Goal: Task Accomplishment & Management: Use online tool/utility

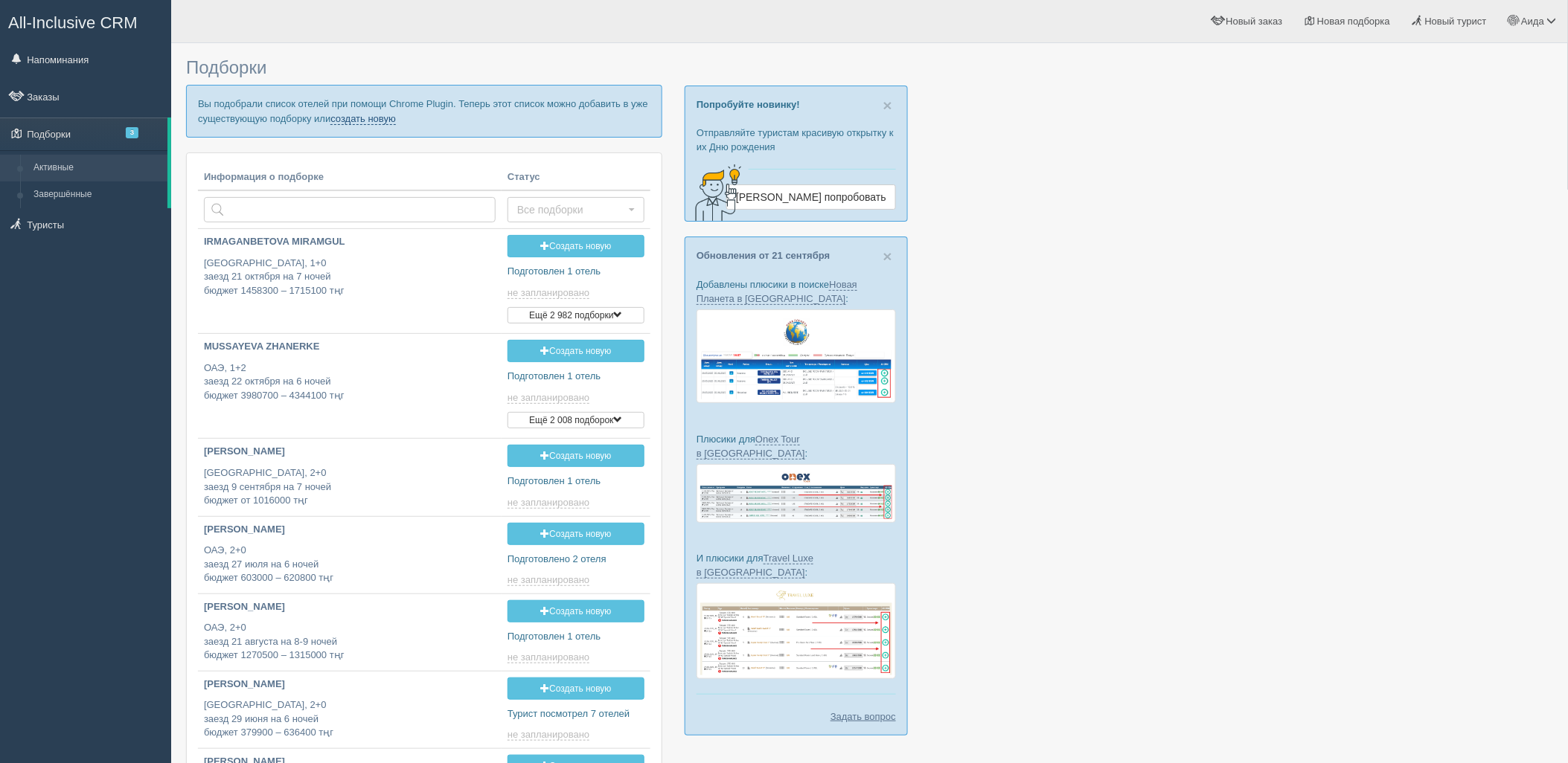
click at [386, 121] on link "создать новую" at bounding box center [363, 119] width 66 height 12
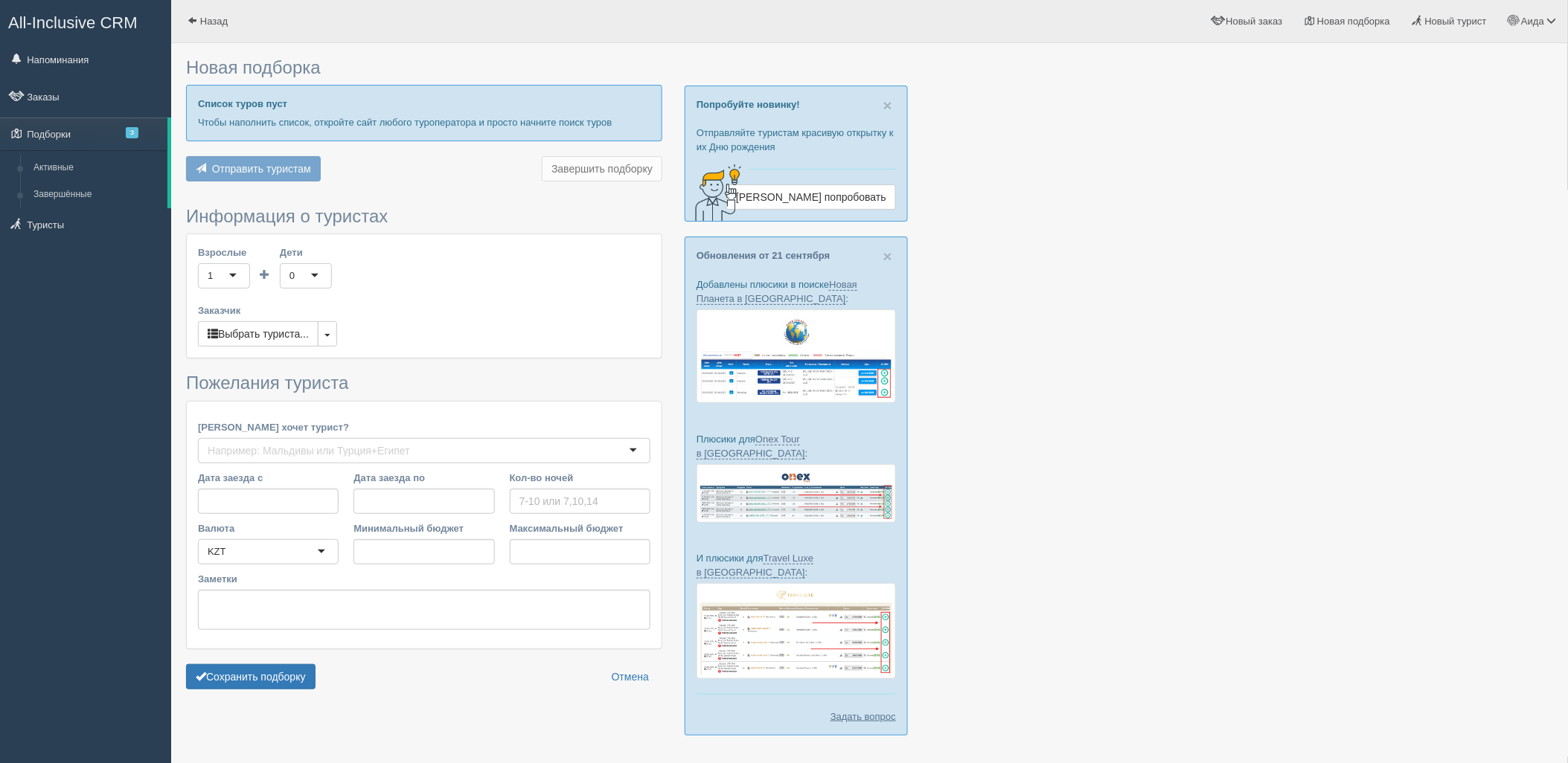
type input "5"
type input "483500"
type input "570500"
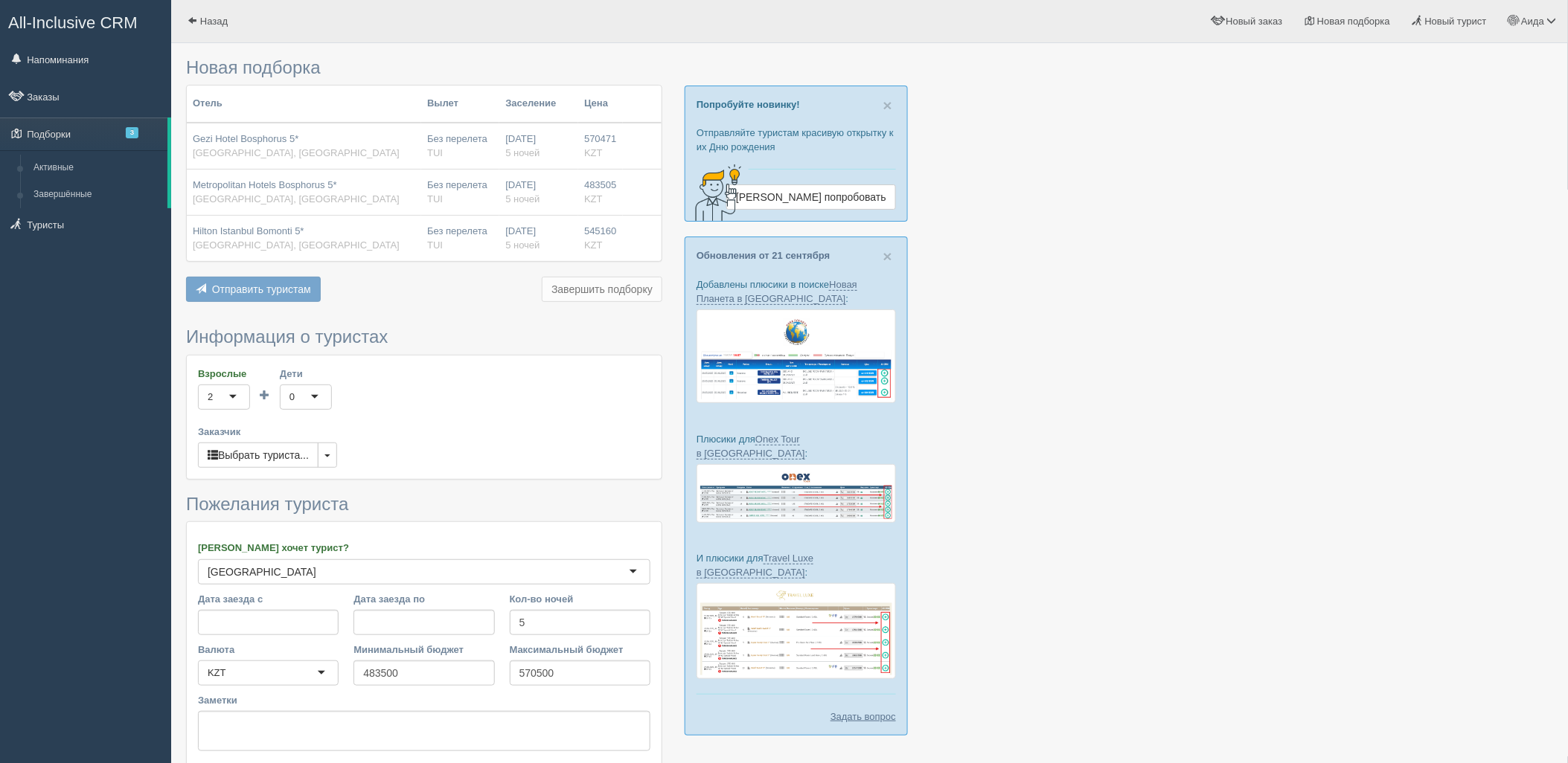
scroll to position [123, 0]
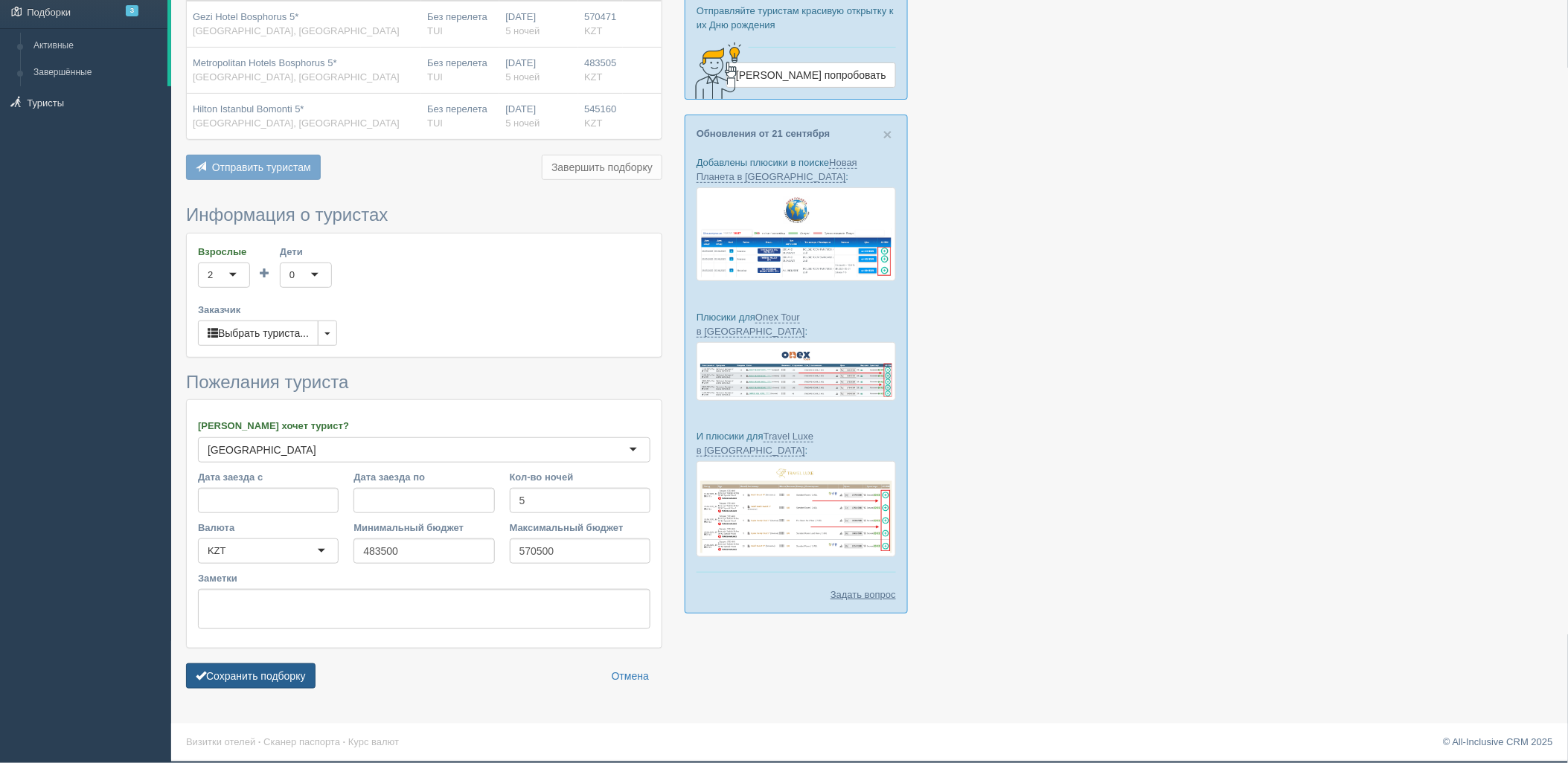
click at [306, 673] on button "Сохранить подборку" at bounding box center [251, 676] width 129 height 25
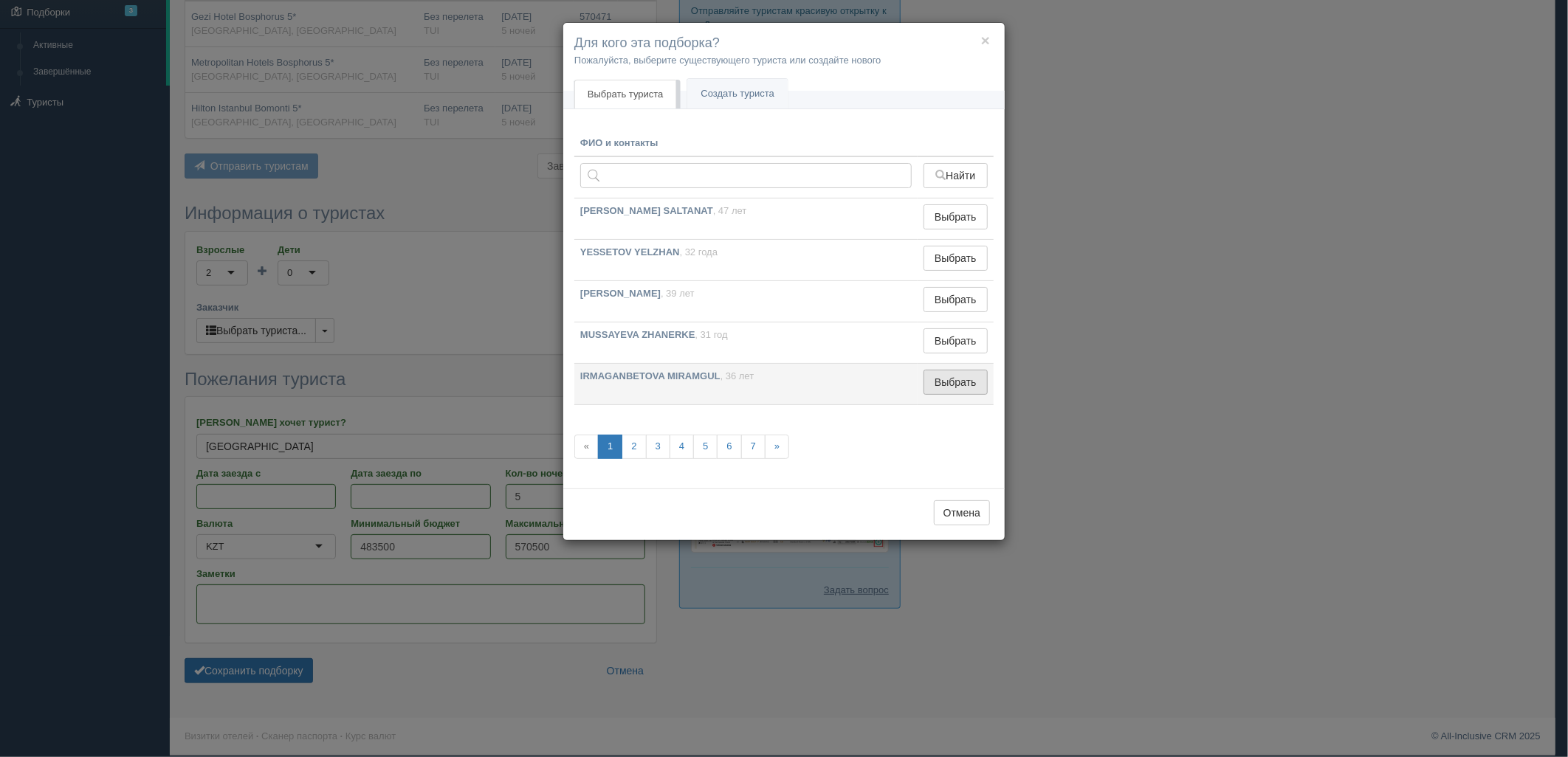
click at [949, 380] on button "Выбрать" at bounding box center [955, 382] width 64 height 25
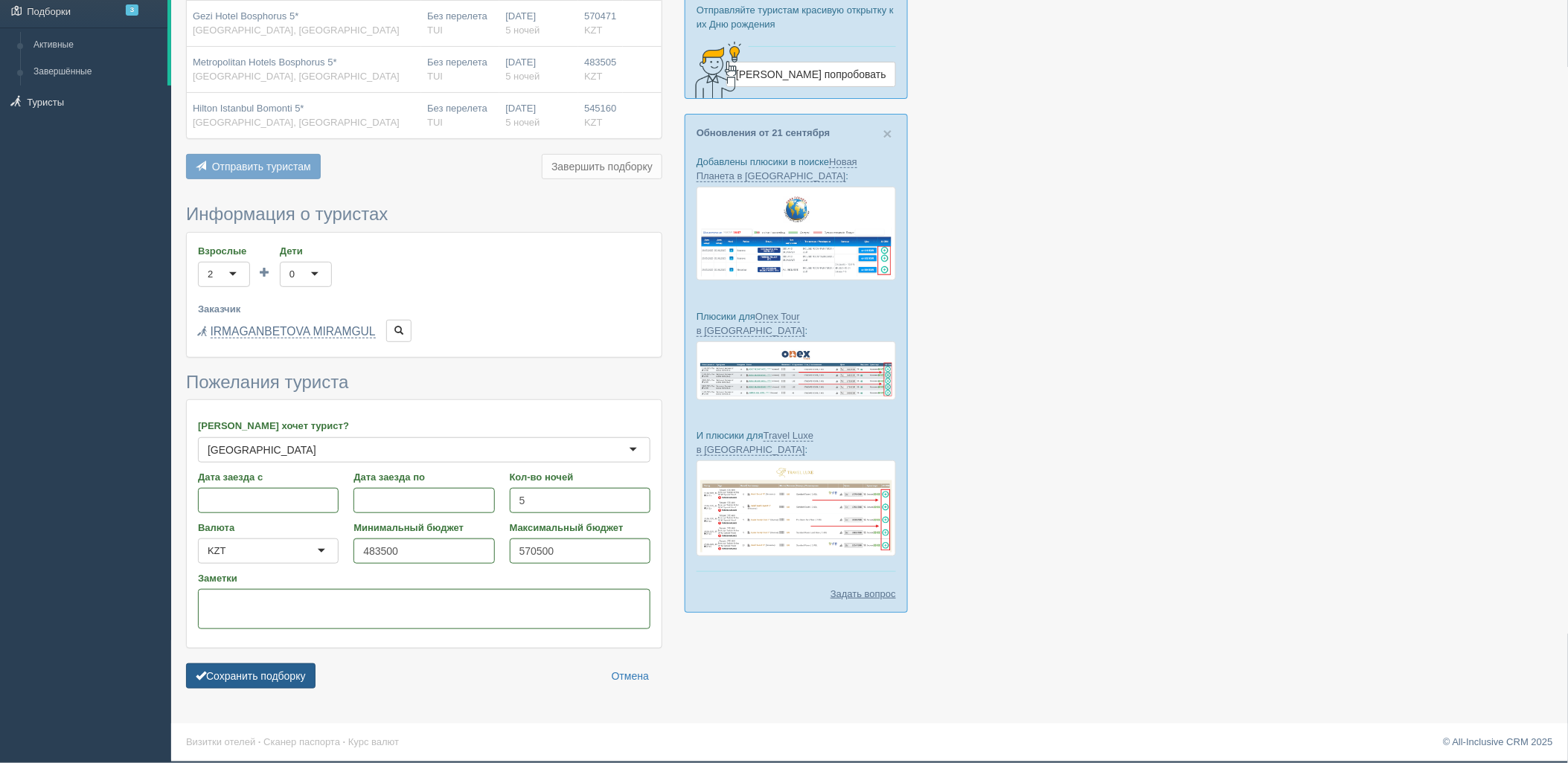
click at [275, 667] on button "Сохранить подборку" at bounding box center [251, 676] width 129 height 25
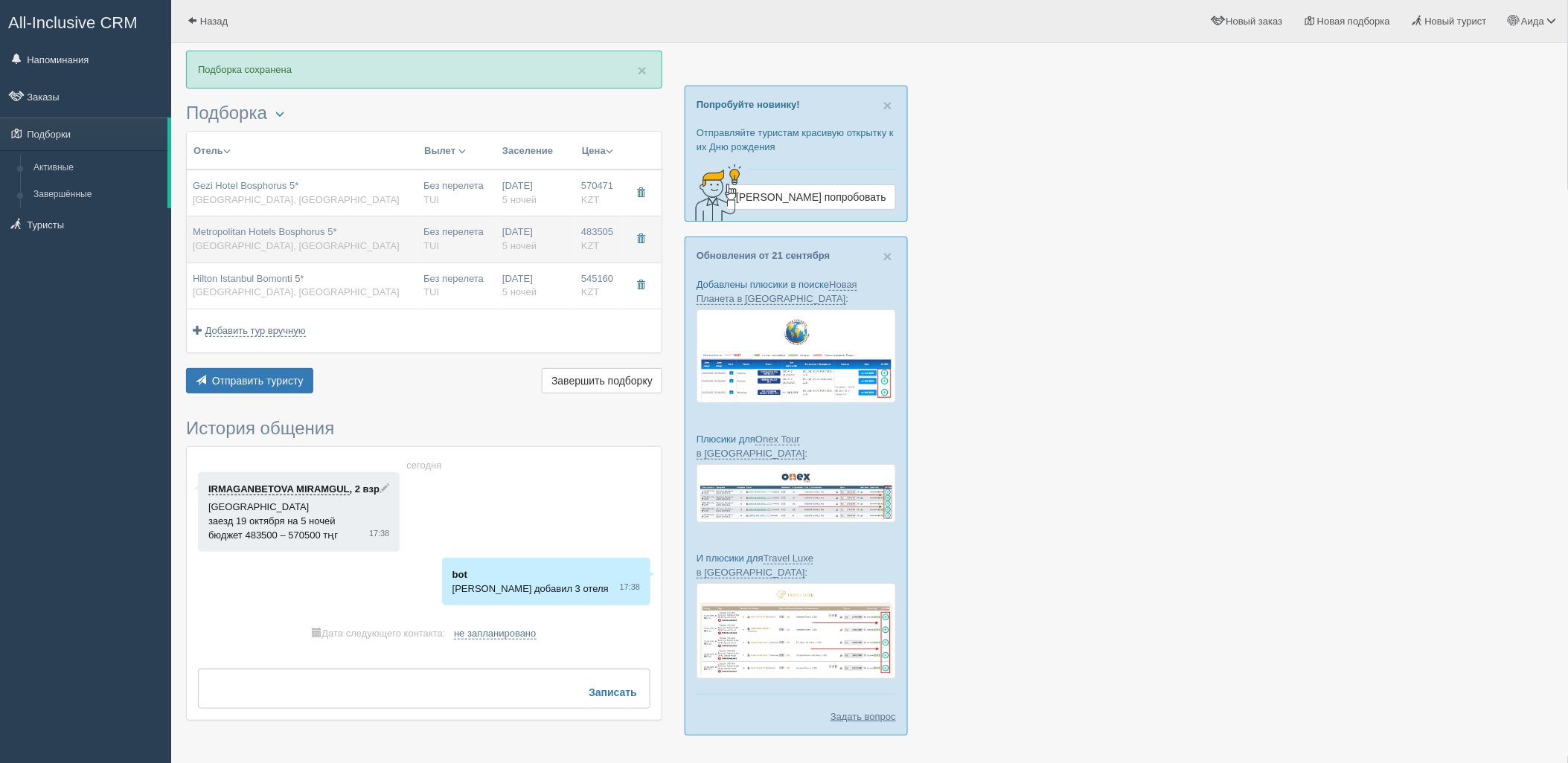
click at [477, 246] on div "Без перелета TUI" at bounding box center [456, 239] width 67 height 27
type input "Metropolitan Hotels Bosphorus 5*"
type input "Турция"
type input "Таксим"
type input "483505.00"
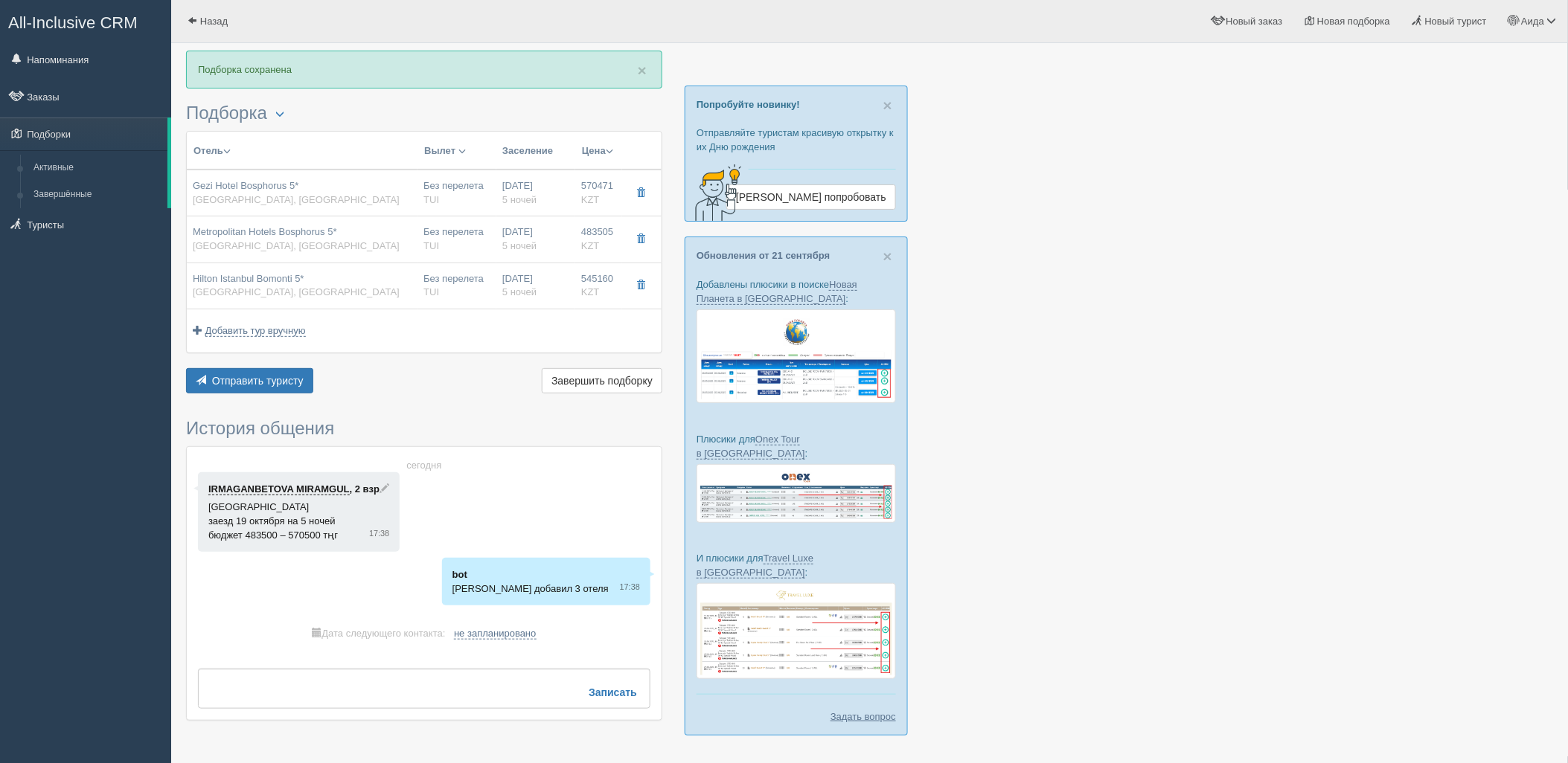
type input "Без перелета"
type input "5"
type input "Deluxe Room"
type input "Bed & Breakfast"
type input "TUI"
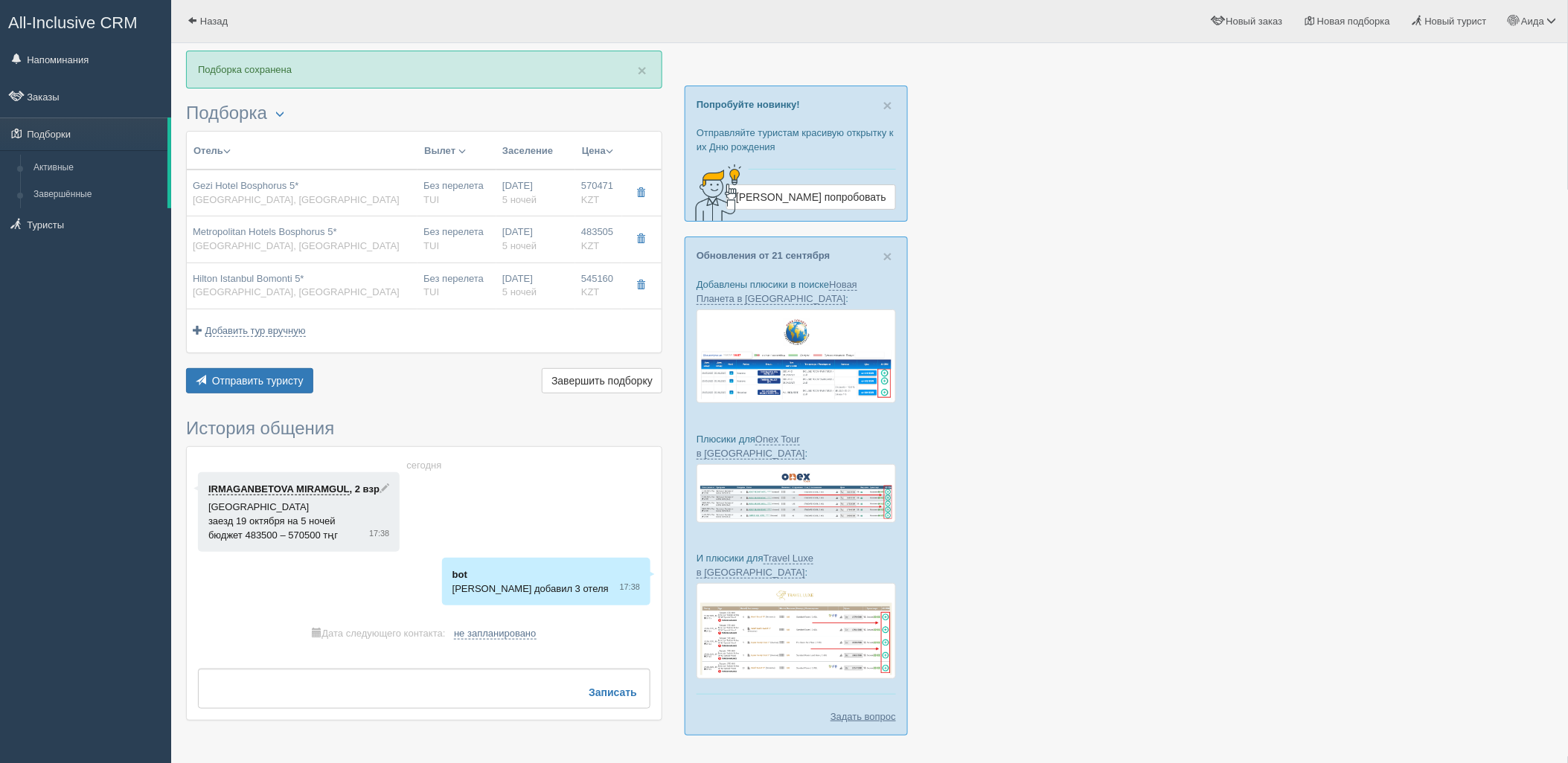
type input "https://newb2b.fstravel.com/hotel/384482"
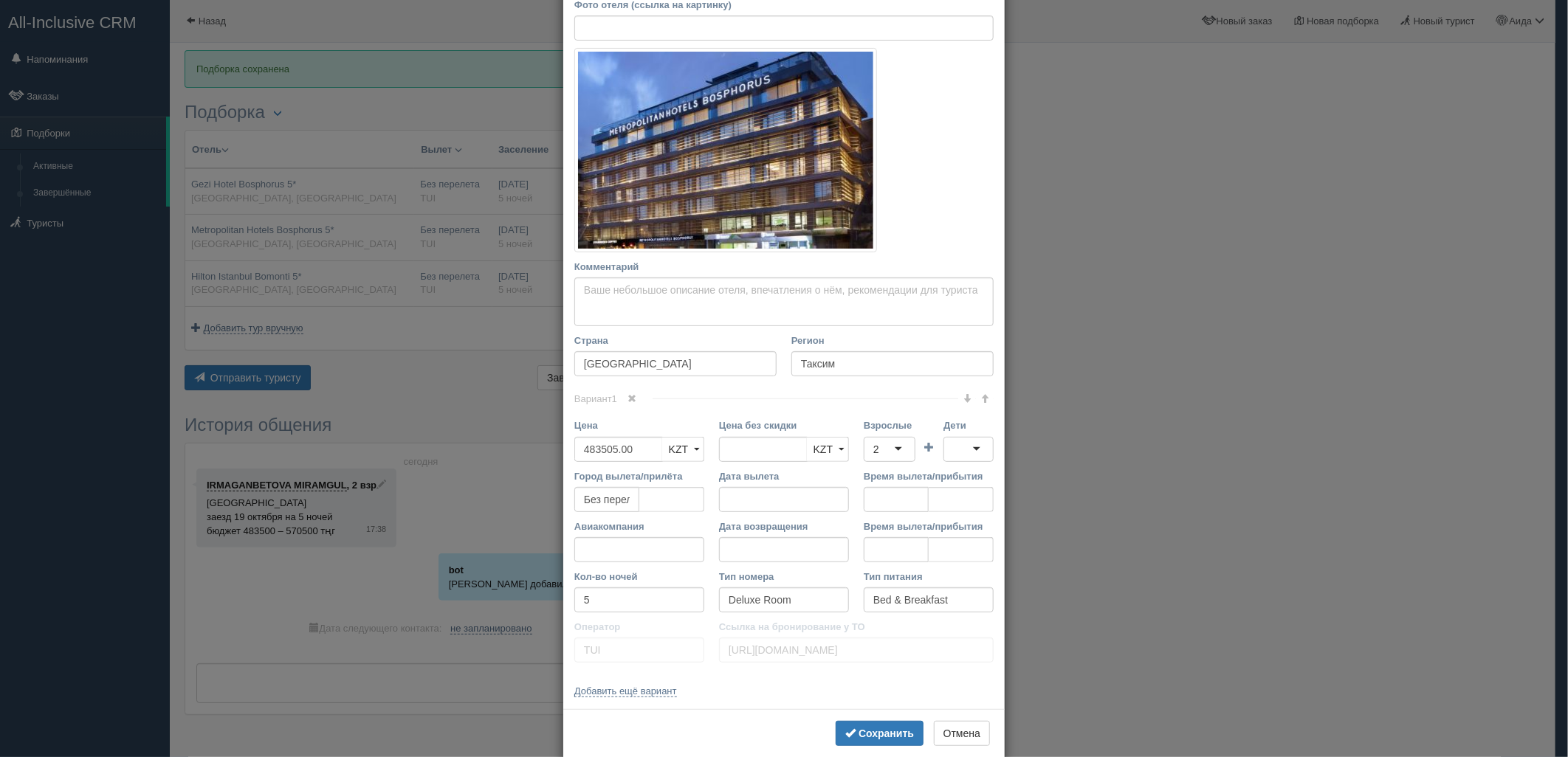
scroll to position [205, 0]
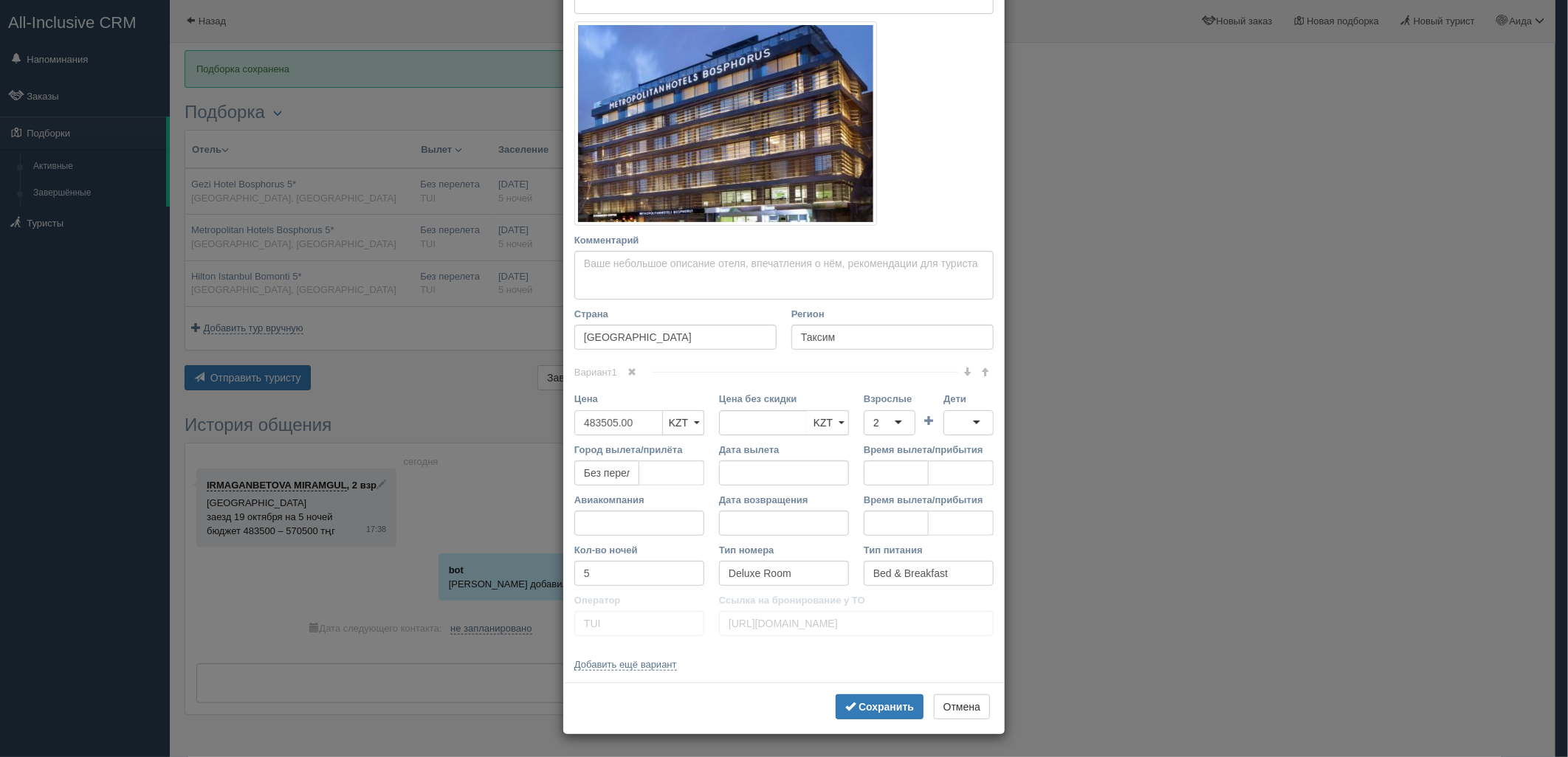
drag, startPoint x: 634, startPoint y: 422, endPoint x: 544, endPoint y: 422, distance: 90.0
click at [544, 422] on div "× Редактировать тур Название отеля Metropolitan Hotels Bosphorus 5* Ссылка на о…" at bounding box center [784, 378] width 1568 height 757
type input "483505.00"
type input "553505"
click at [860, 706] on b "Сохранить" at bounding box center [887, 707] width 56 height 11
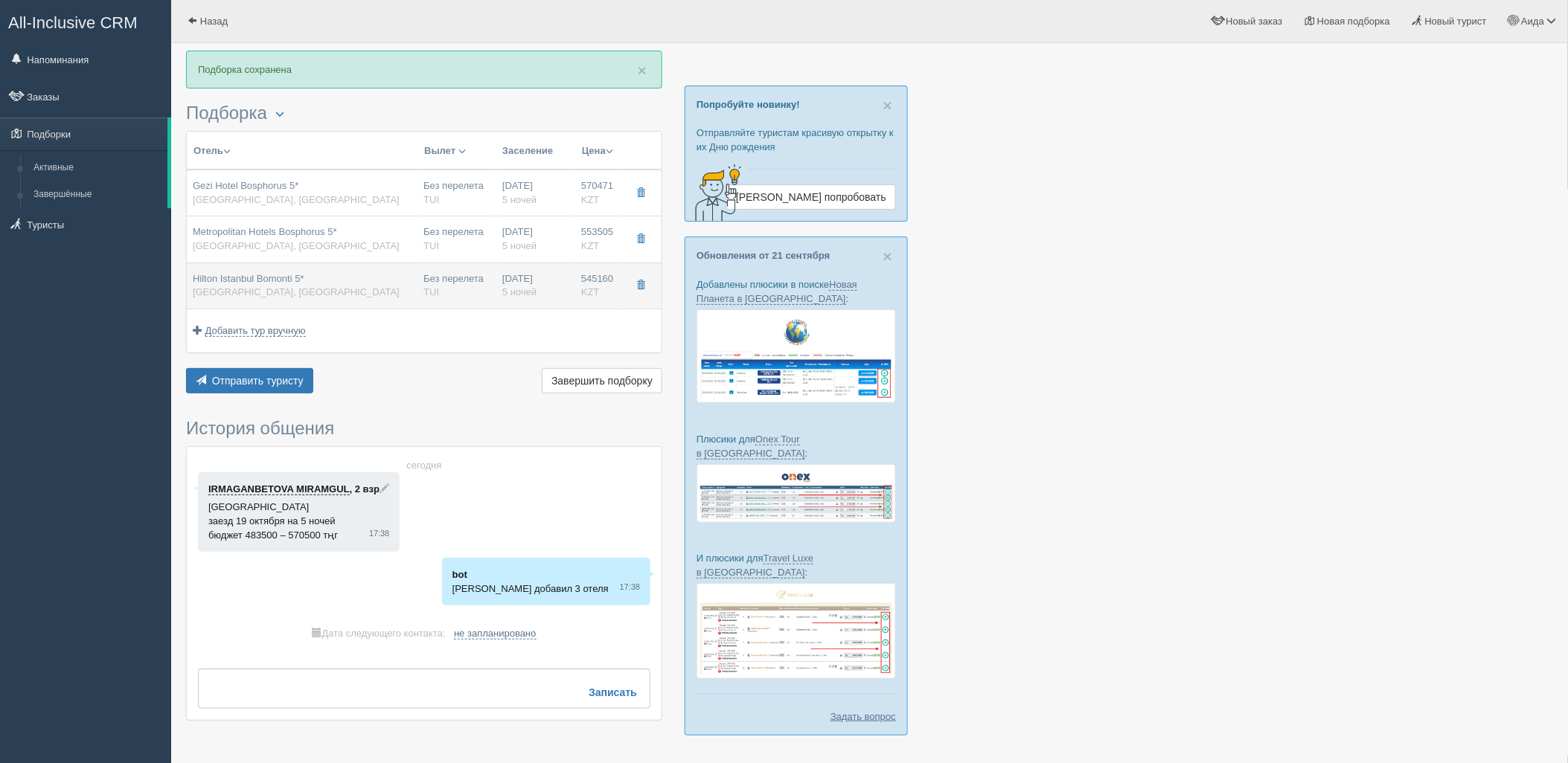
click at [412, 299] on td "Hilton Istanbul Bomonti 5* Турция, Таксим" at bounding box center [301, 286] width 231 height 46
type input "Hilton Istanbul Bomonti 5*"
type input "545160.00"
type input "Hilton Guest Room"
type input "https://newb2b.fstravel.com/hotel/839439"
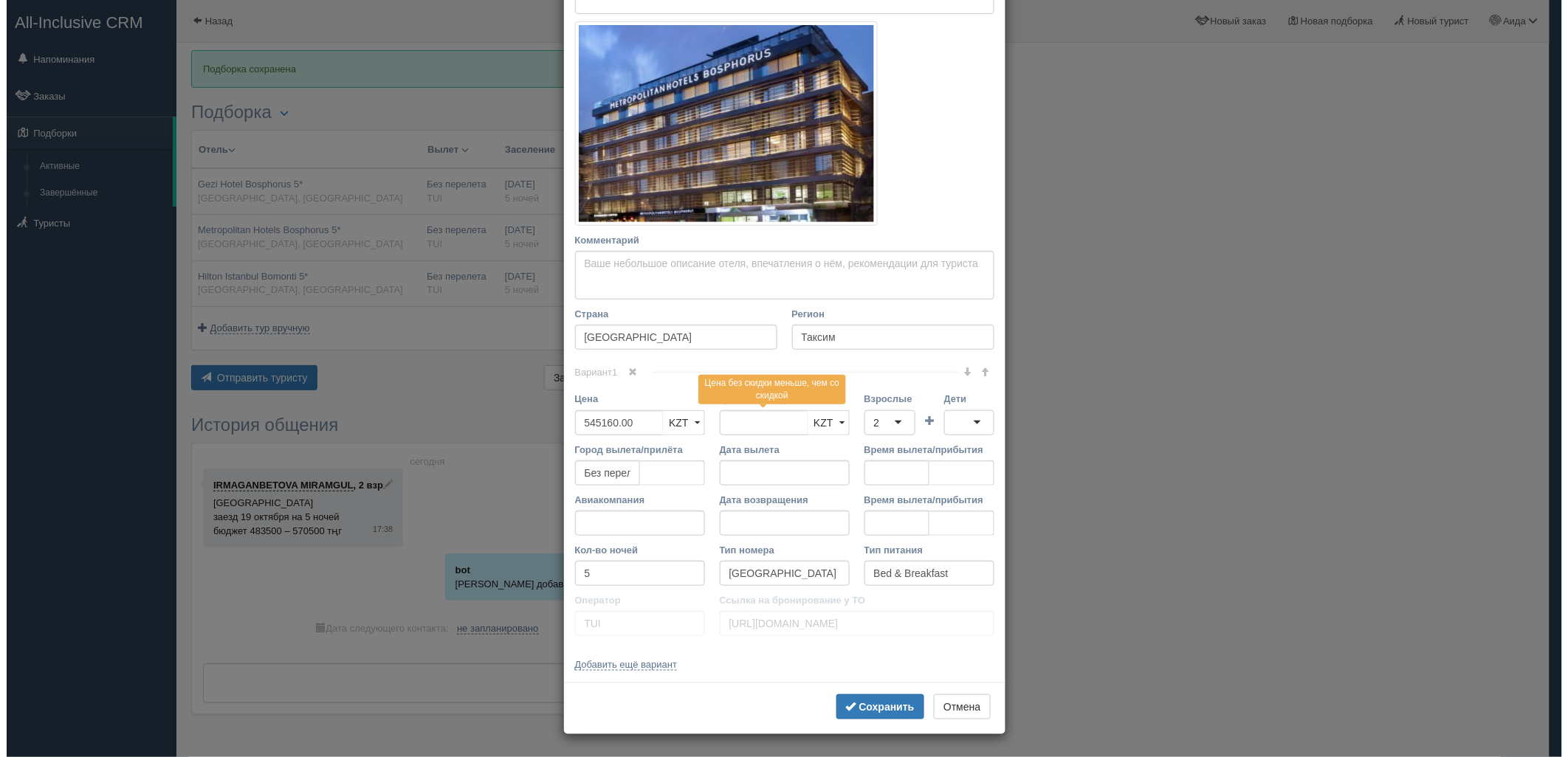
scroll to position [0, 0]
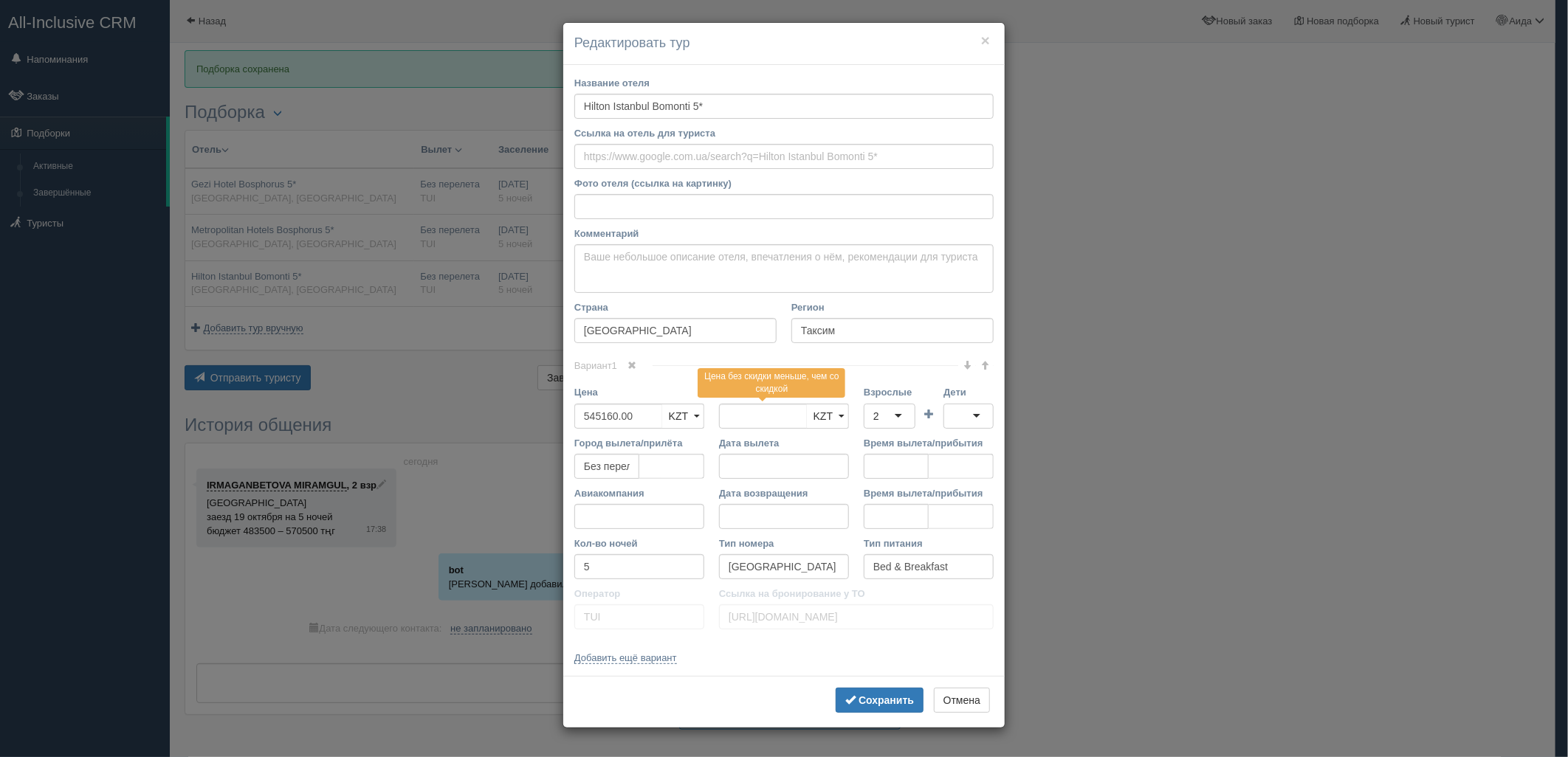
drag, startPoint x: 1570, startPoint y: 284, endPoint x: 1570, endPoint y: 367, distance: 83.0
click at [1555, 367] on html "All-Inclusive CRM Напоминания Заказы Подборки" at bounding box center [784, 378] width 1568 height 757
drag, startPoint x: 640, startPoint y: 417, endPoint x: 566, endPoint y: 425, distance: 74.4
click at [568, 425] on div "Цена 545160.00 KZT USD EUR KZT KZT USD EUR" at bounding box center [638, 410] width 145 height 50
type input "545160.00"
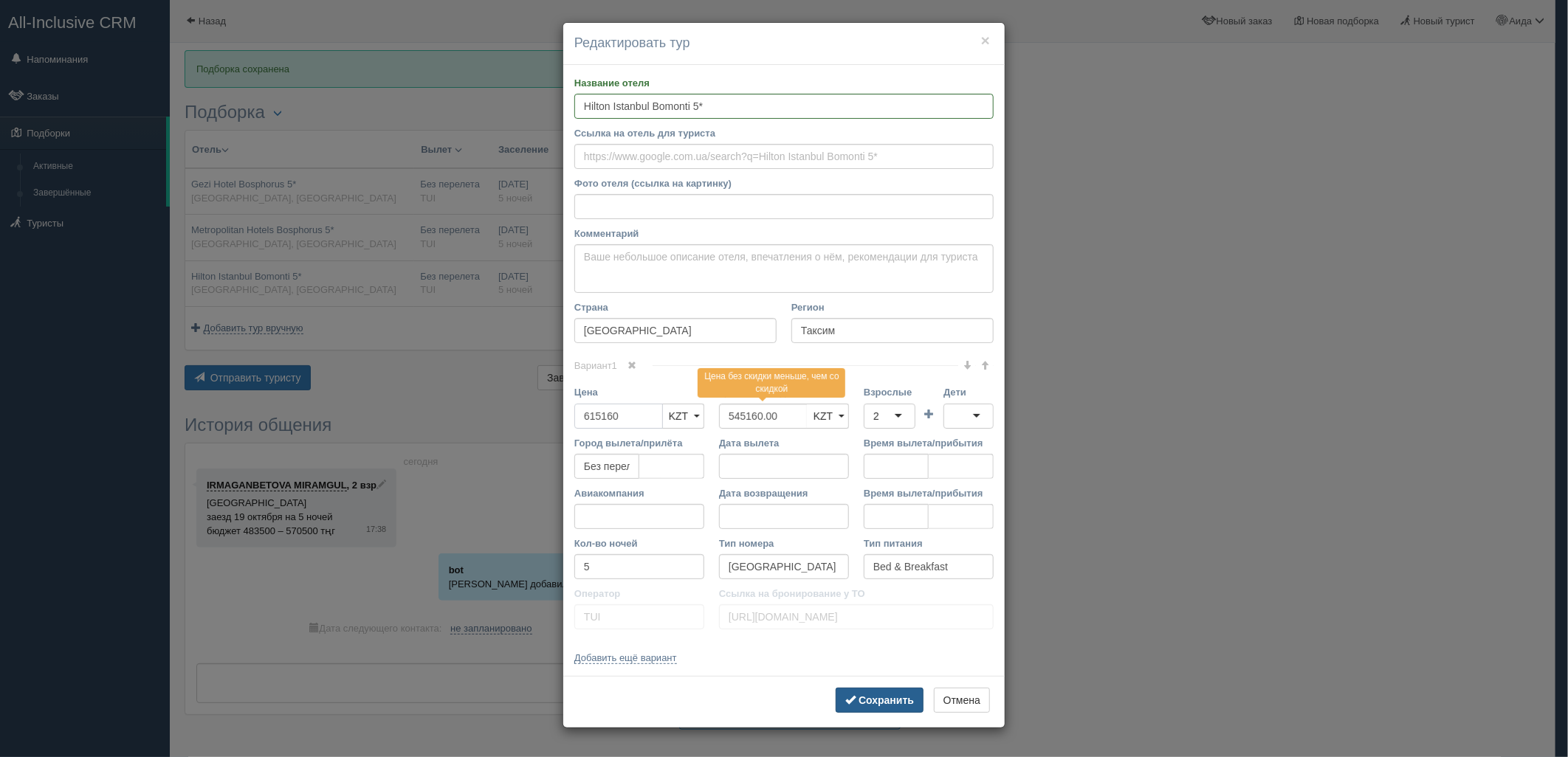
type input "615160"
click at [869, 705] on b "Сохранить" at bounding box center [887, 700] width 56 height 11
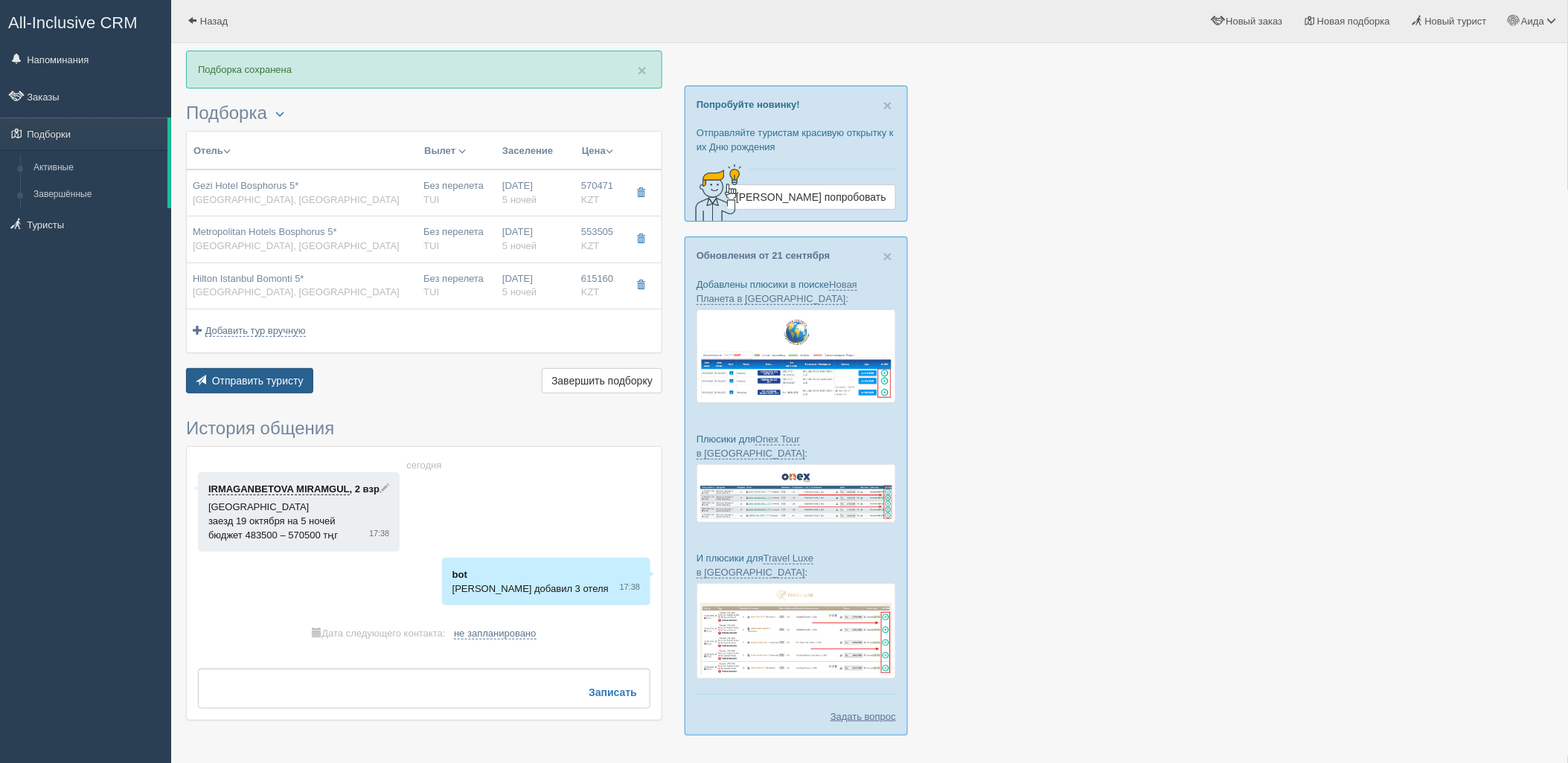
click at [262, 388] on button "Отправить туристу Отправить" at bounding box center [250, 381] width 128 height 25
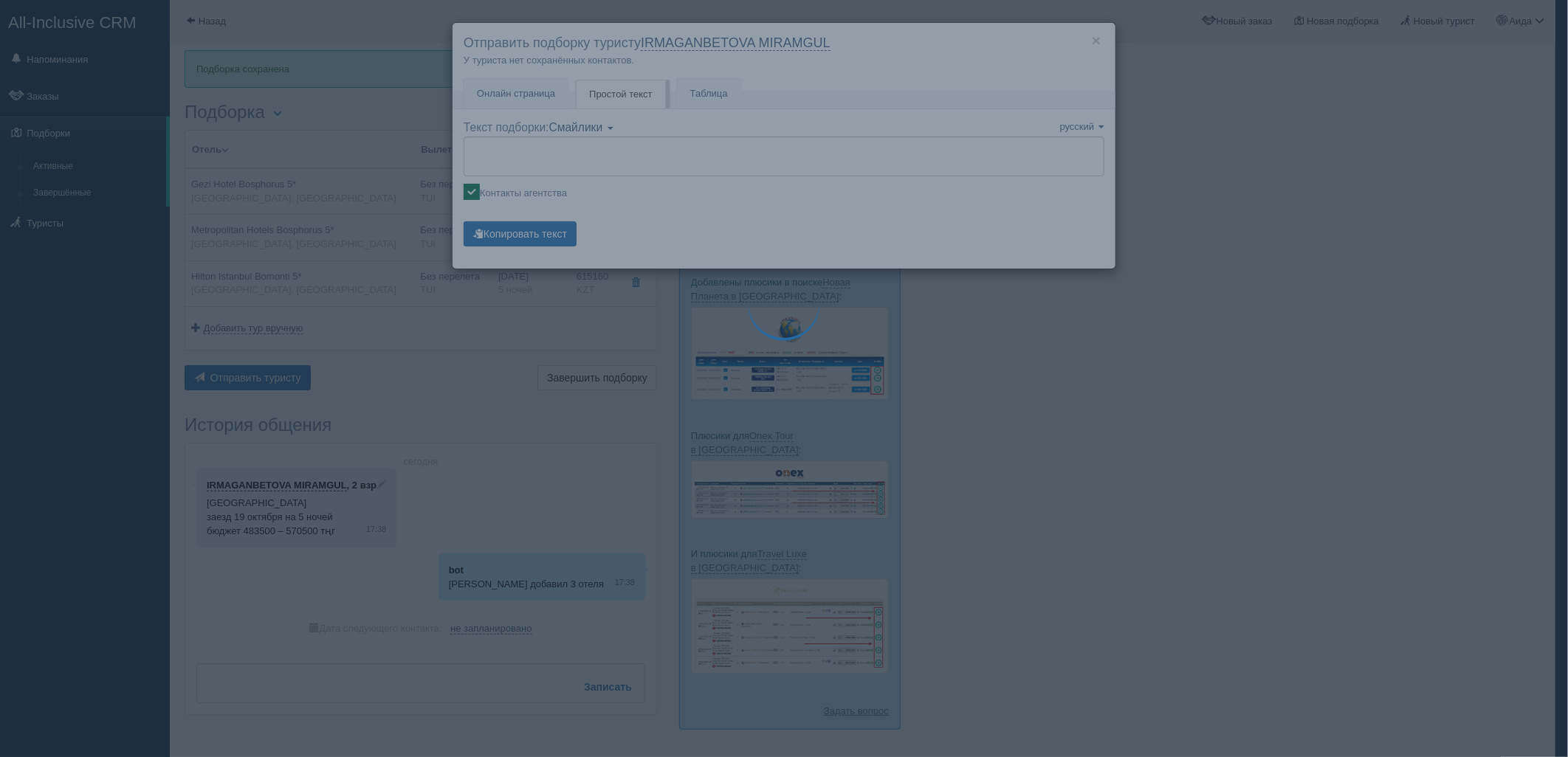
type textarea "🌞 Добрый день! Предлагаем Вам рассмотреть следующие варианты: 🌎 Турция, Таксим …"
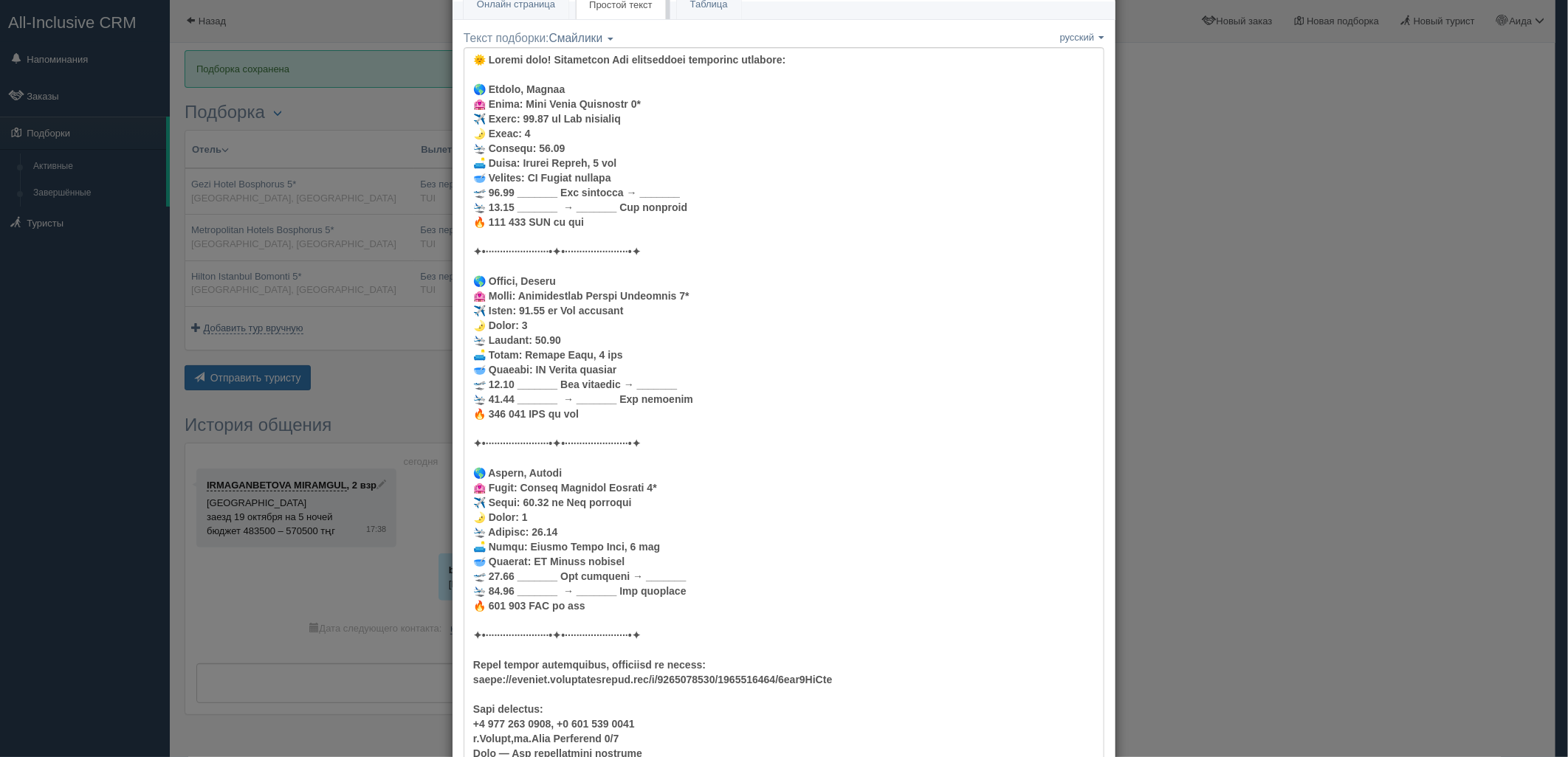
scroll to position [221, 0]
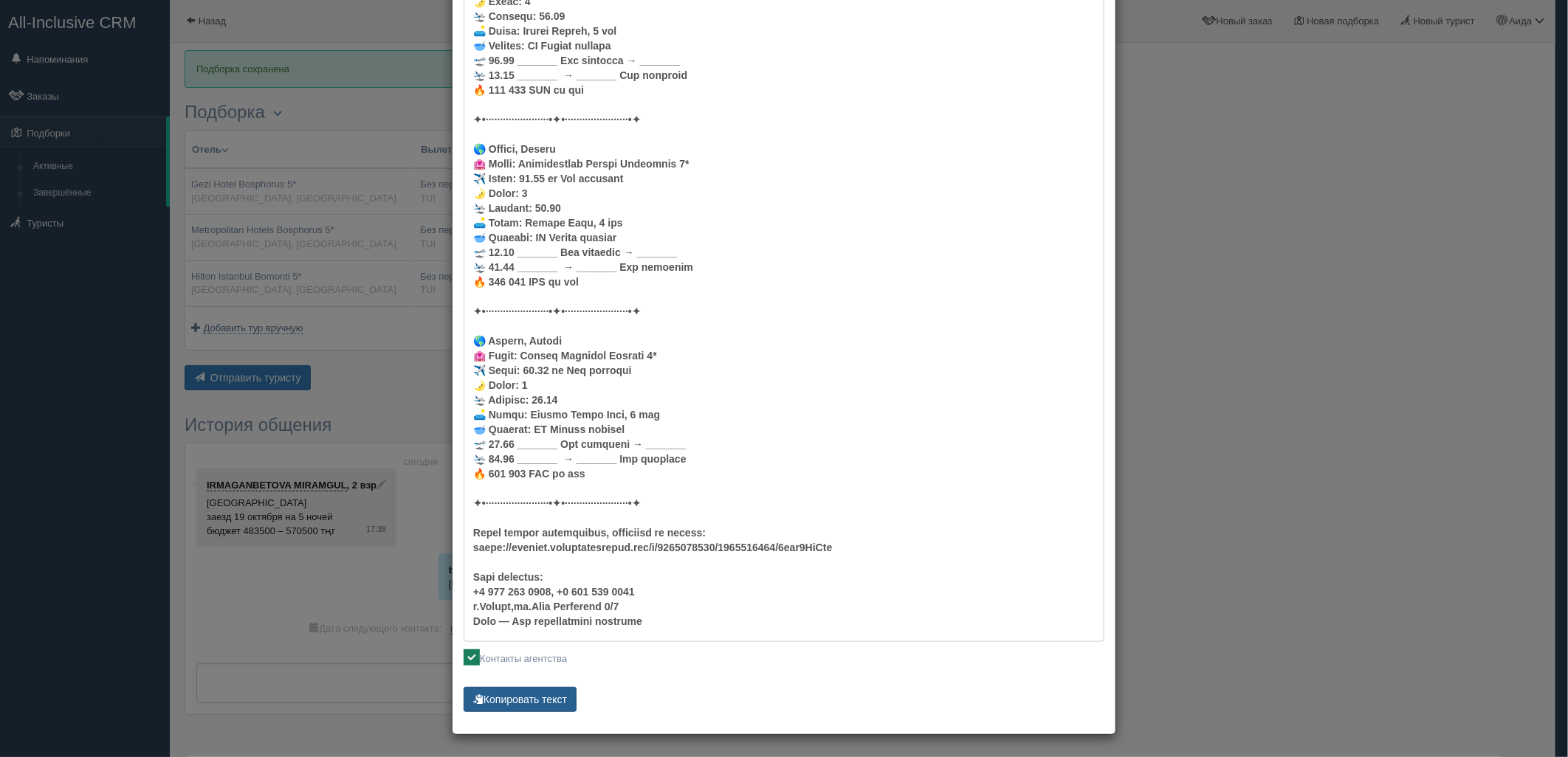
click at [554, 697] on button "Копировать текст" at bounding box center [520, 700] width 113 height 25
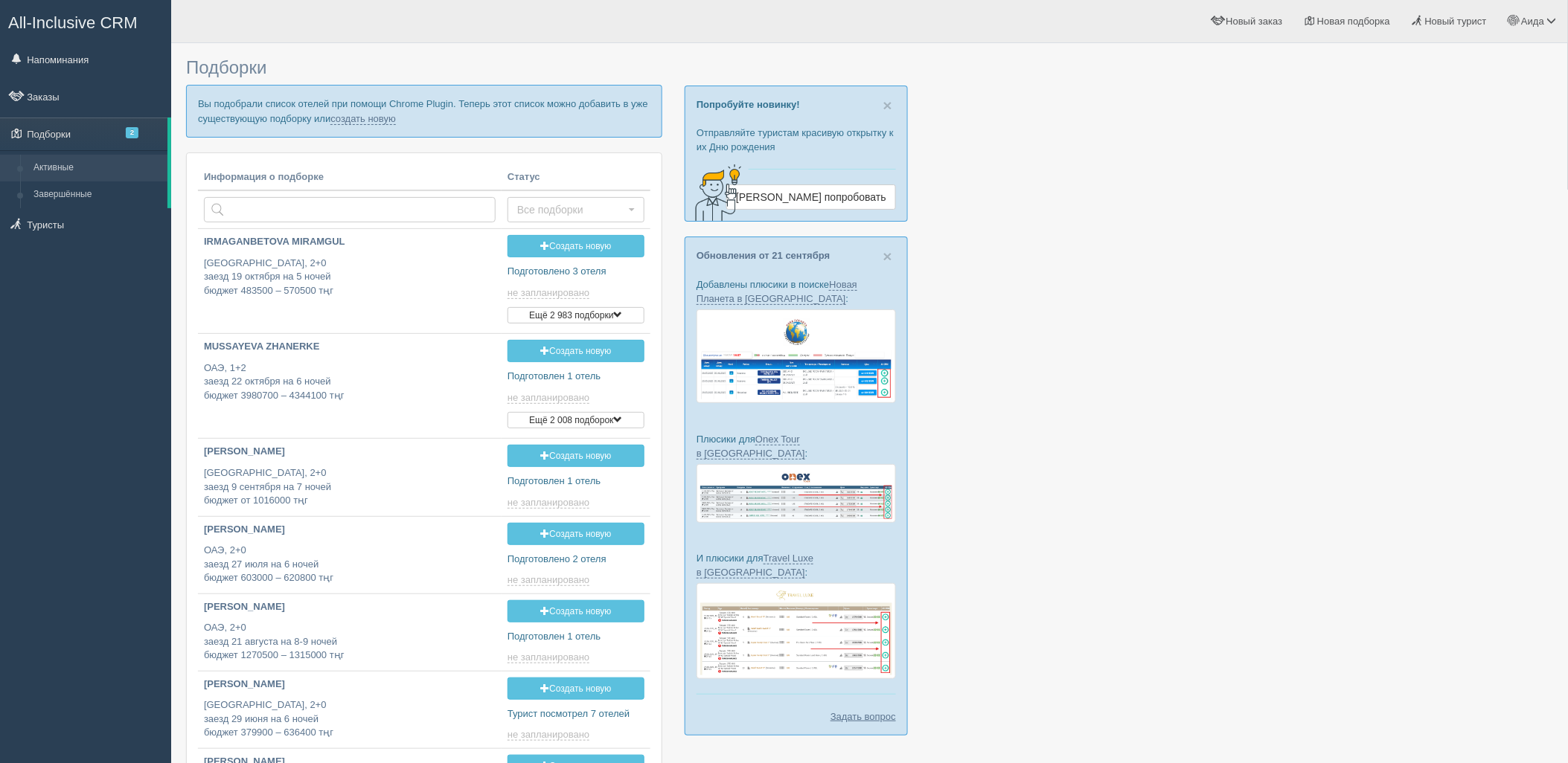
click at [355, 125] on p "Вы подобрали список отелей при помощи Chrome Plugin. Теперь этот список можно д…" at bounding box center [424, 111] width 476 height 52
click at [354, 115] on link "создать новую" at bounding box center [363, 119] width 66 height 12
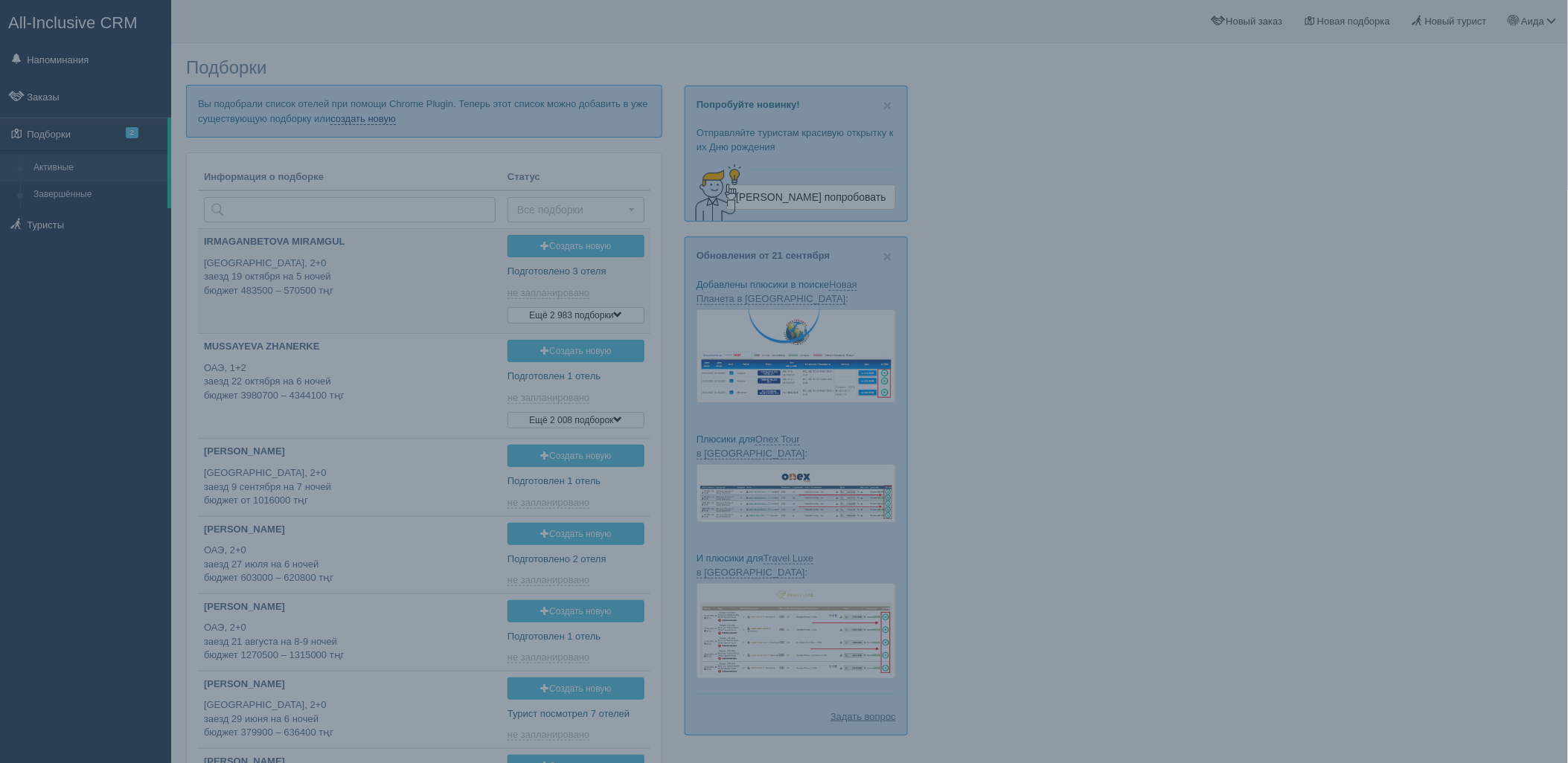
type input "2025-09-25 17:35"
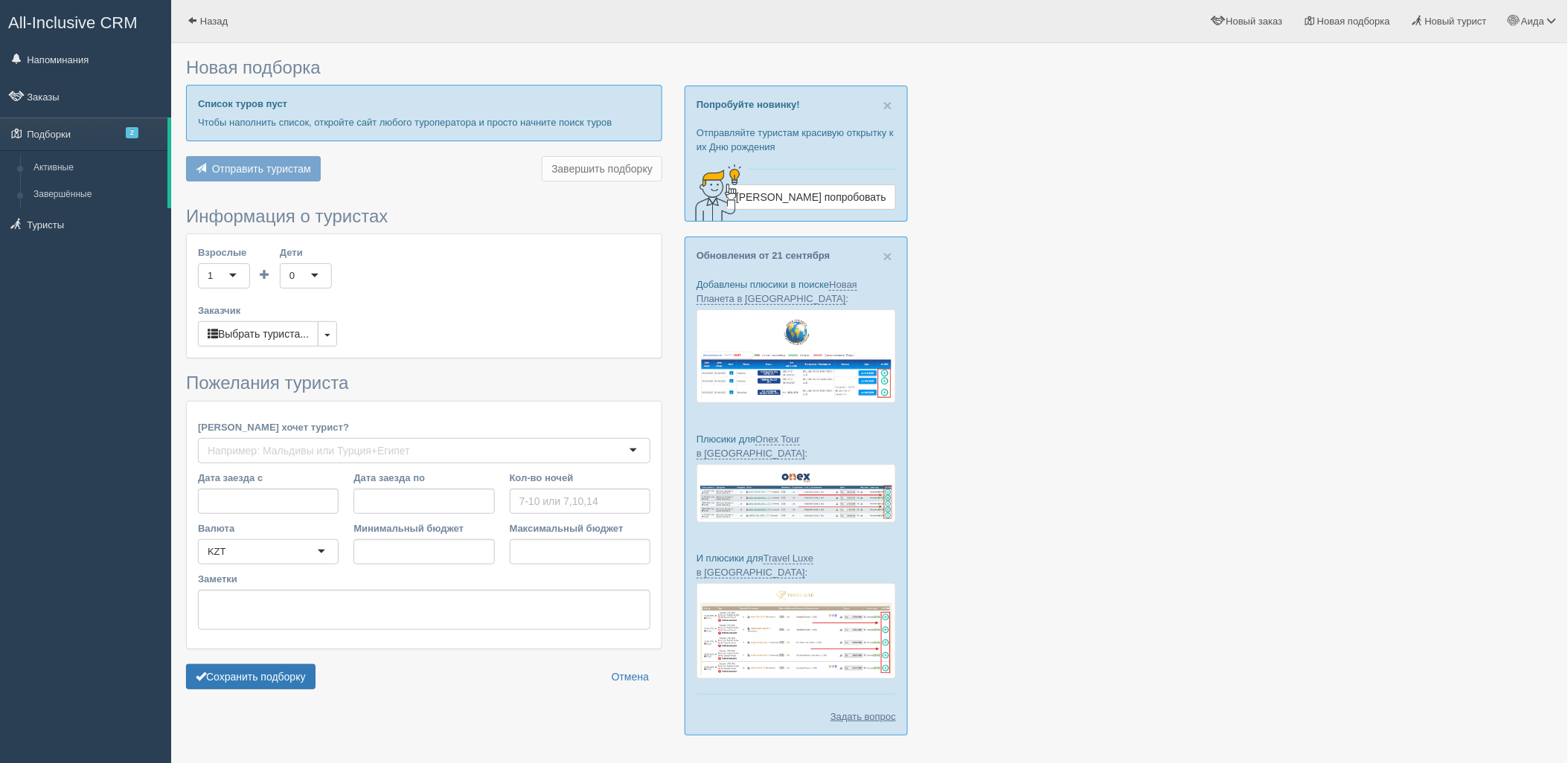
type input "7"
type input "1541100"
type input "1797900"
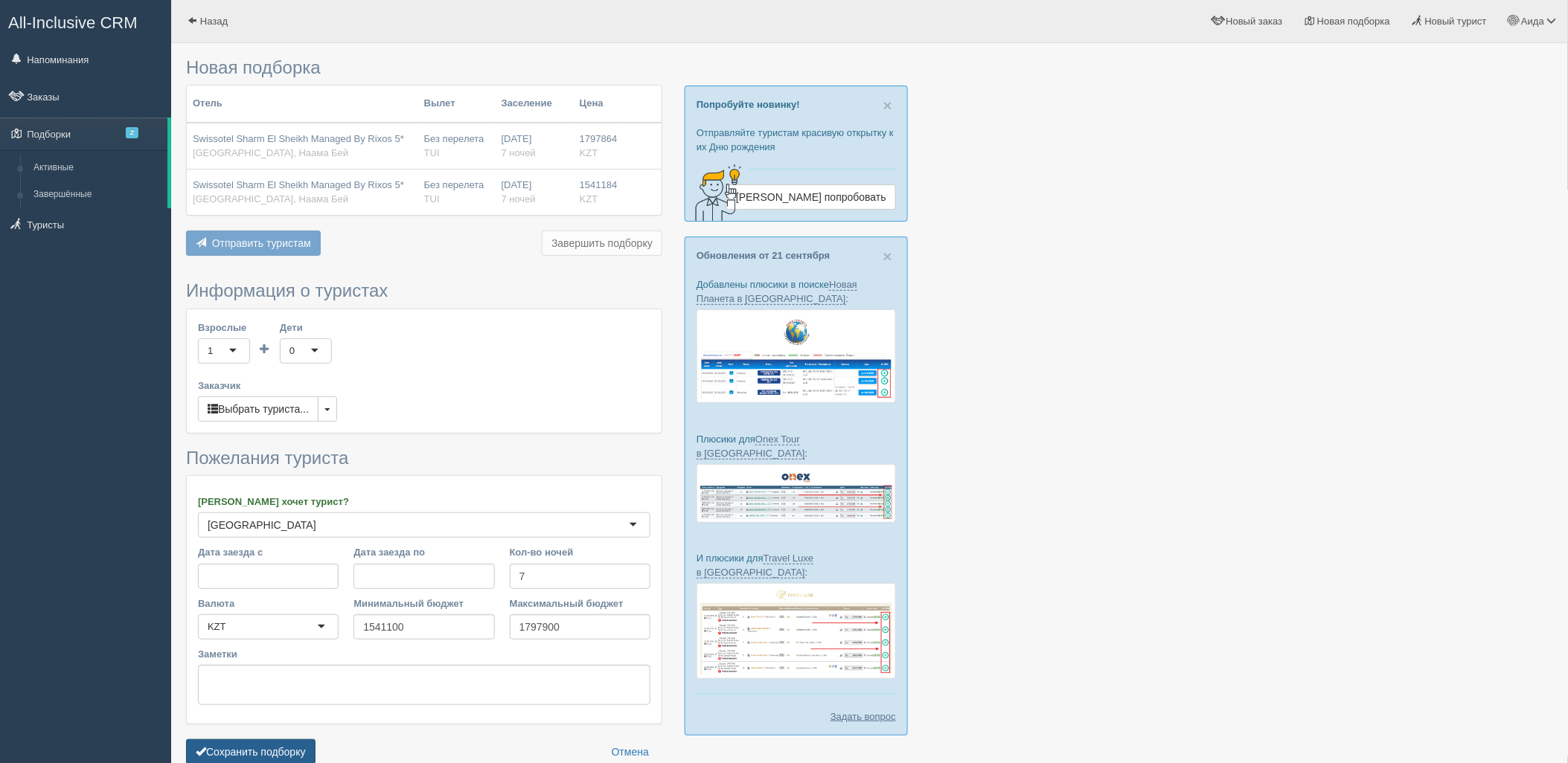
click at [286, 762] on button "Сохранить подборку" at bounding box center [251, 752] width 129 height 25
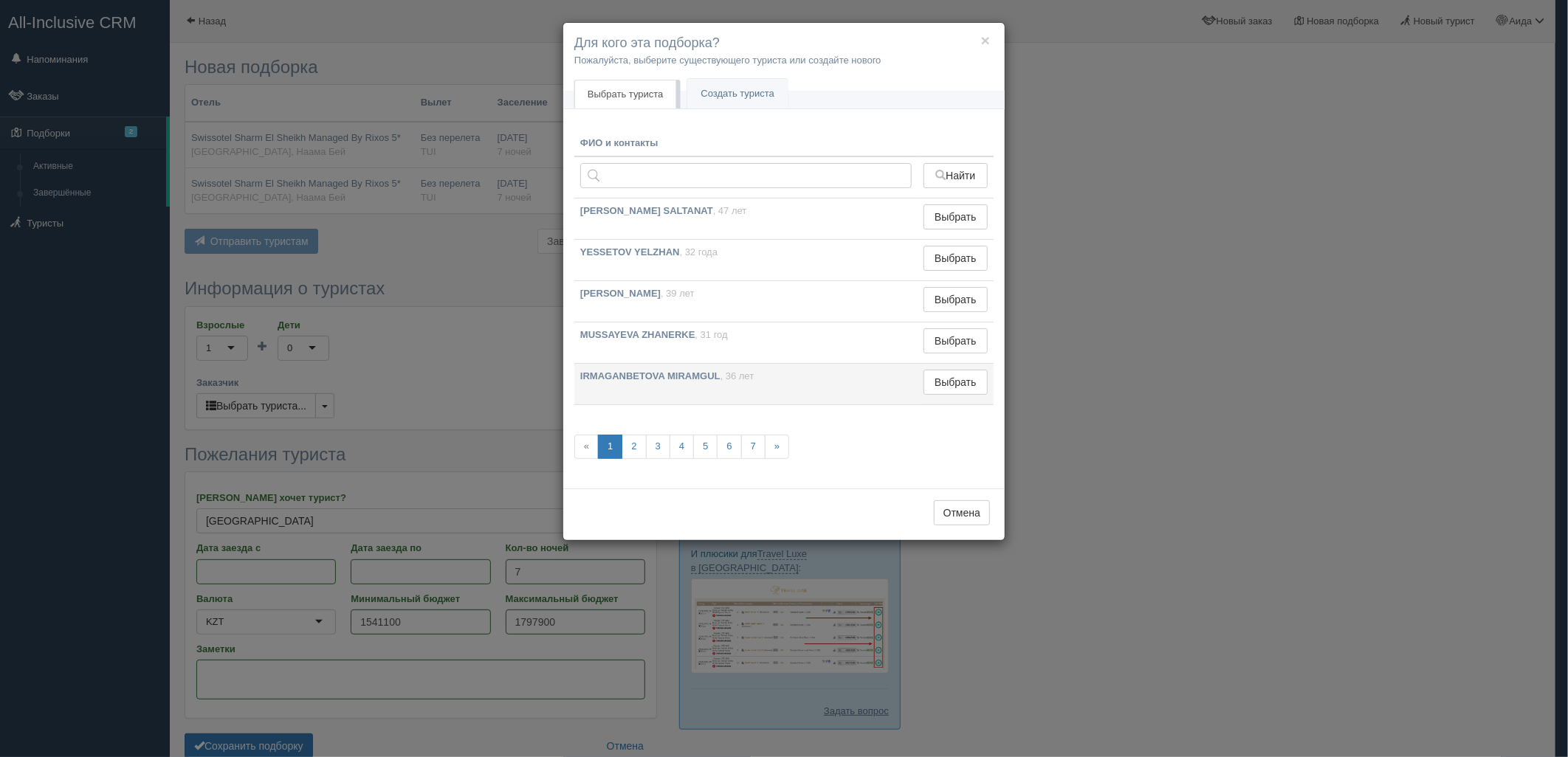
click at [932, 400] on td "Выбрать Выбран" at bounding box center [955, 384] width 76 height 41
click at [942, 392] on button "Выбрать" at bounding box center [955, 382] width 64 height 25
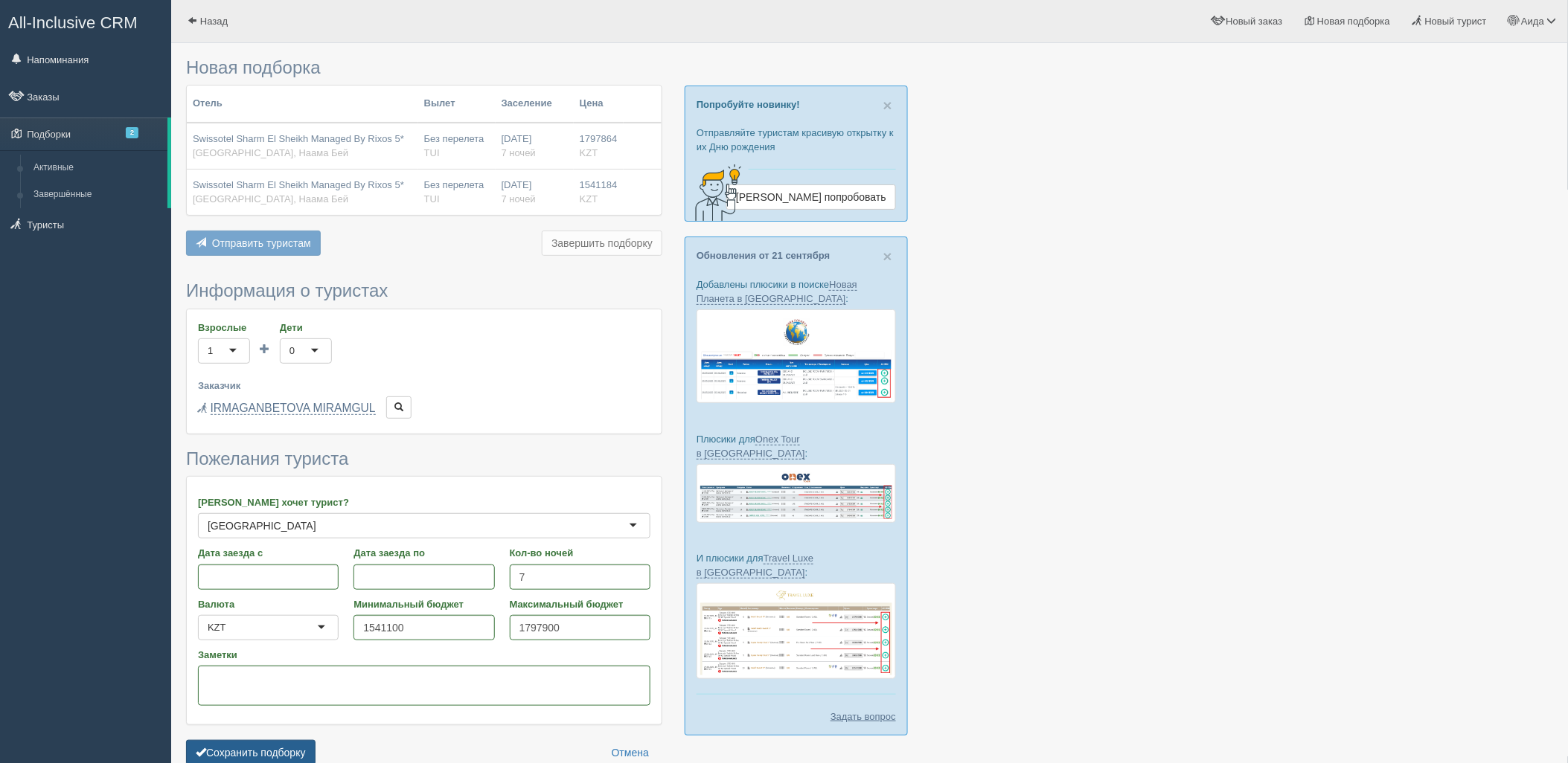
drag, startPoint x: 293, startPoint y: 759, endPoint x: 299, endPoint y: 756, distance: 6.7
click at [292, 759] on button "Сохранить подборку" at bounding box center [251, 752] width 129 height 25
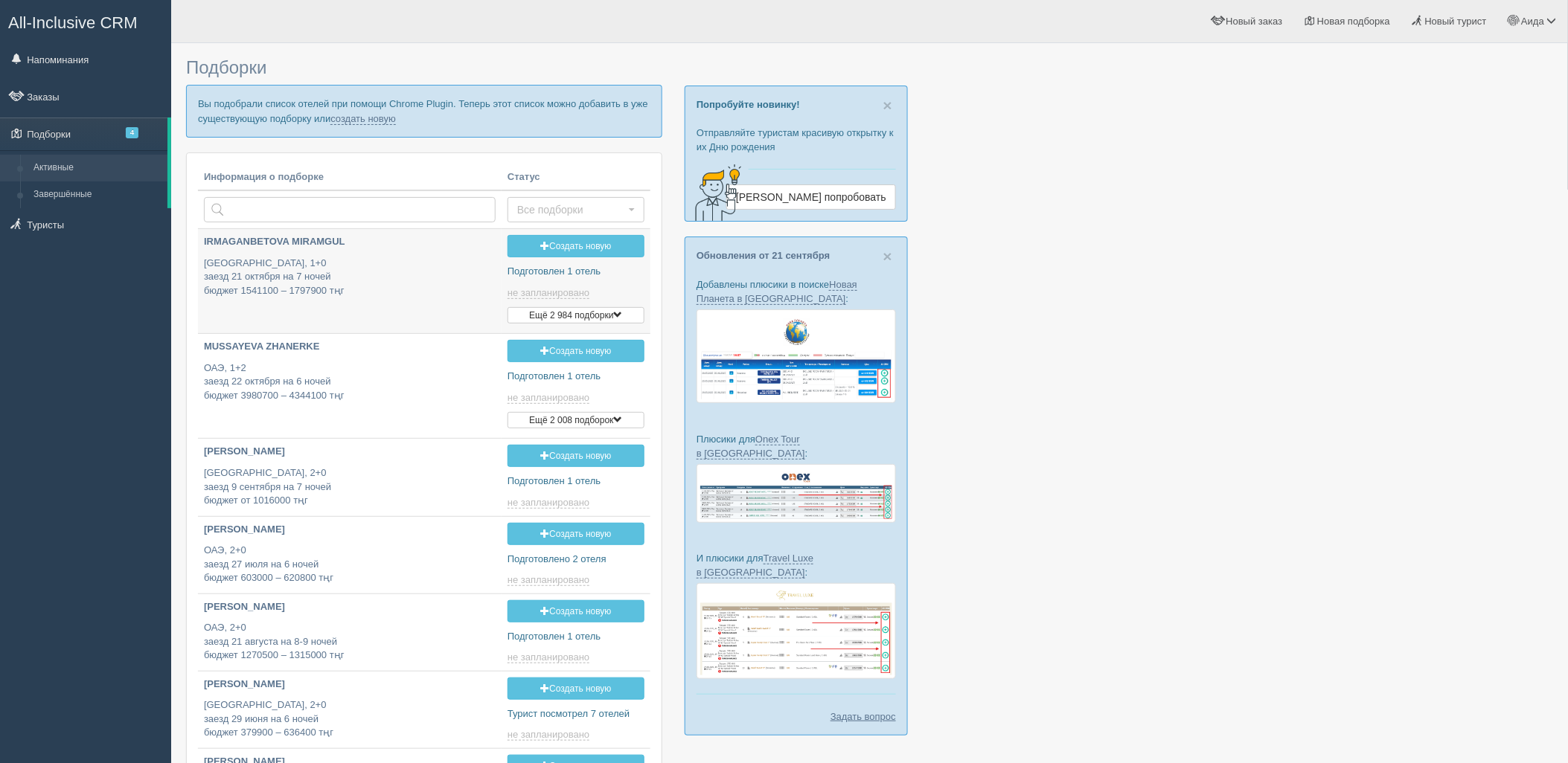
type input "2025-09-25 17:10"
type input "2025-09-25 18:05"
click at [374, 120] on link "создать новую" at bounding box center [363, 119] width 66 height 12
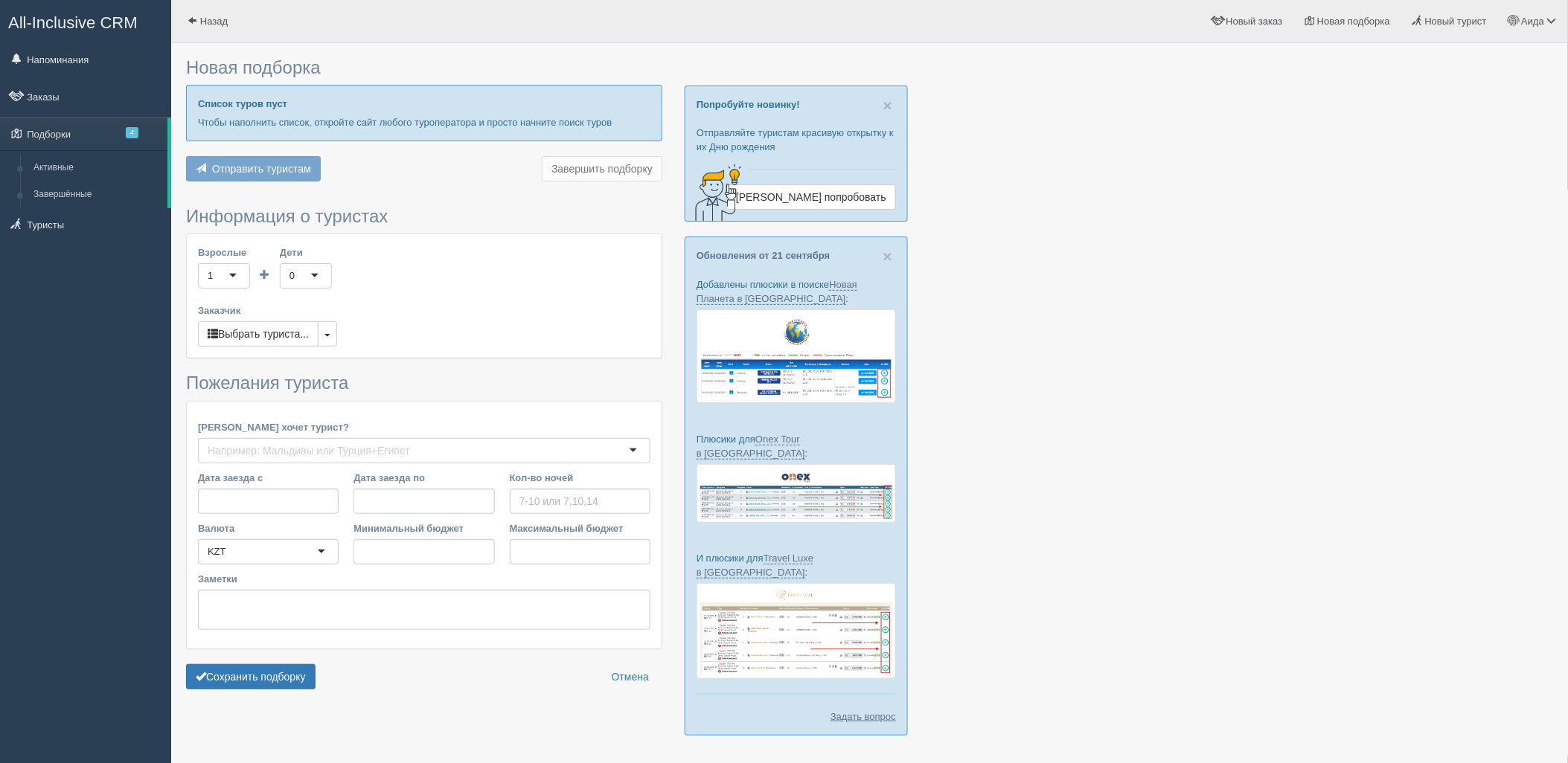
type input "7"
type input "1427400"
type input "1576600"
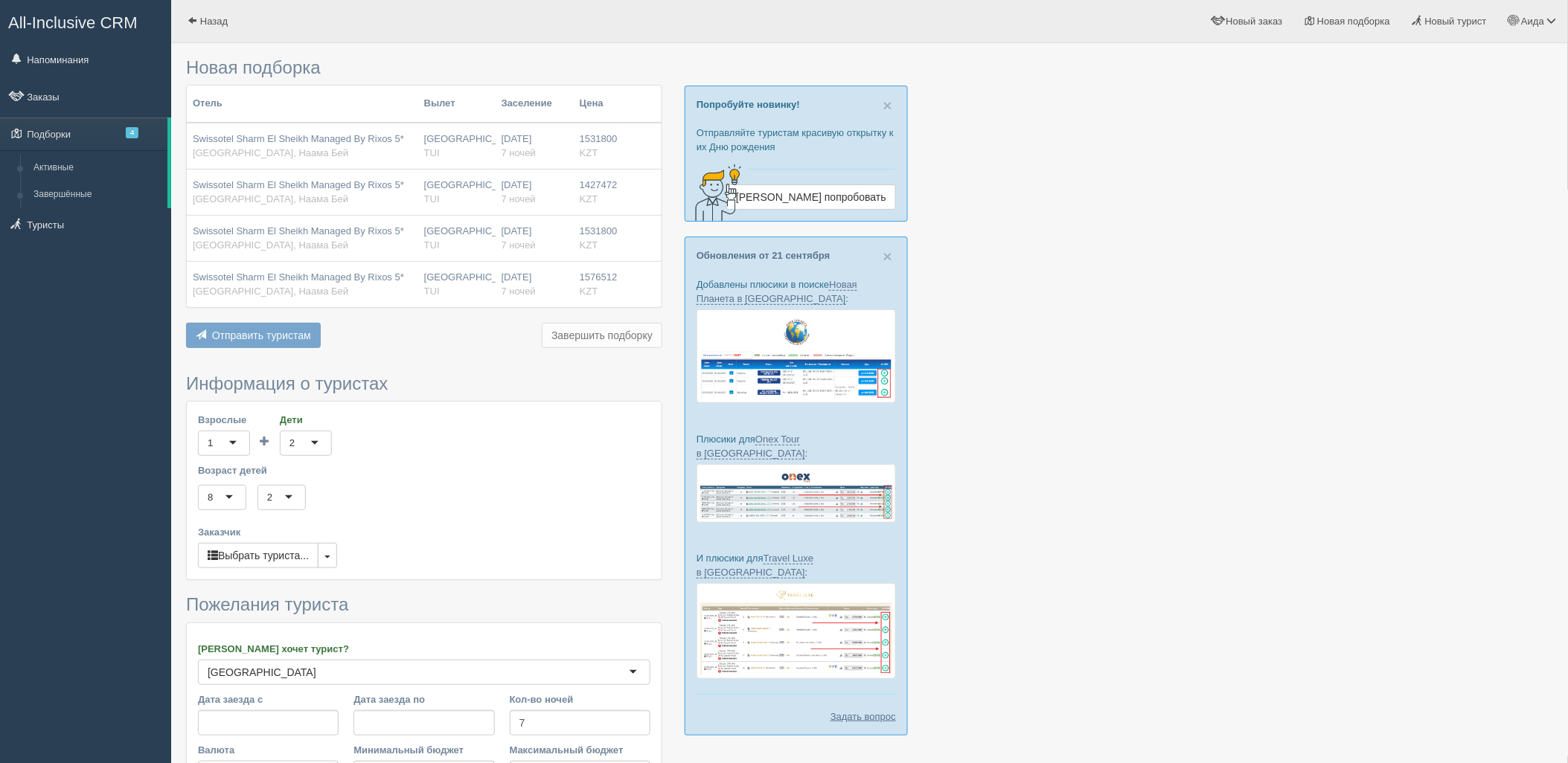
scroll to position [224, 0]
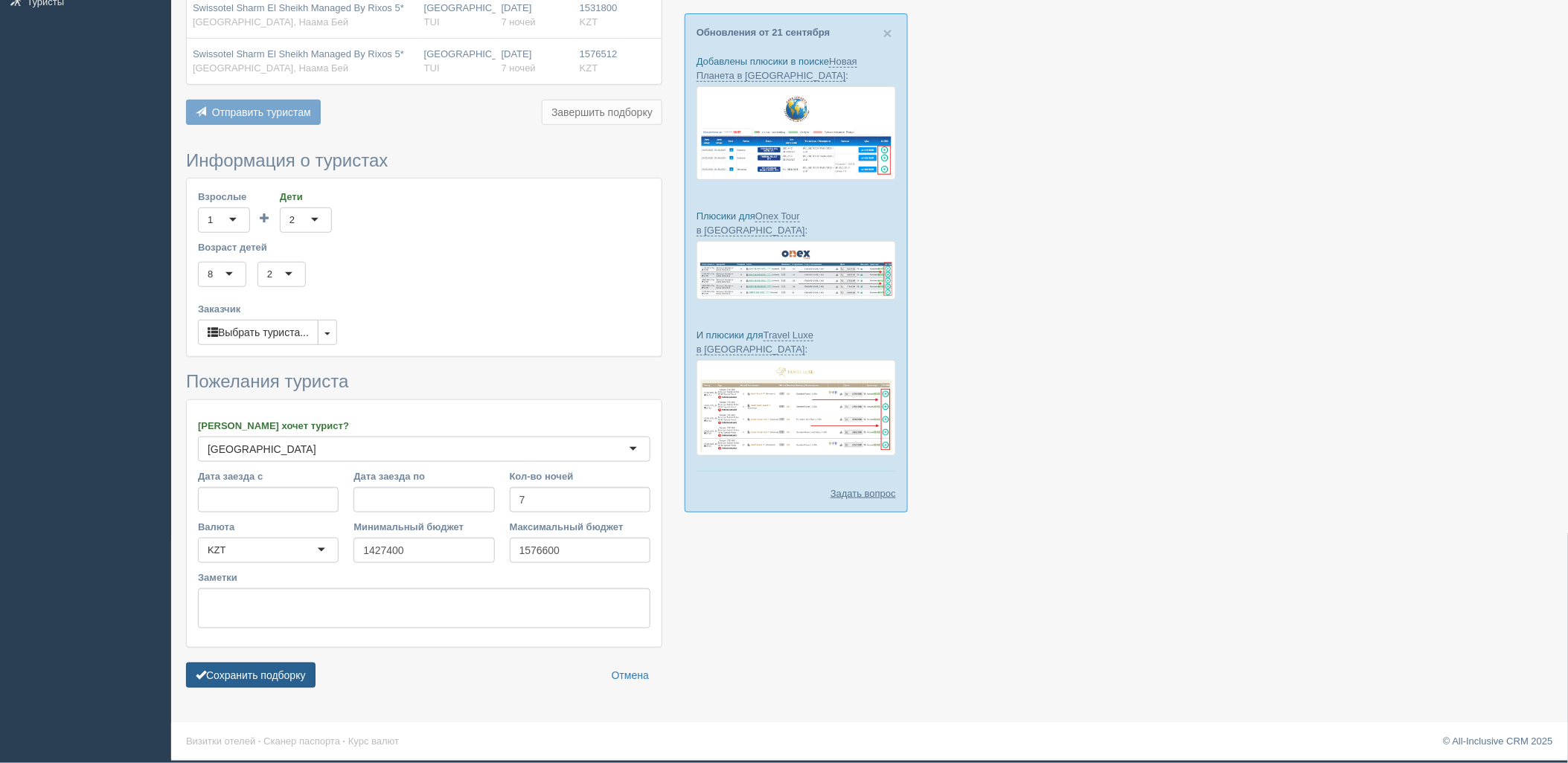
click at [272, 689] on form "Информация о туристах Взрослые 1 1 Дети 2 2 0 1 2 3 4 5 6 7 8 9 10 11 12 13 14 …" at bounding box center [424, 423] width 476 height 546
click at [297, 681] on button "Сохранить подборку" at bounding box center [251, 675] width 129 height 25
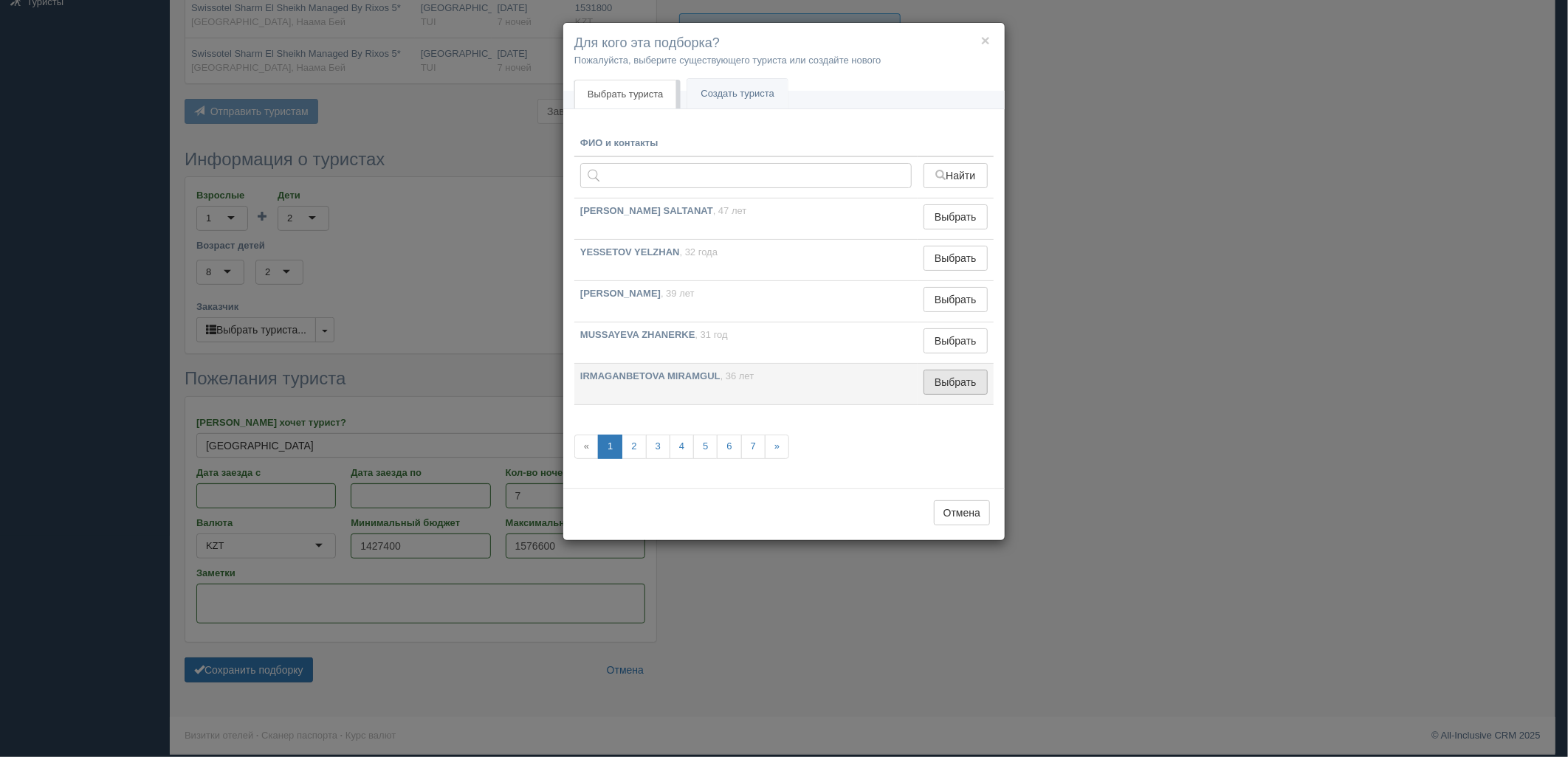
click at [948, 380] on button "Выбрать" at bounding box center [955, 382] width 64 height 25
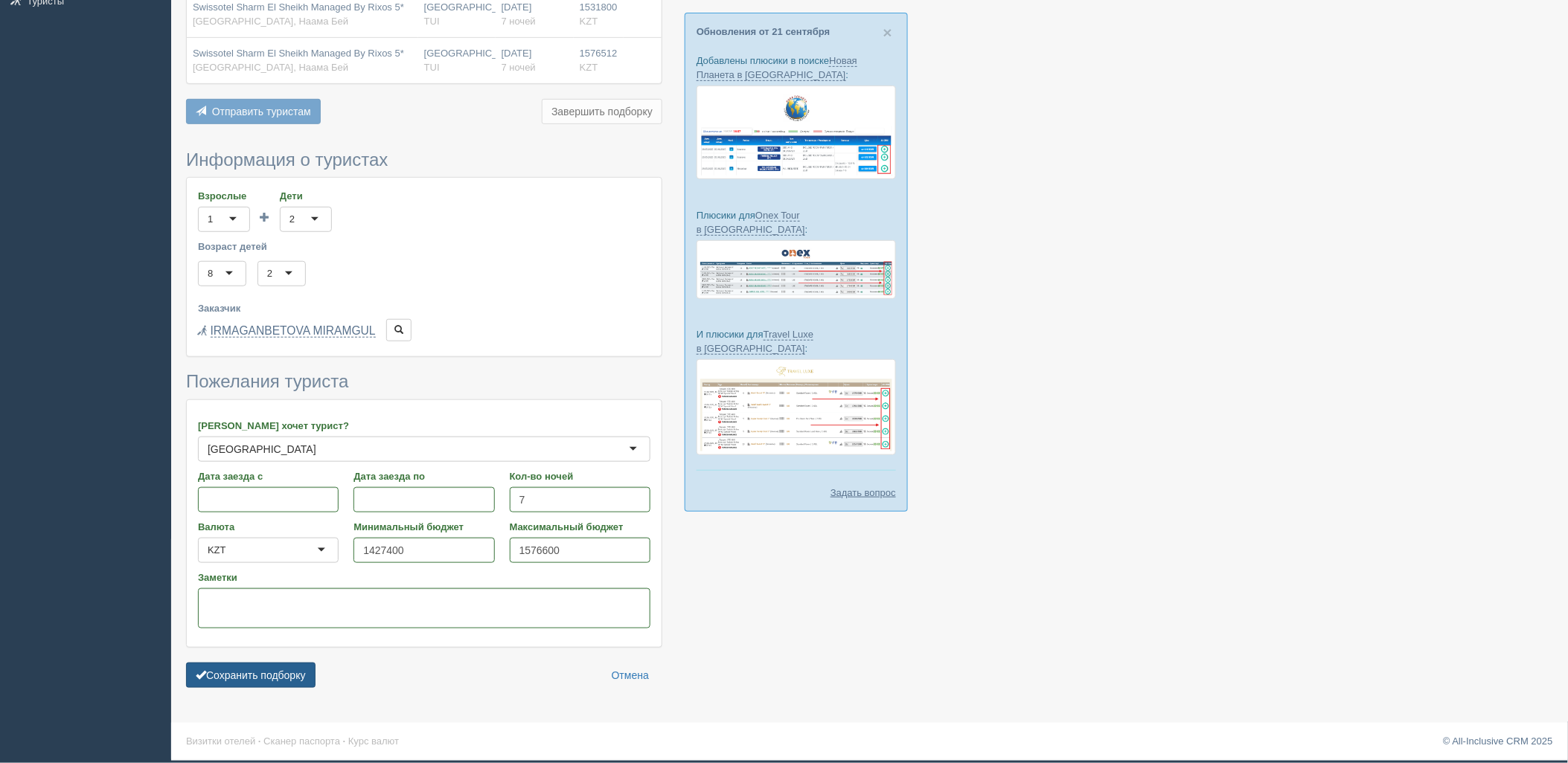
click at [277, 685] on button "Сохранить подборку" at bounding box center [251, 675] width 129 height 25
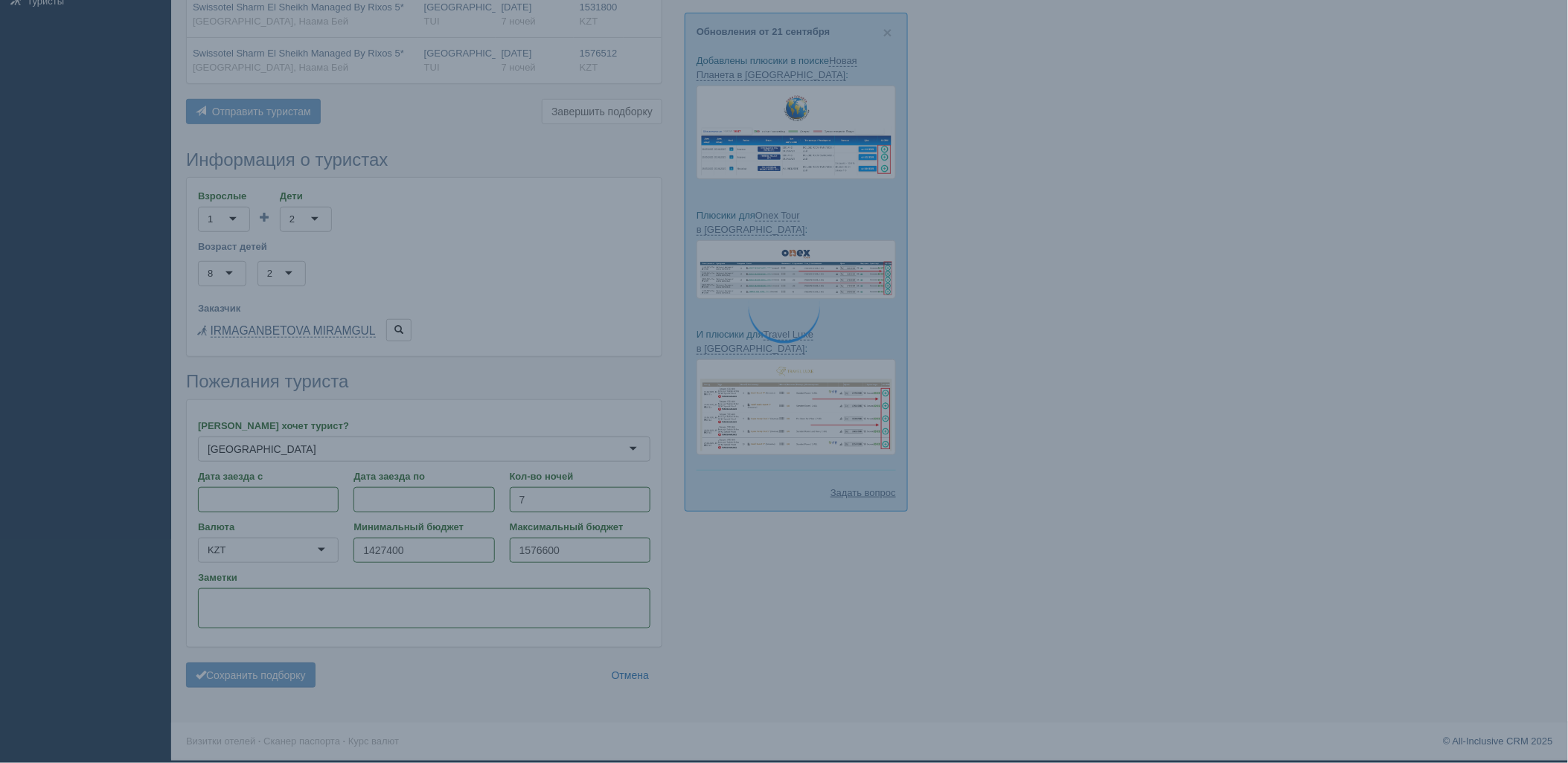
scroll to position [225, 0]
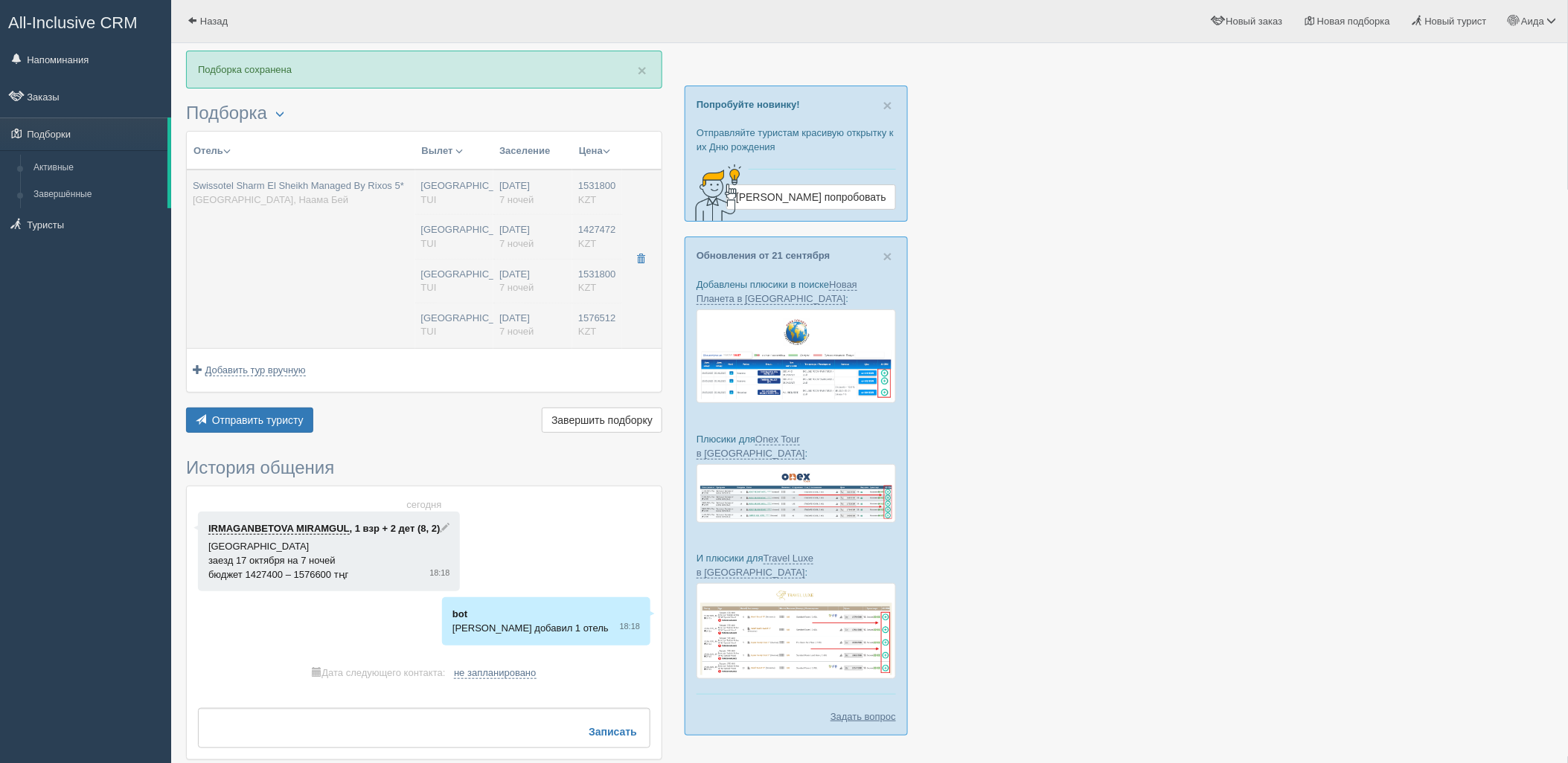
click at [467, 289] on div "[GEOGRAPHIC_DATA] [GEOGRAPHIC_DATA]" at bounding box center [454, 281] width 67 height 27
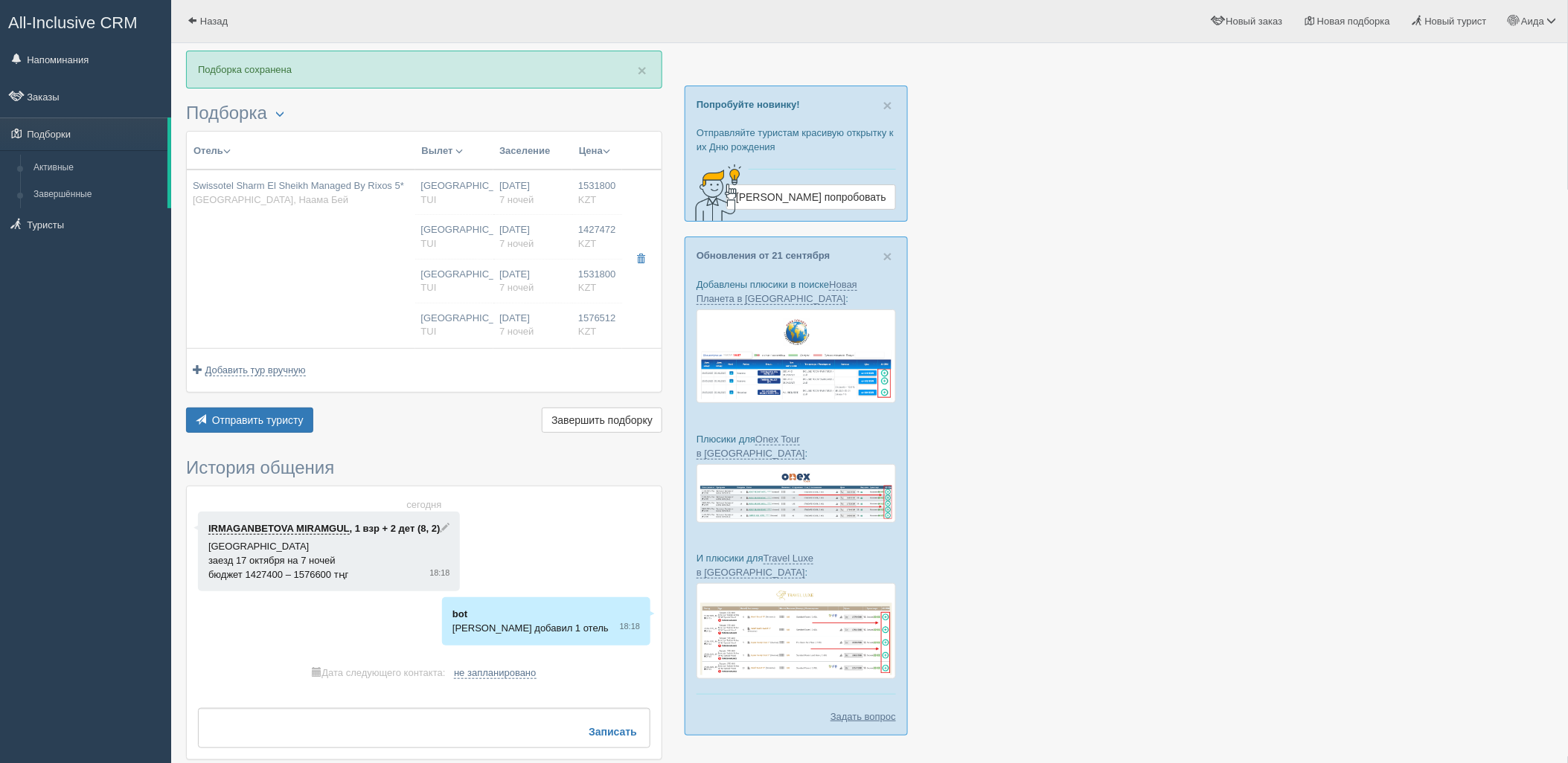
type input "Swissotel Sharm El Sheikh Managed By Rixos 5*"
type input "[URL][DOMAIN_NAME]"
type input "[GEOGRAPHIC_DATA]"
type input "[PERSON_NAME]"
type input "1531800.00"
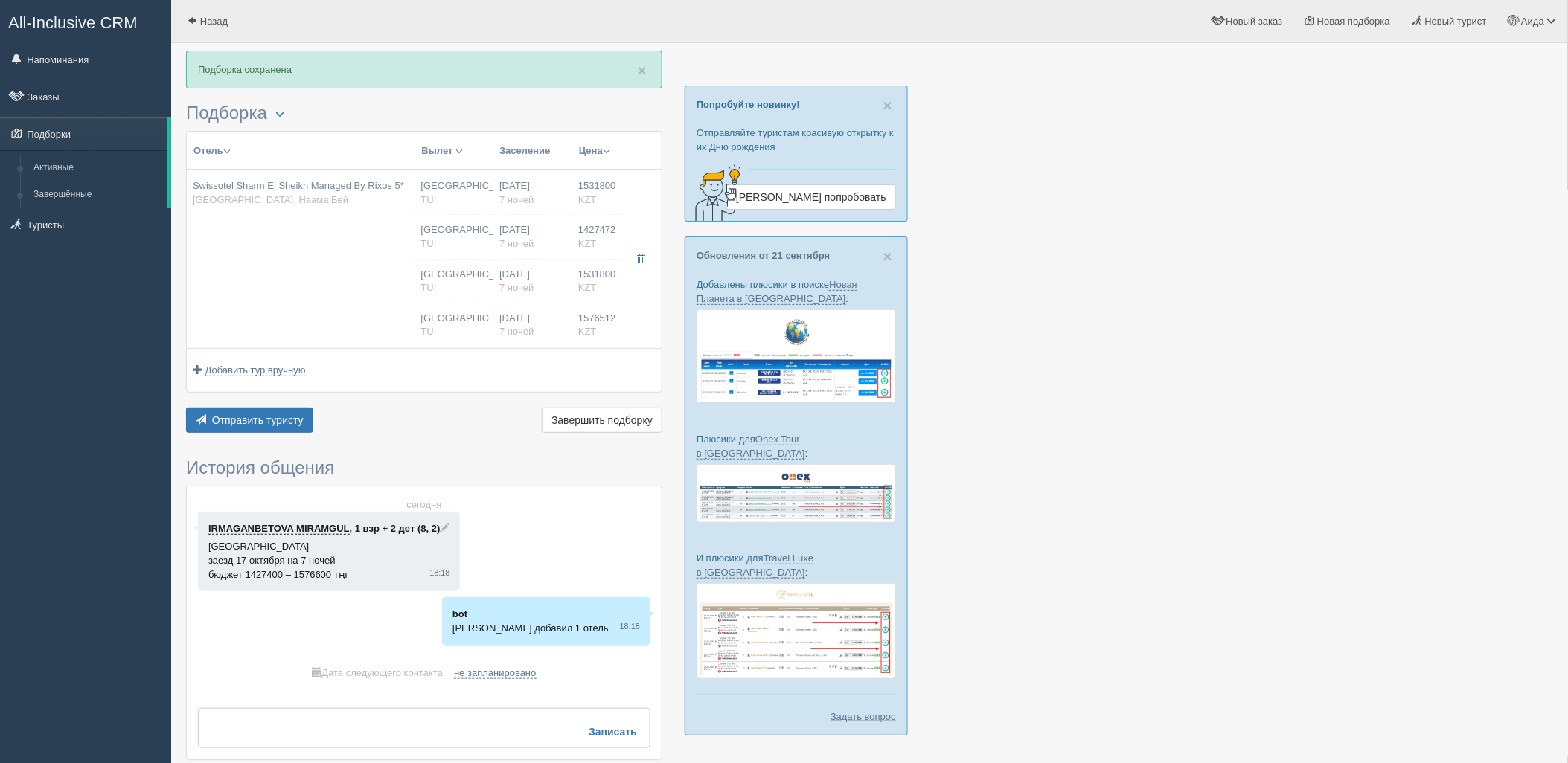
type input "[GEOGRAPHIC_DATA]"
type input "08:50"
type input "7"
type input "Deluxe Room Aqua"
type input "Ultra All Inclusive"
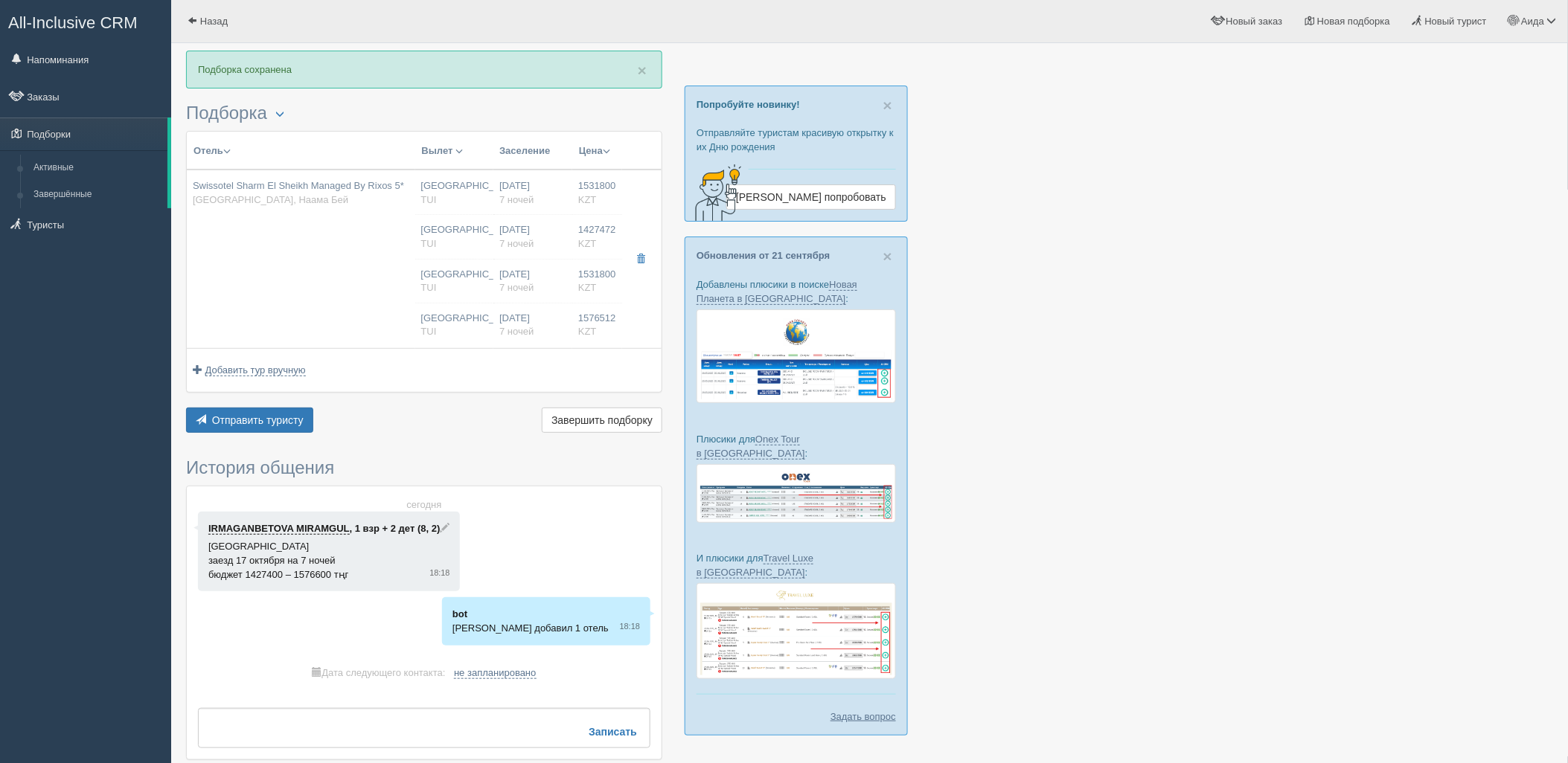
type input "TUI"
type input "[URL][DOMAIN_NAME]"
type input "1427472.00"
type input "[GEOGRAPHIC_DATA]"
type input "08:50"
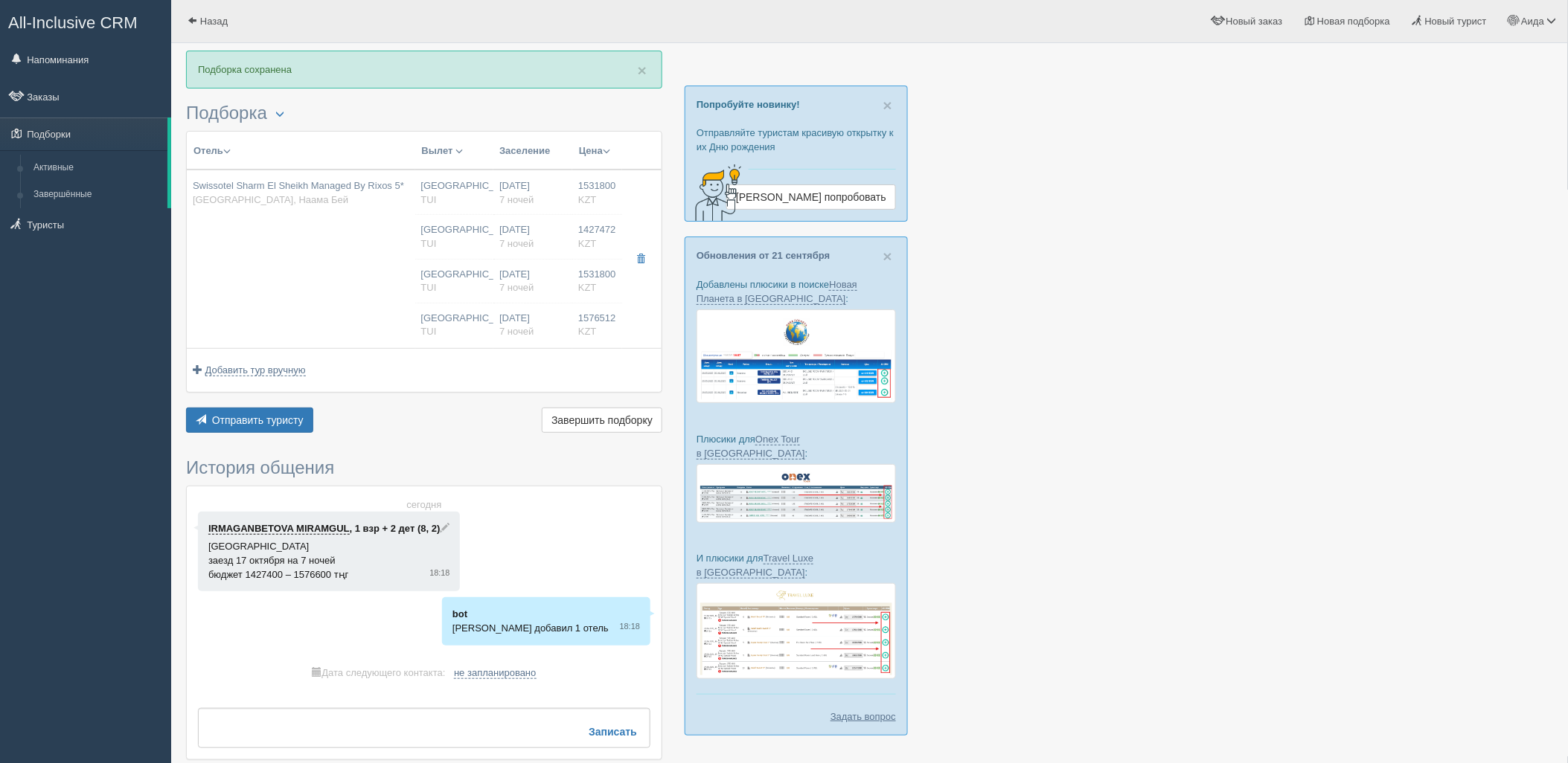
type input "7"
type input "Deluxe Room Aqua"
type input "Ultra All Inclusive"
type input "TUI"
type input "[URL][DOMAIN_NAME]"
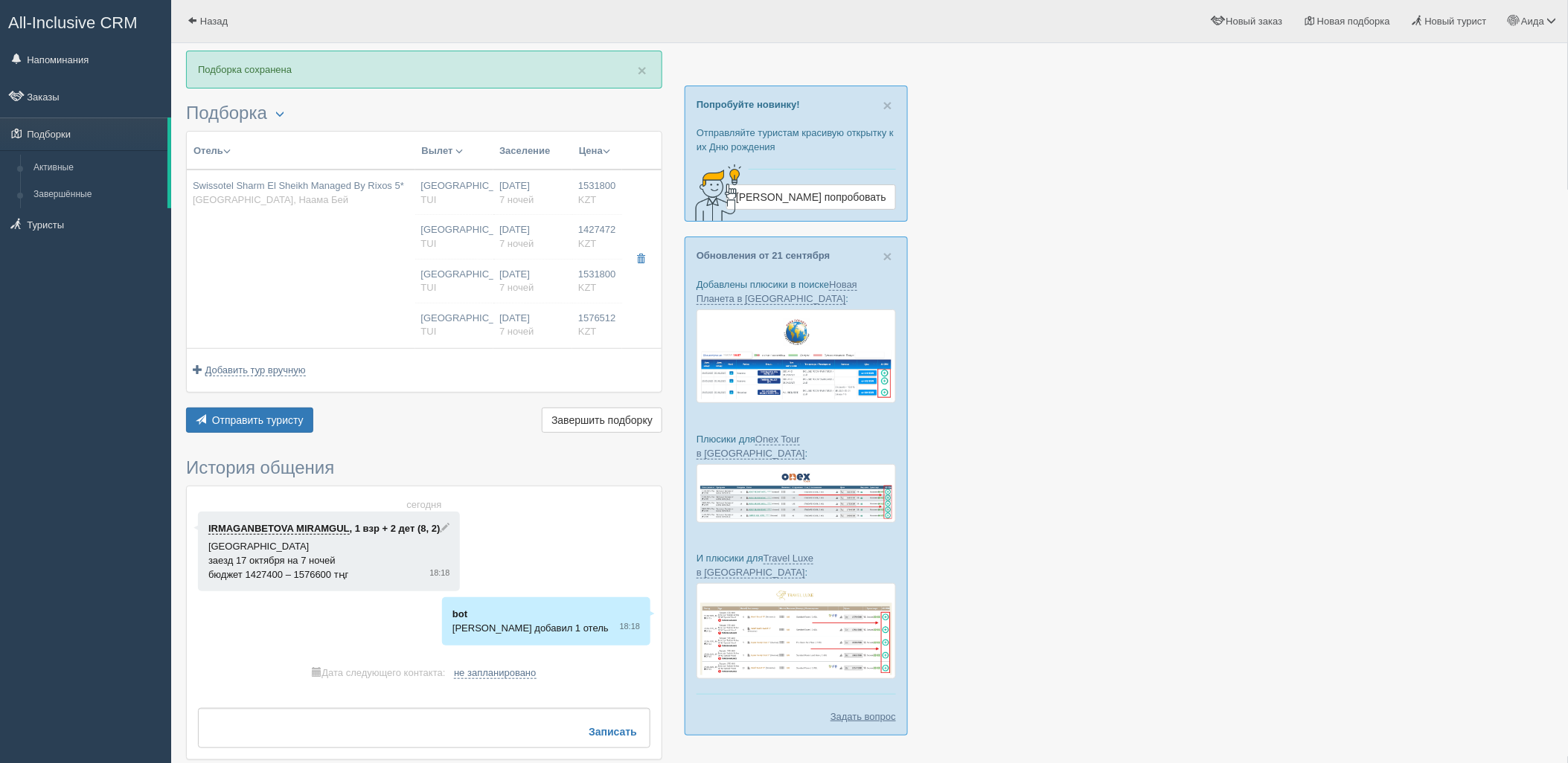
type input "1531800.00"
type input "[GEOGRAPHIC_DATA]"
type input "08:50"
type input "7"
type input "Deluxe Room Aqua"
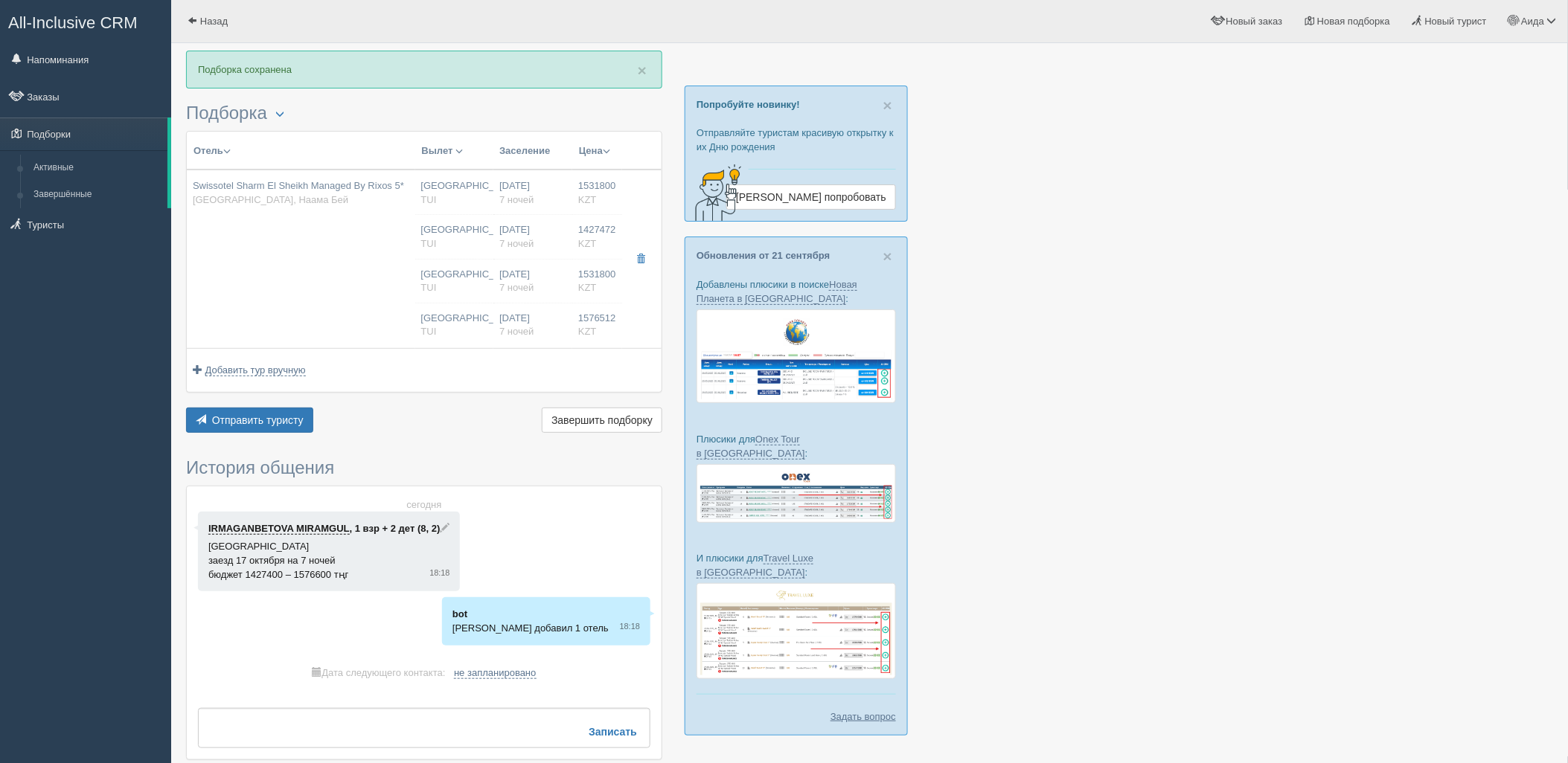
type input "Ultra All Inclusive"
type input "TUI"
type input "[URL][DOMAIN_NAME]"
type input "1576512.00"
type input "[GEOGRAPHIC_DATA]"
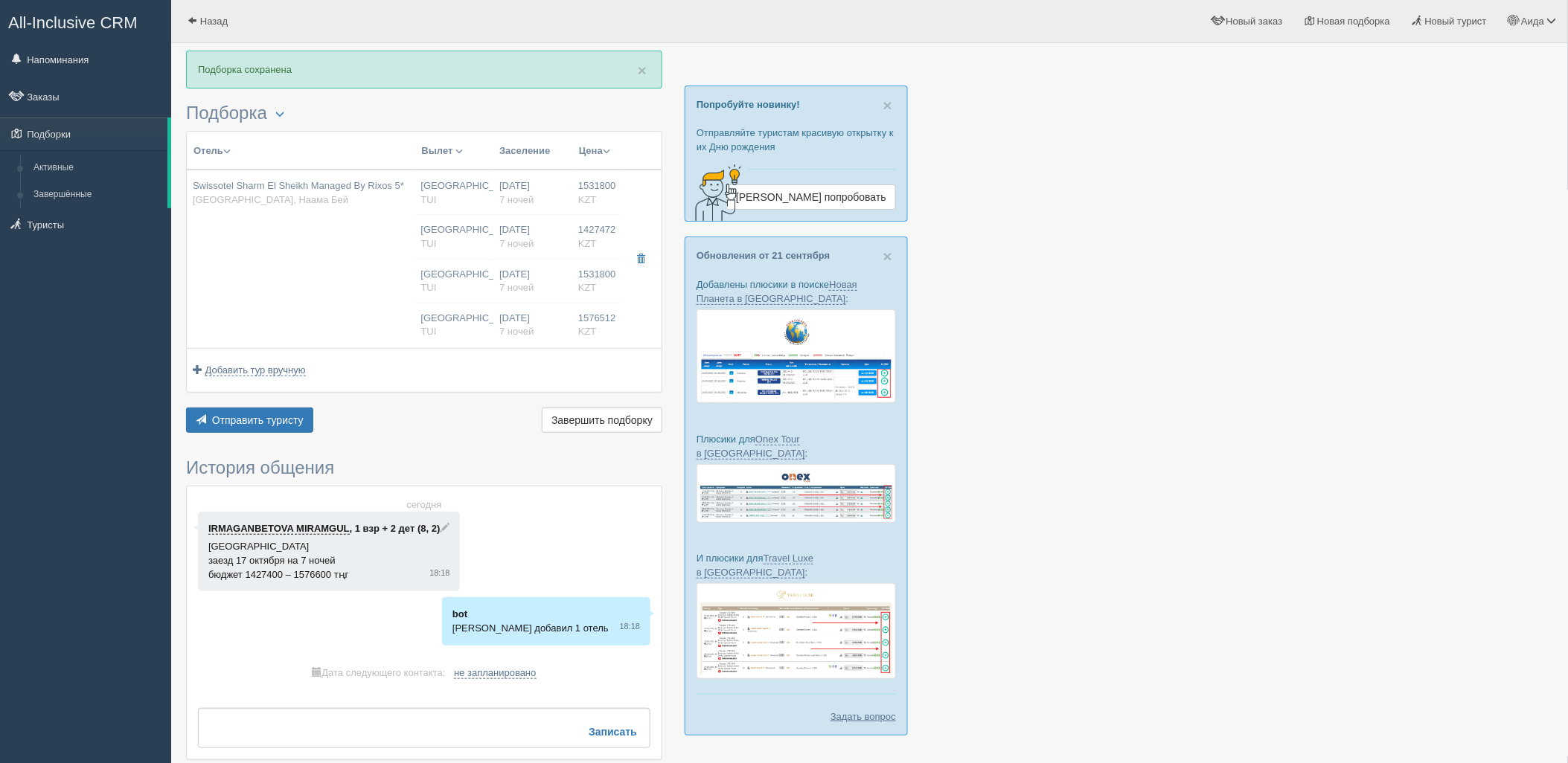
type input "08:50"
type input "7"
type input "Deluxe Room Aqua"
type input "Ultra All Inclusive"
type input "TUI"
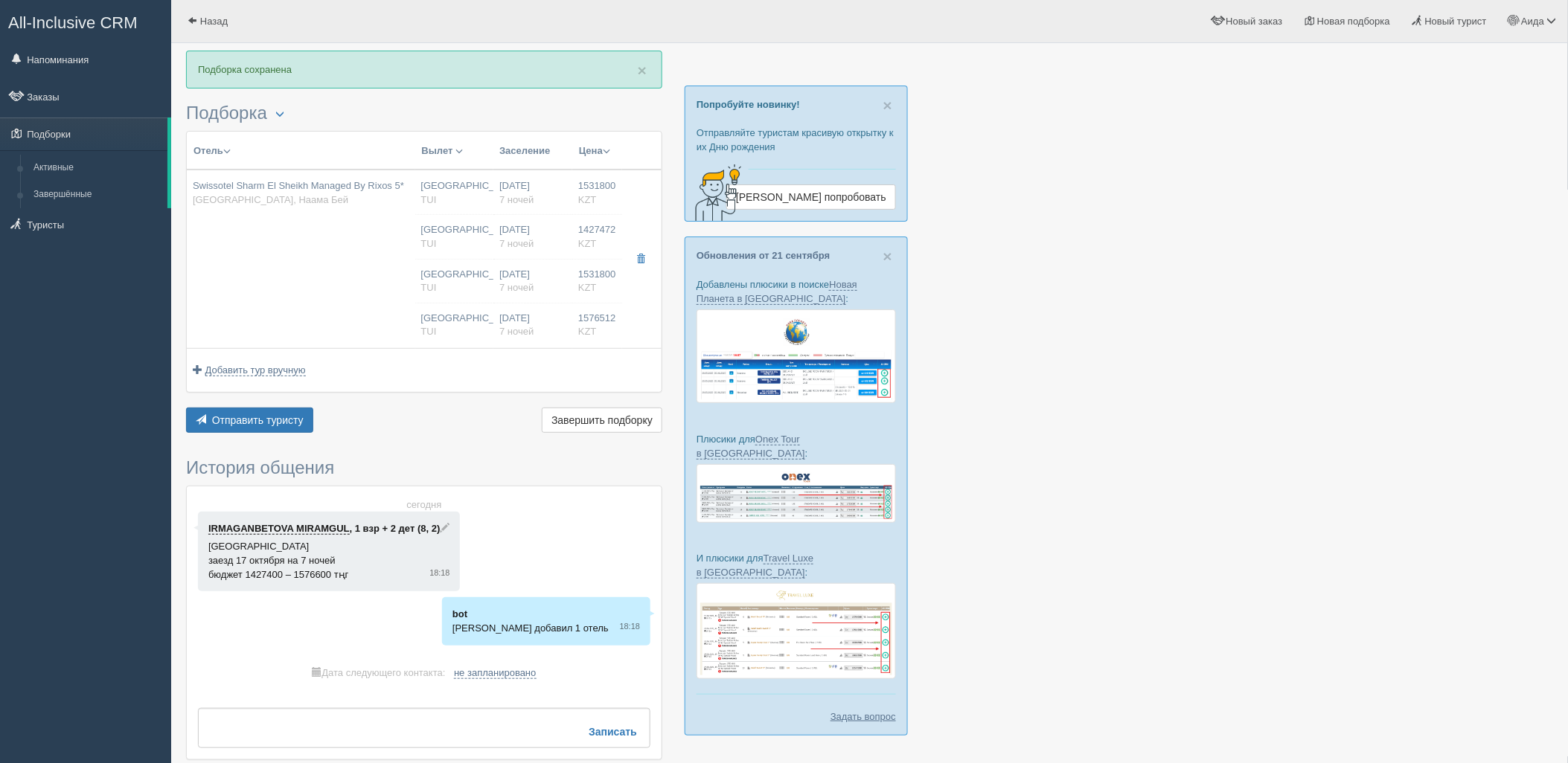
type input "[URL][DOMAIN_NAME]"
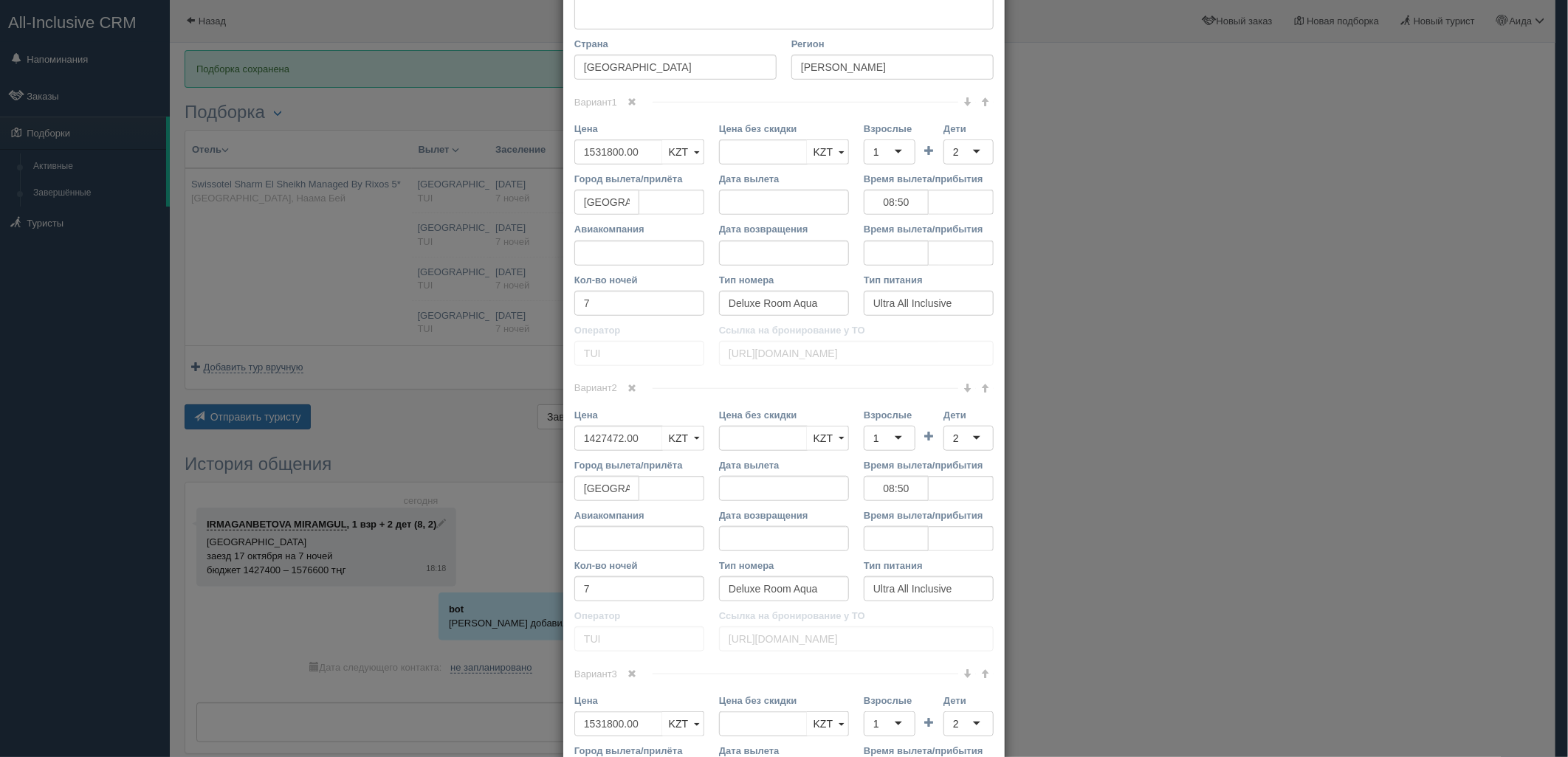
scroll to position [598, 0]
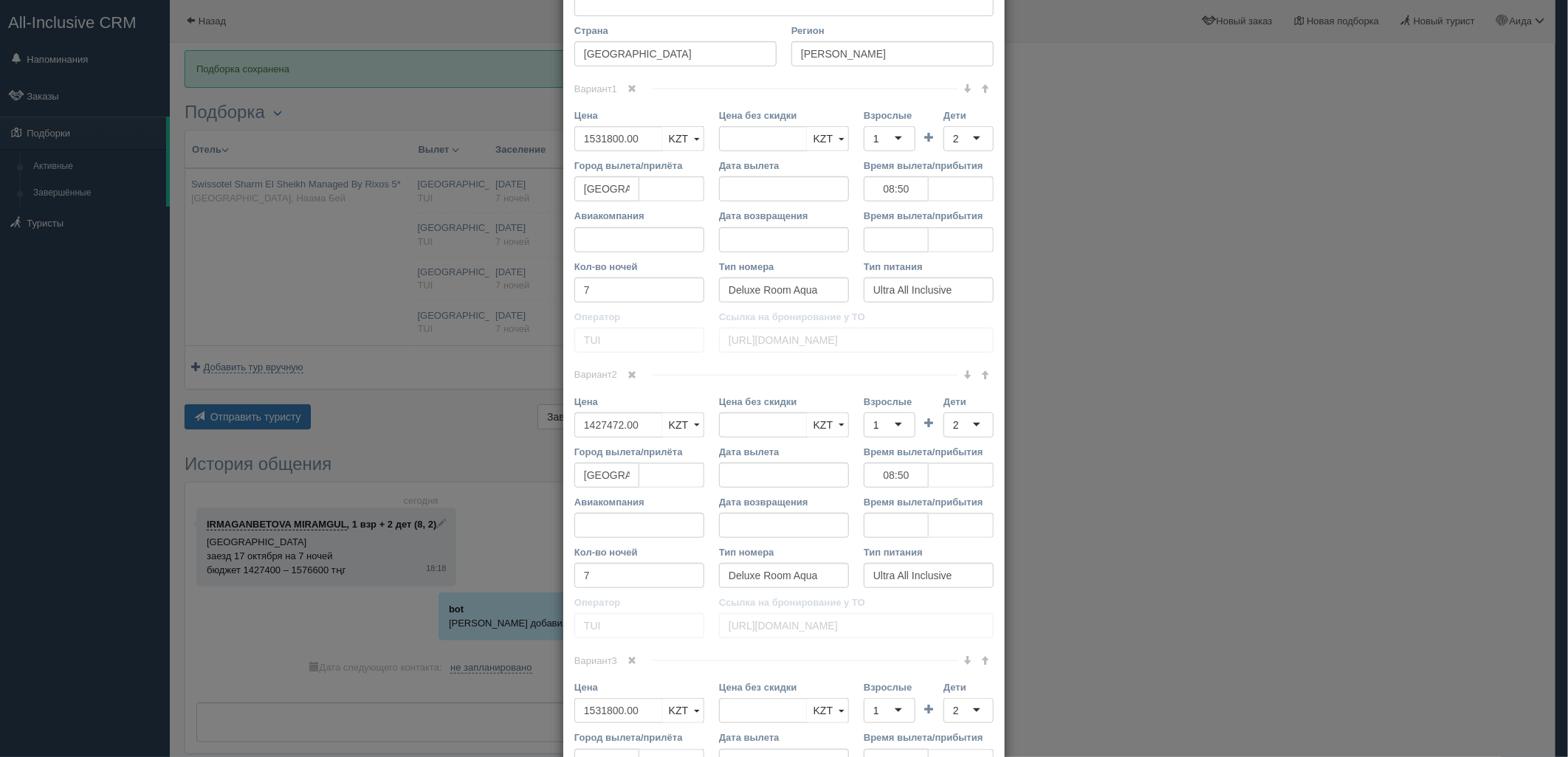
click at [962, 377] on span at bounding box center [966, 375] width 9 height 9
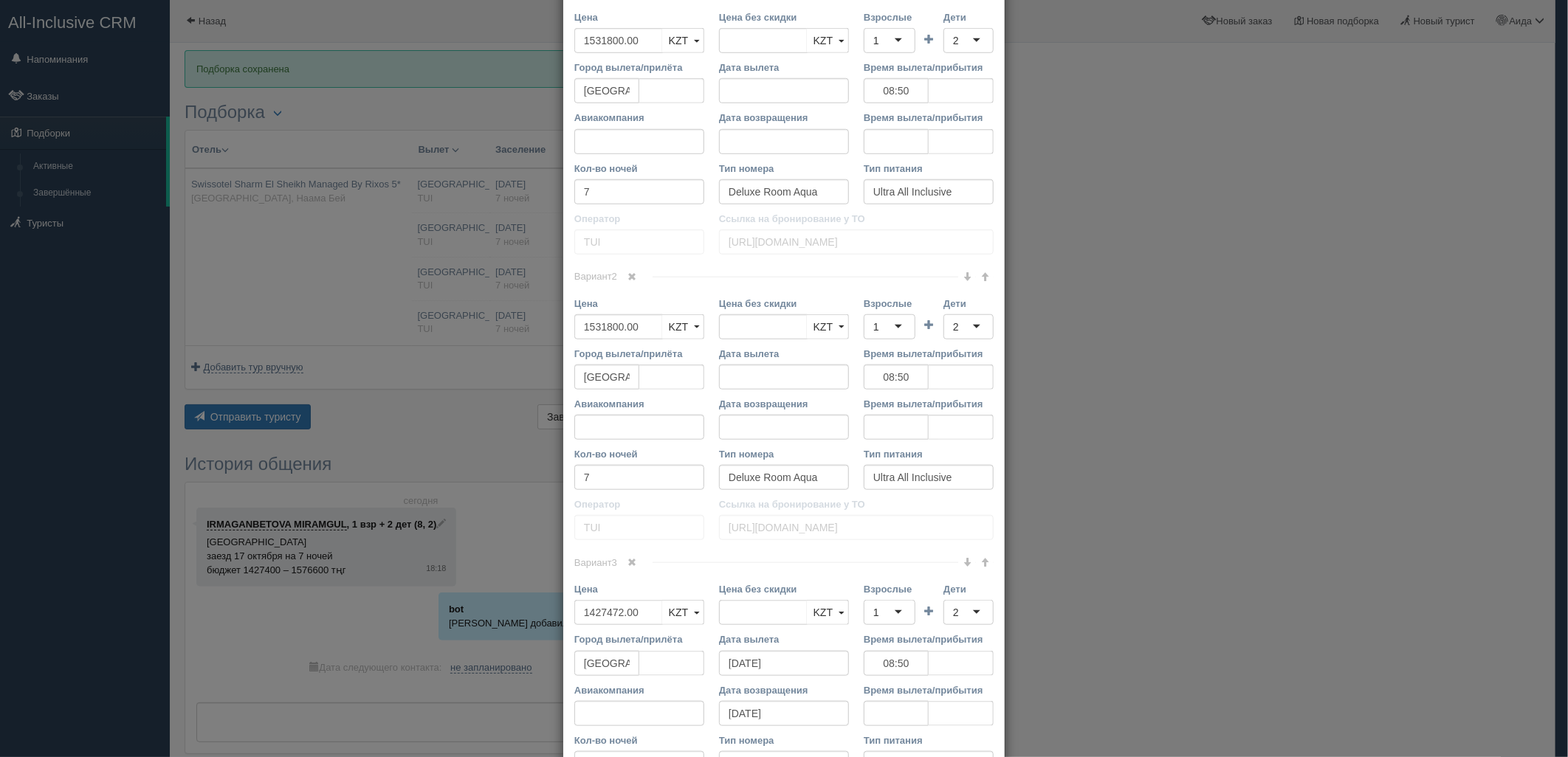
scroll to position [685, 0]
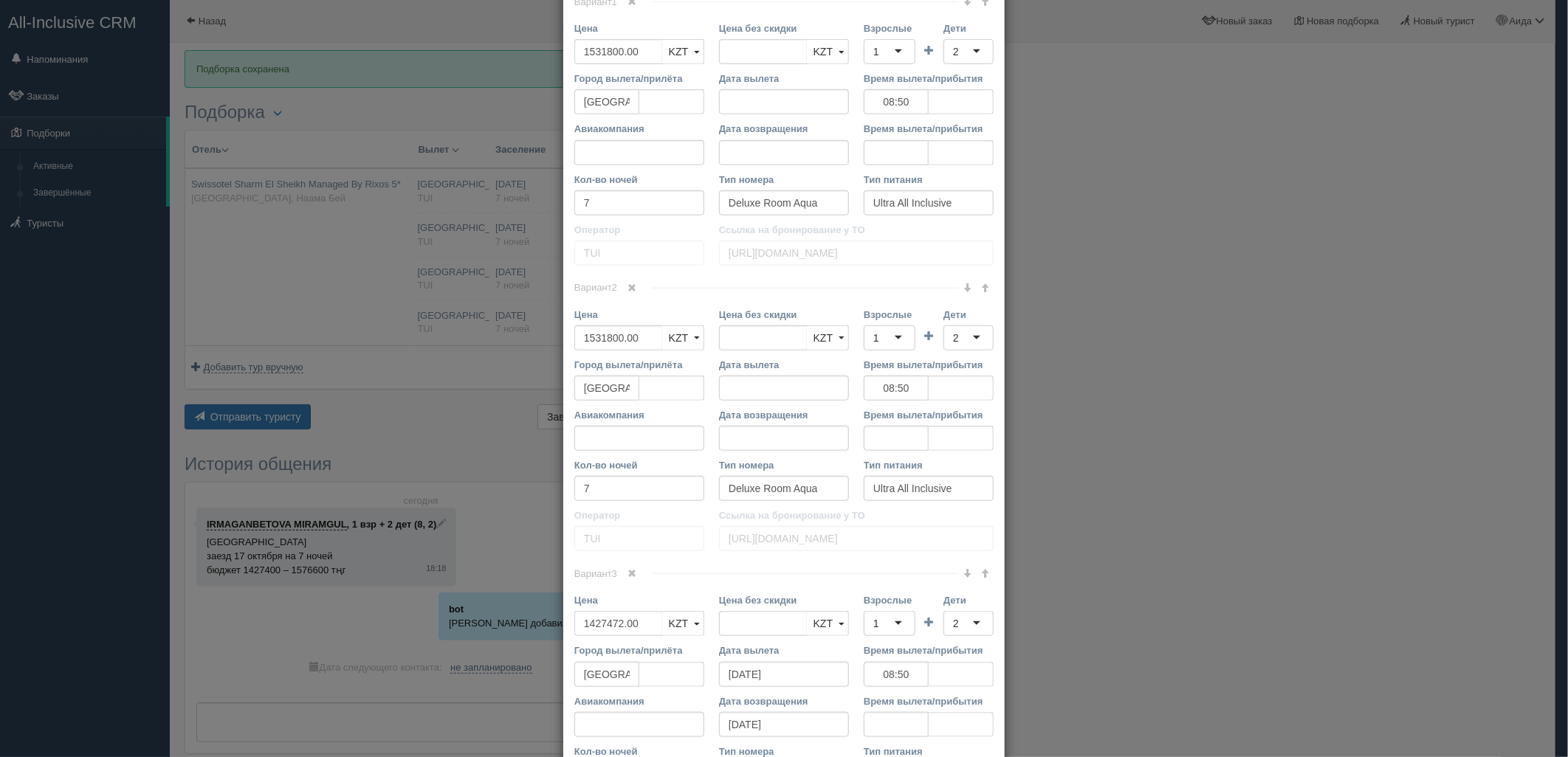
click at [1389, 371] on div "× Редактировать тур Название отеля Swissotel Sharm El Sheikh Managed By Rixos 5…" at bounding box center [784, 378] width 1568 height 757
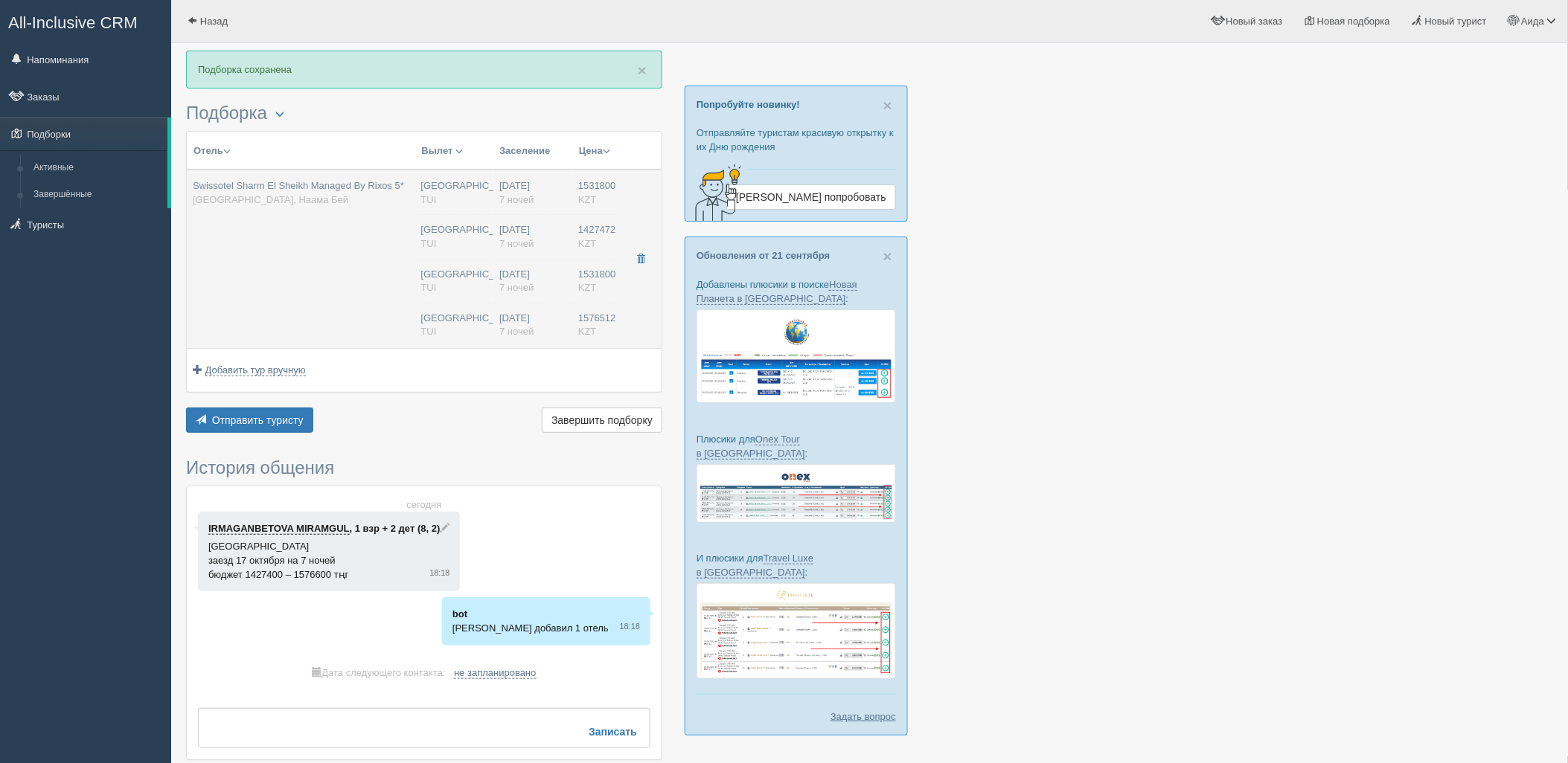
click at [500, 298] on td "17.10.2025 7 ночей 14.10.2025 7 ночей 17.10.2025 7 ночей 17.10.2025 7 ночей" at bounding box center [533, 259] width 79 height 179
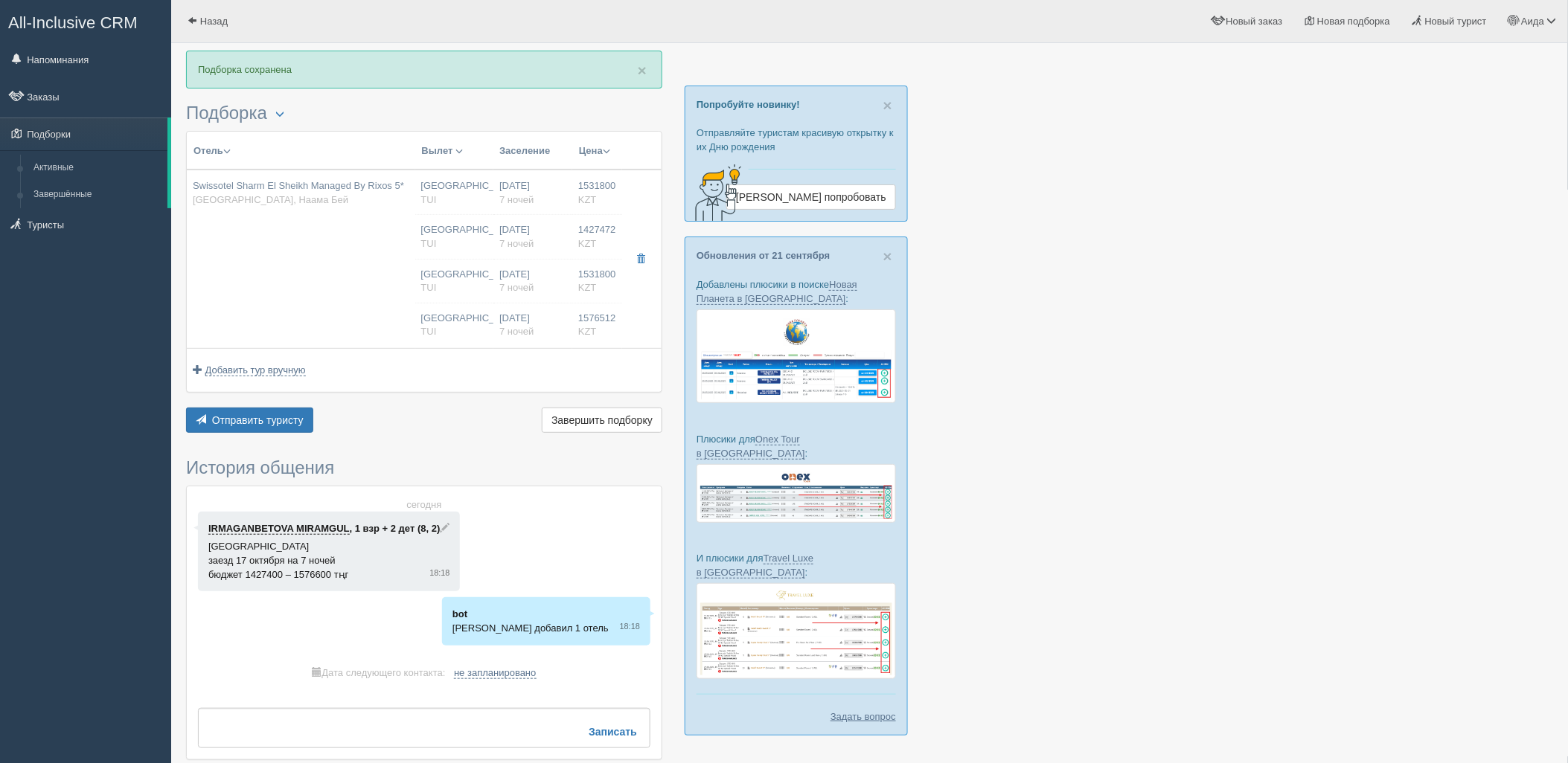
type input "08:50"
type input "1427472.00"
type input "08:50"
type input "1531800.00"
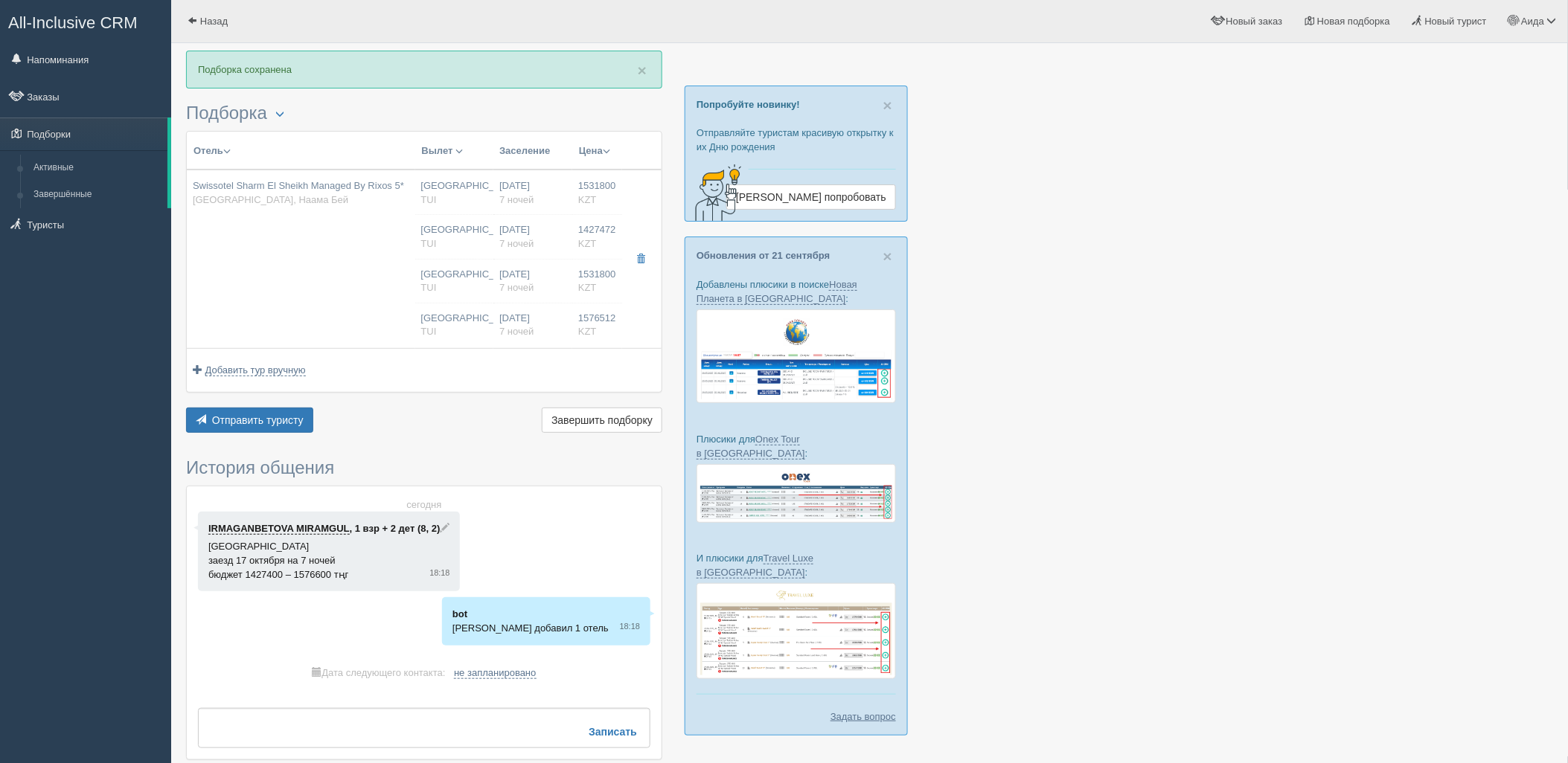
type input "08:50"
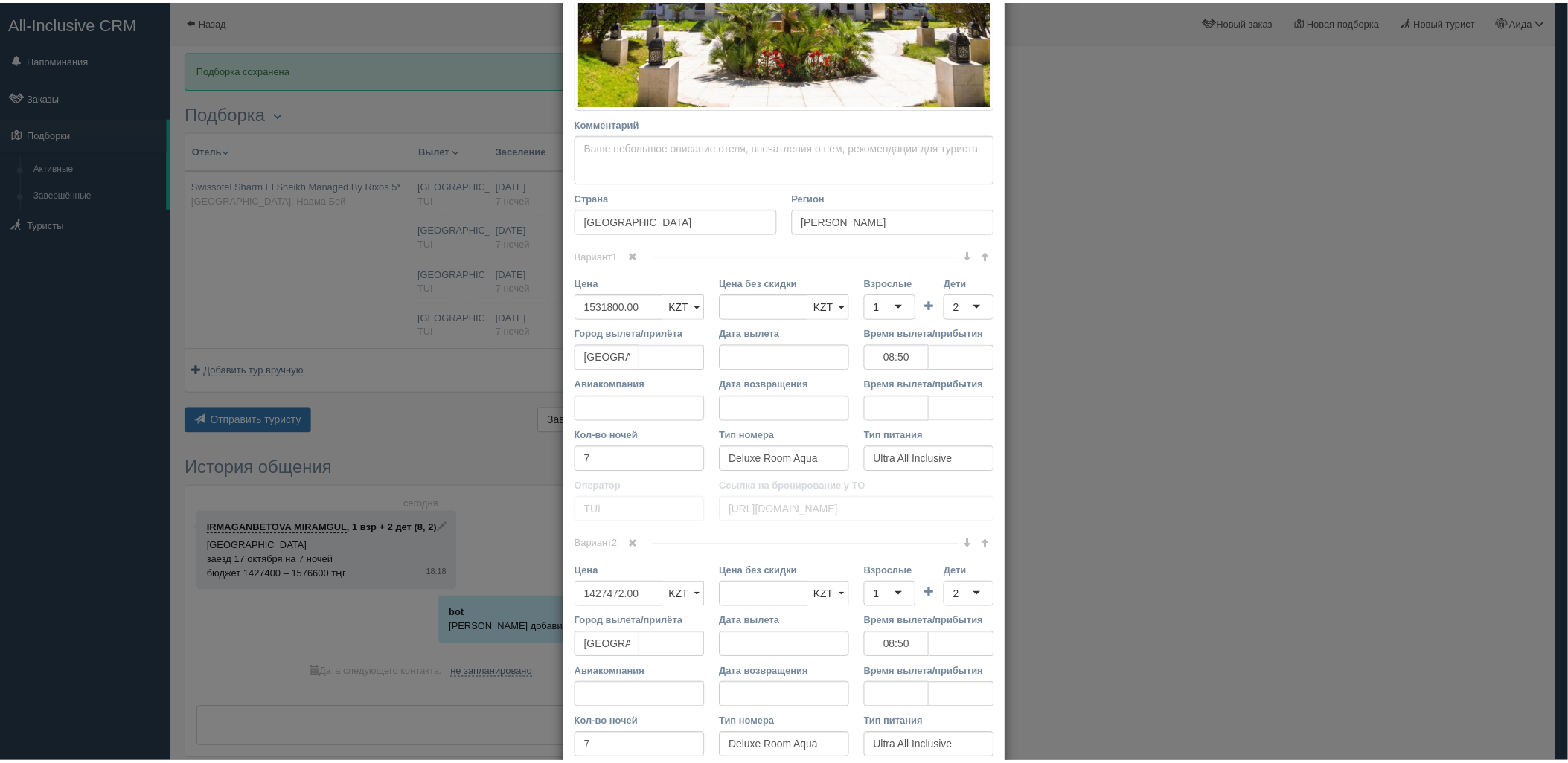
scroll to position [511, 0]
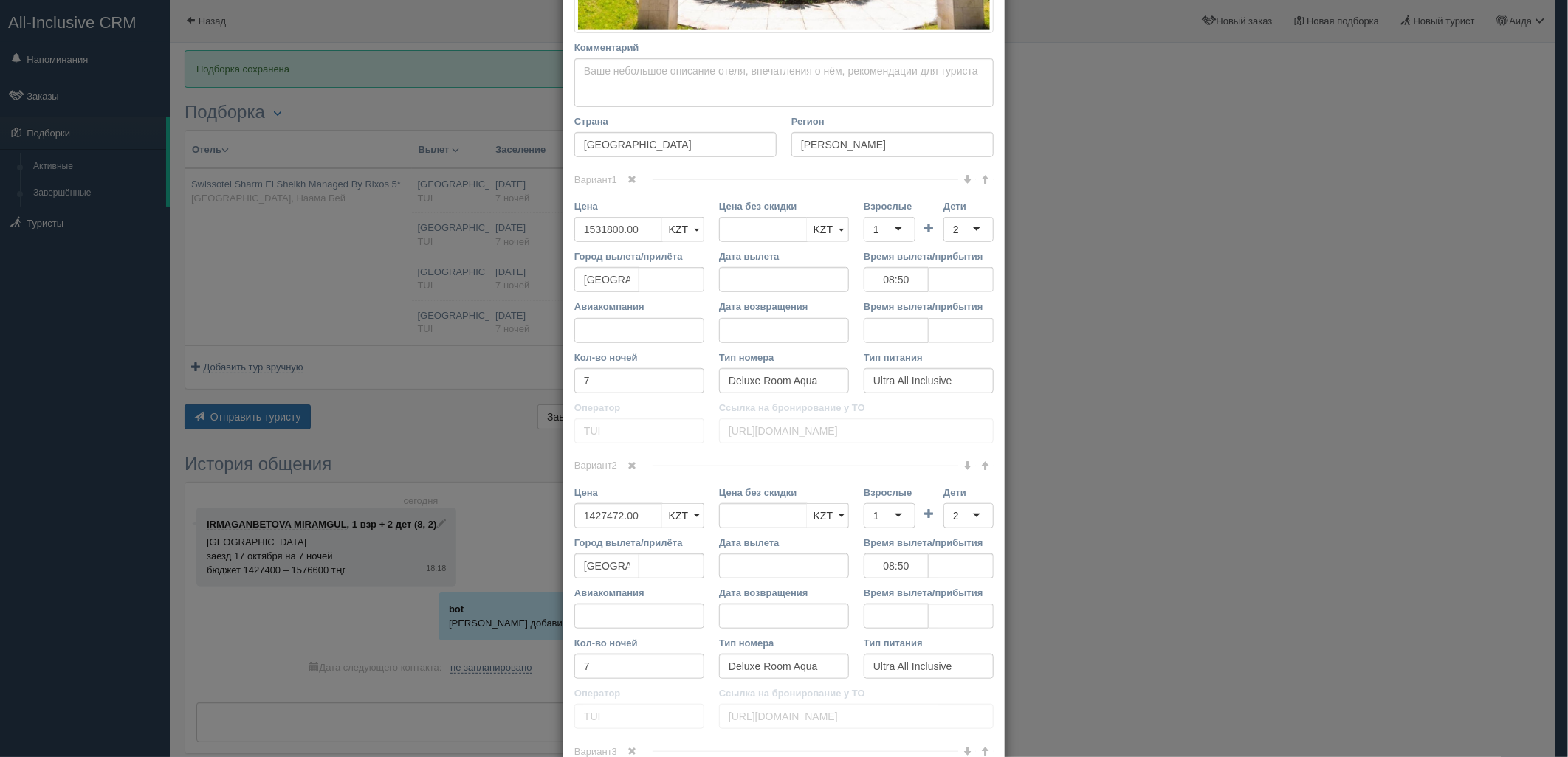
drag, startPoint x: 1045, startPoint y: 279, endPoint x: 1100, endPoint y: 214, distance: 85.1
click at [1046, 278] on div "× Редактировать тур Название отеля Swissotel Sharm [GEOGRAPHIC_DATA] Managed By…" at bounding box center [784, 378] width 1568 height 757
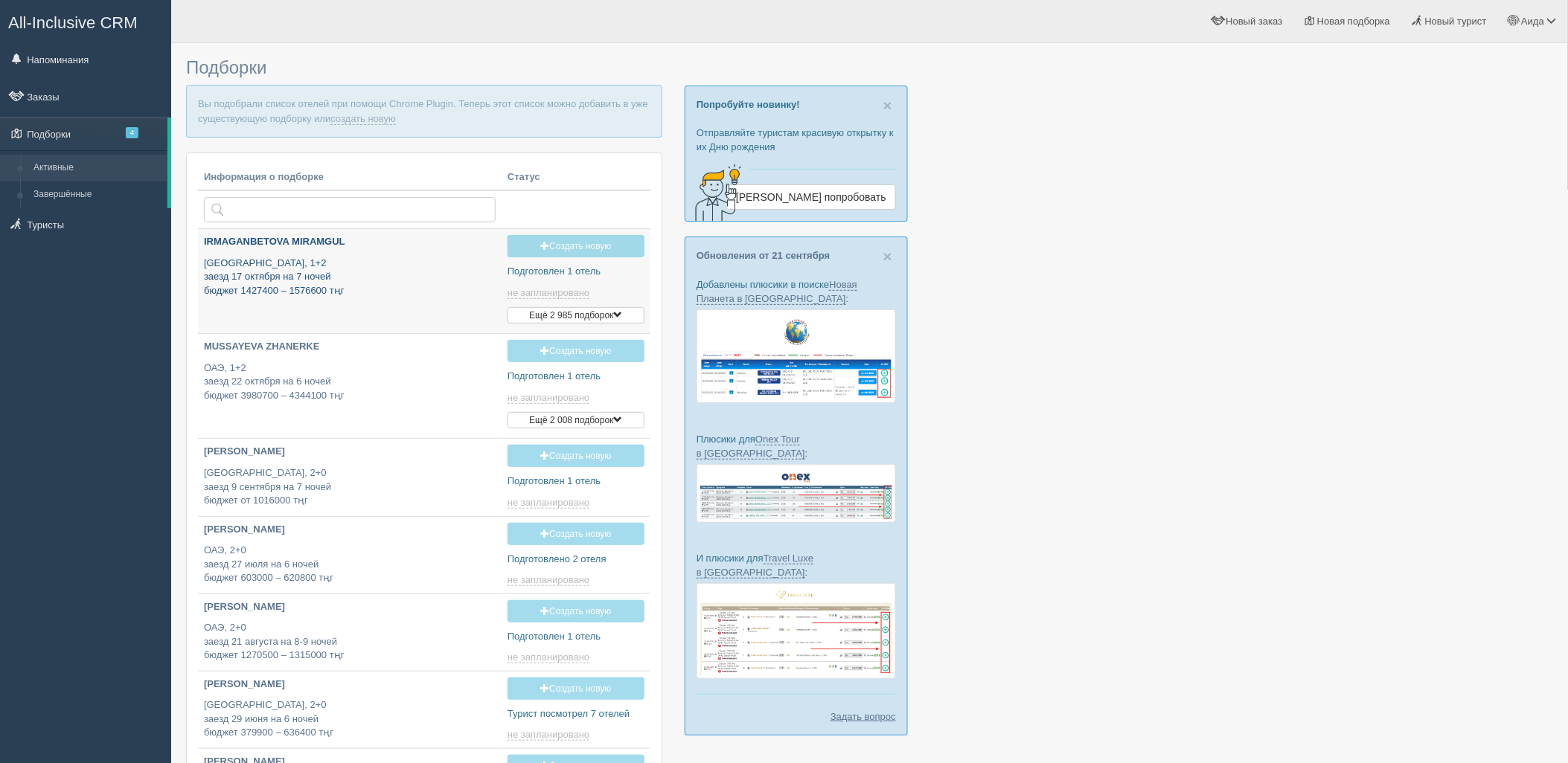
type input "[DATE] 17:10"
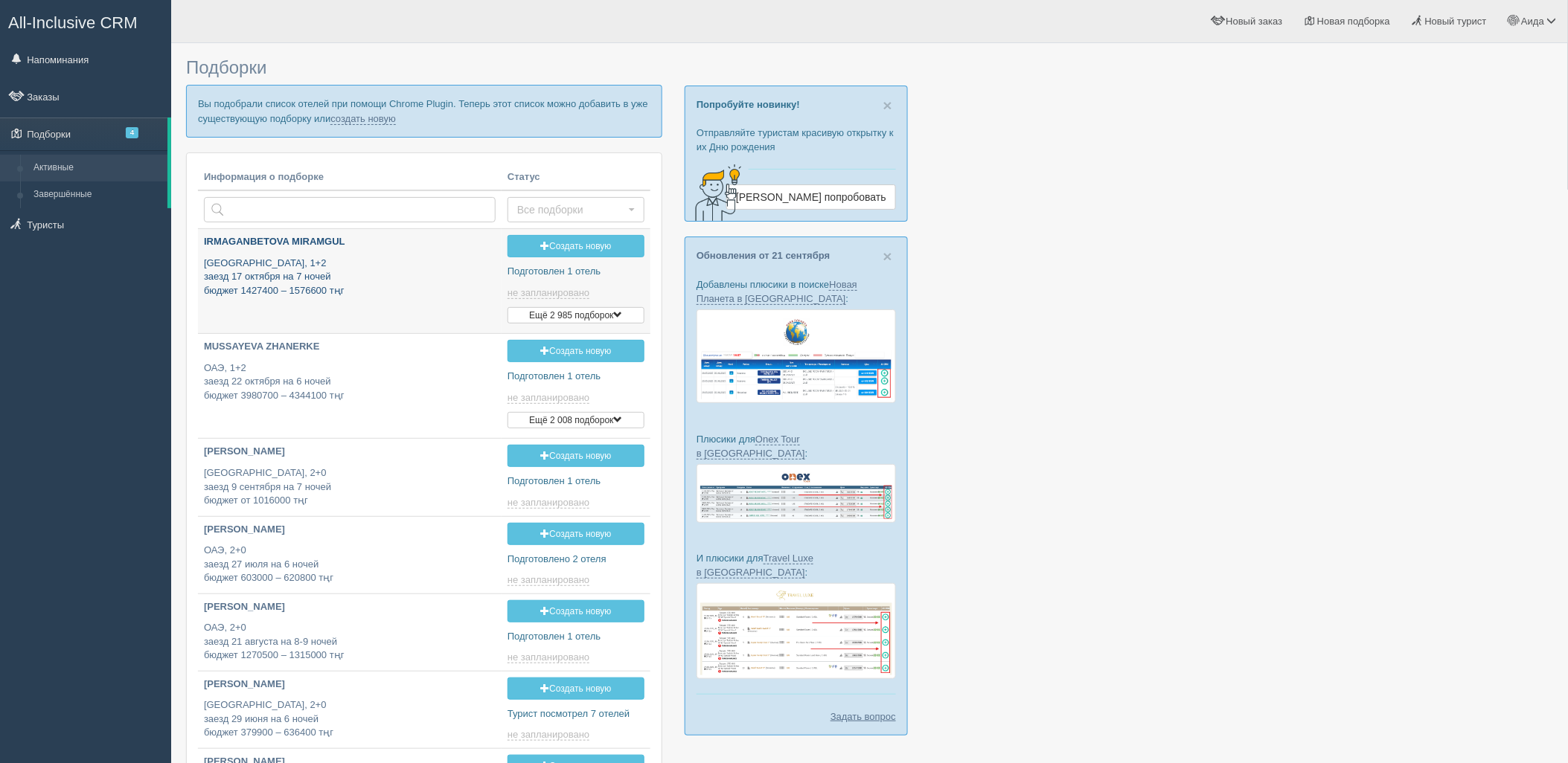
type input "[DATE] 18:15"
click at [358, 125] on p "Вы подобрали список отелей при помощи Chrome Plugin. Теперь этот список можно д…" at bounding box center [424, 111] width 476 height 52
click at [360, 121] on link "создать новую" at bounding box center [363, 119] width 66 height 12
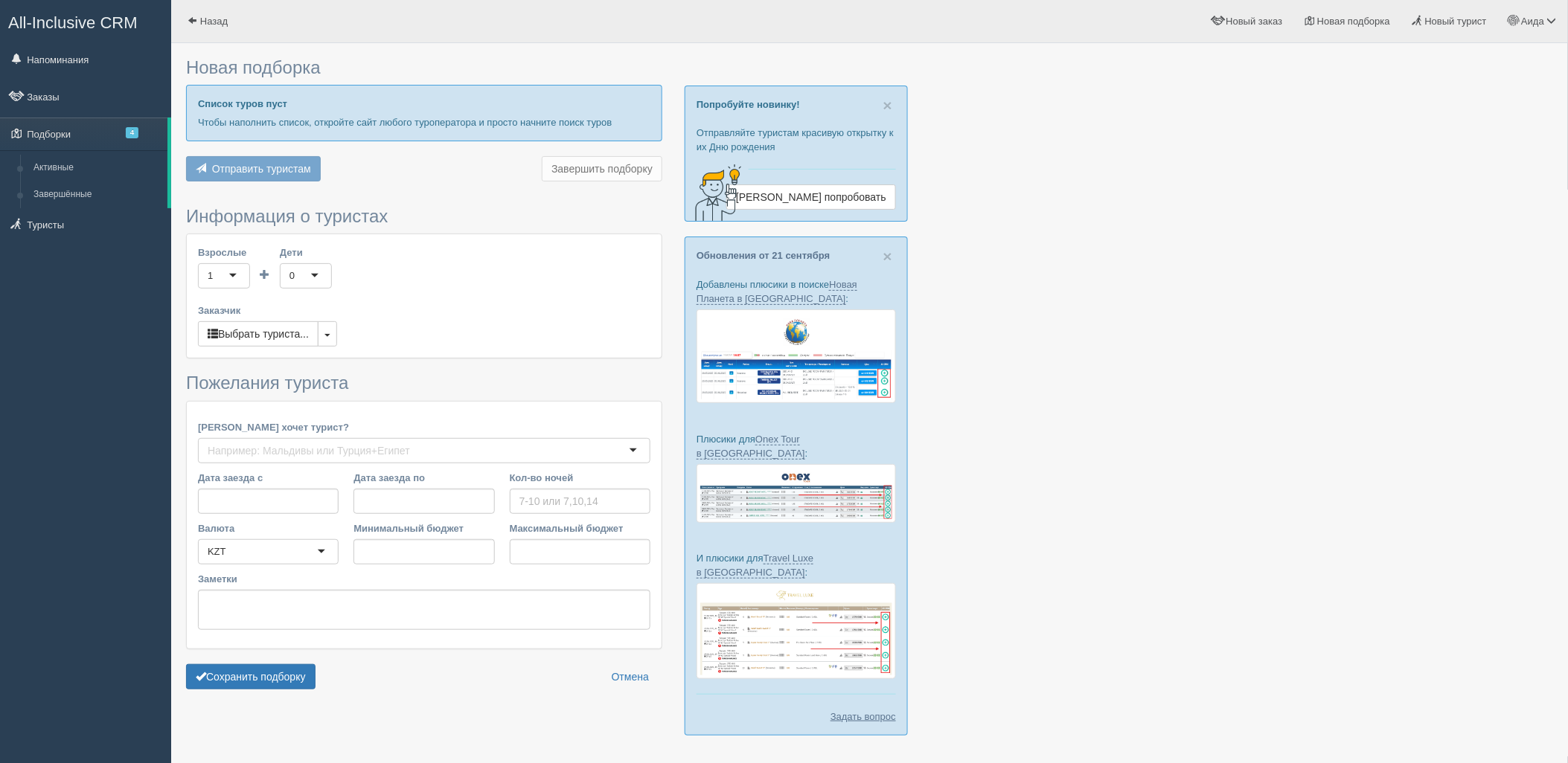
type input "7"
type input "1427400"
type input "1640600"
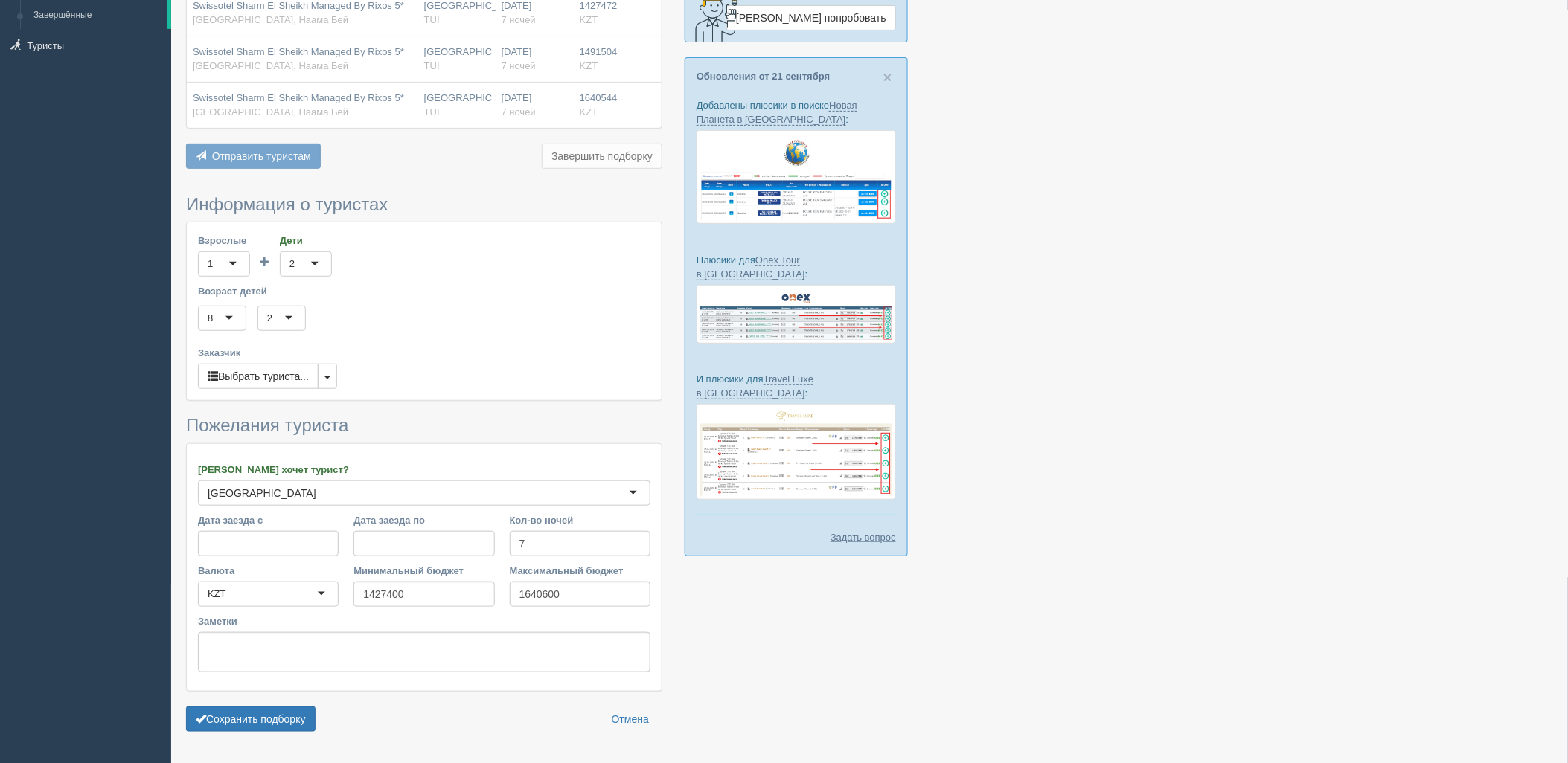
scroll to position [224, 0]
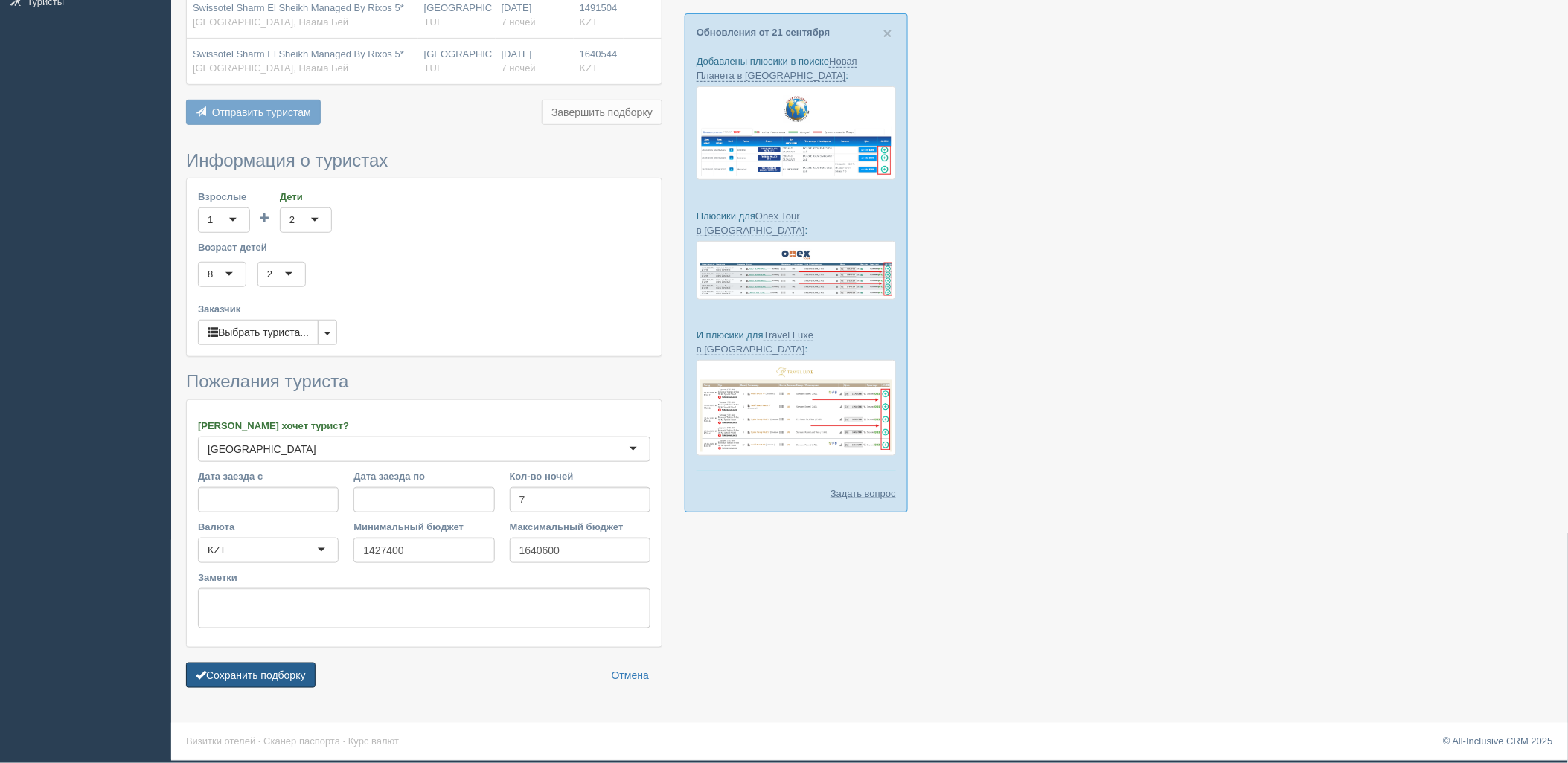
drag, startPoint x: 293, startPoint y: 666, endPoint x: 360, endPoint y: 644, distance: 70.5
click at [294, 666] on button "Сохранить подборку" at bounding box center [251, 675] width 129 height 25
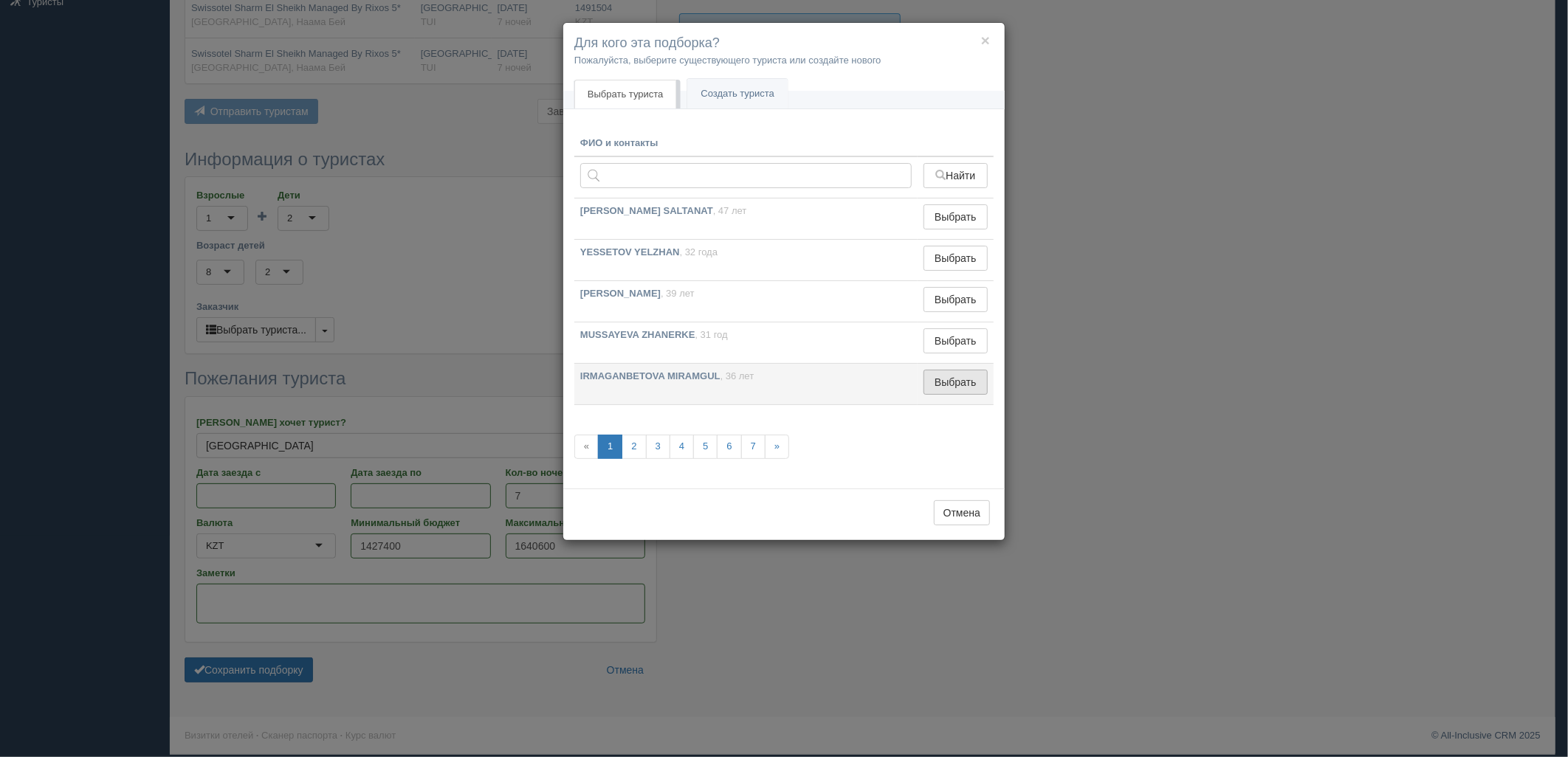
click at [938, 378] on button "Выбрать" at bounding box center [955, 382] width 64 height 25
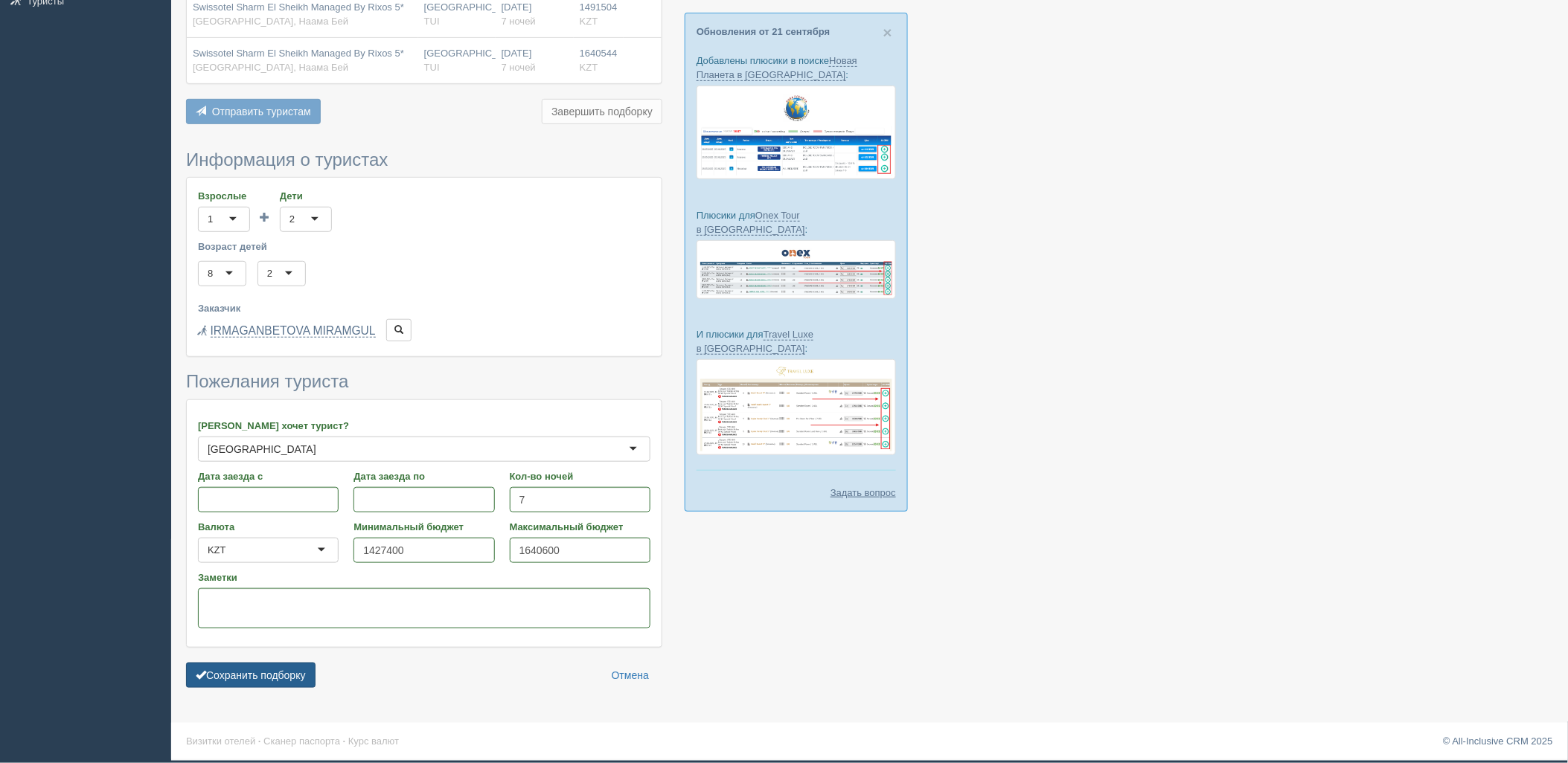
click at [258, 672] on button "Сохранить подборку" at bounding box center [251, 675] width 129 height 25
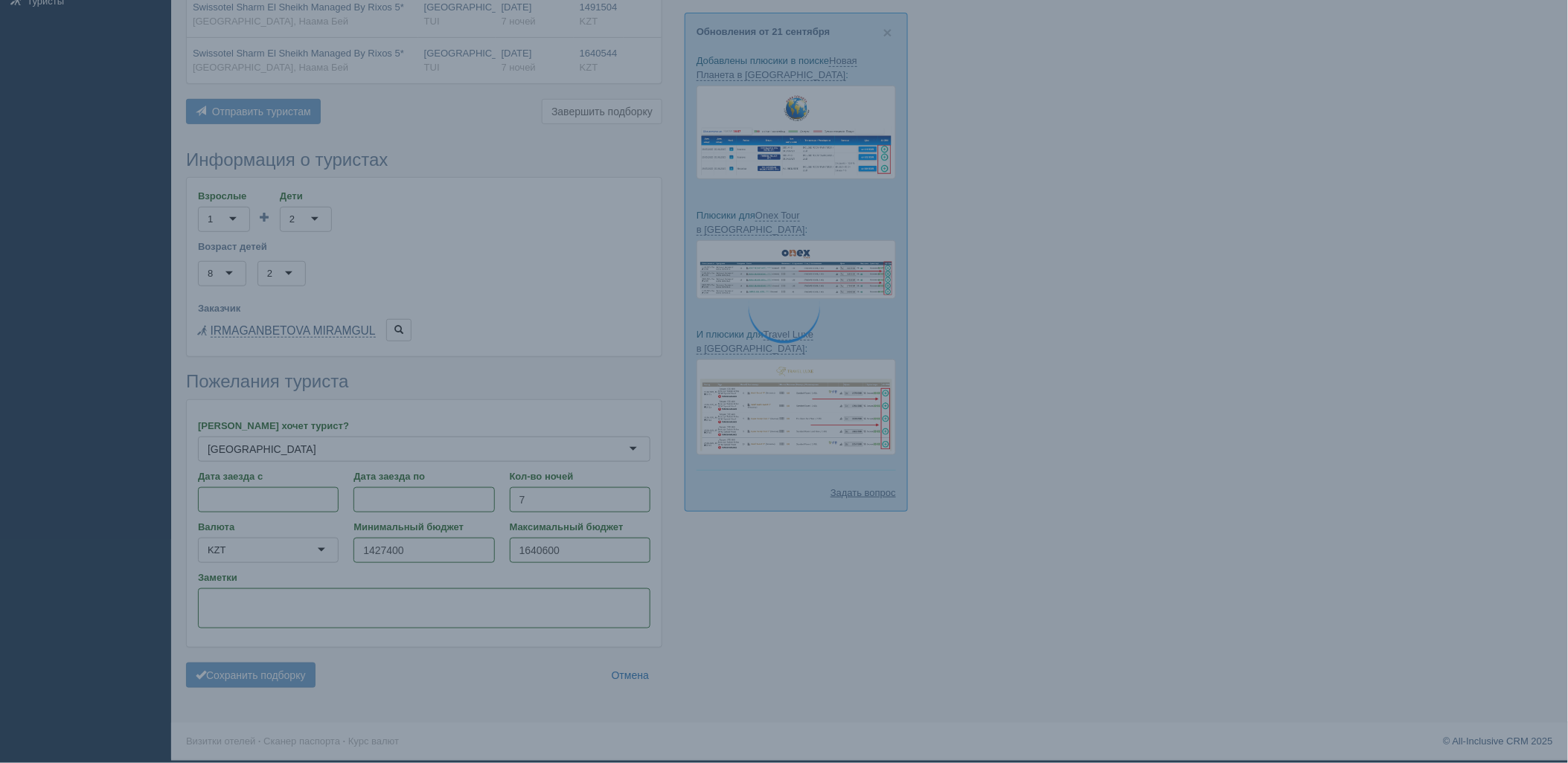
scroll to position [225, 0]
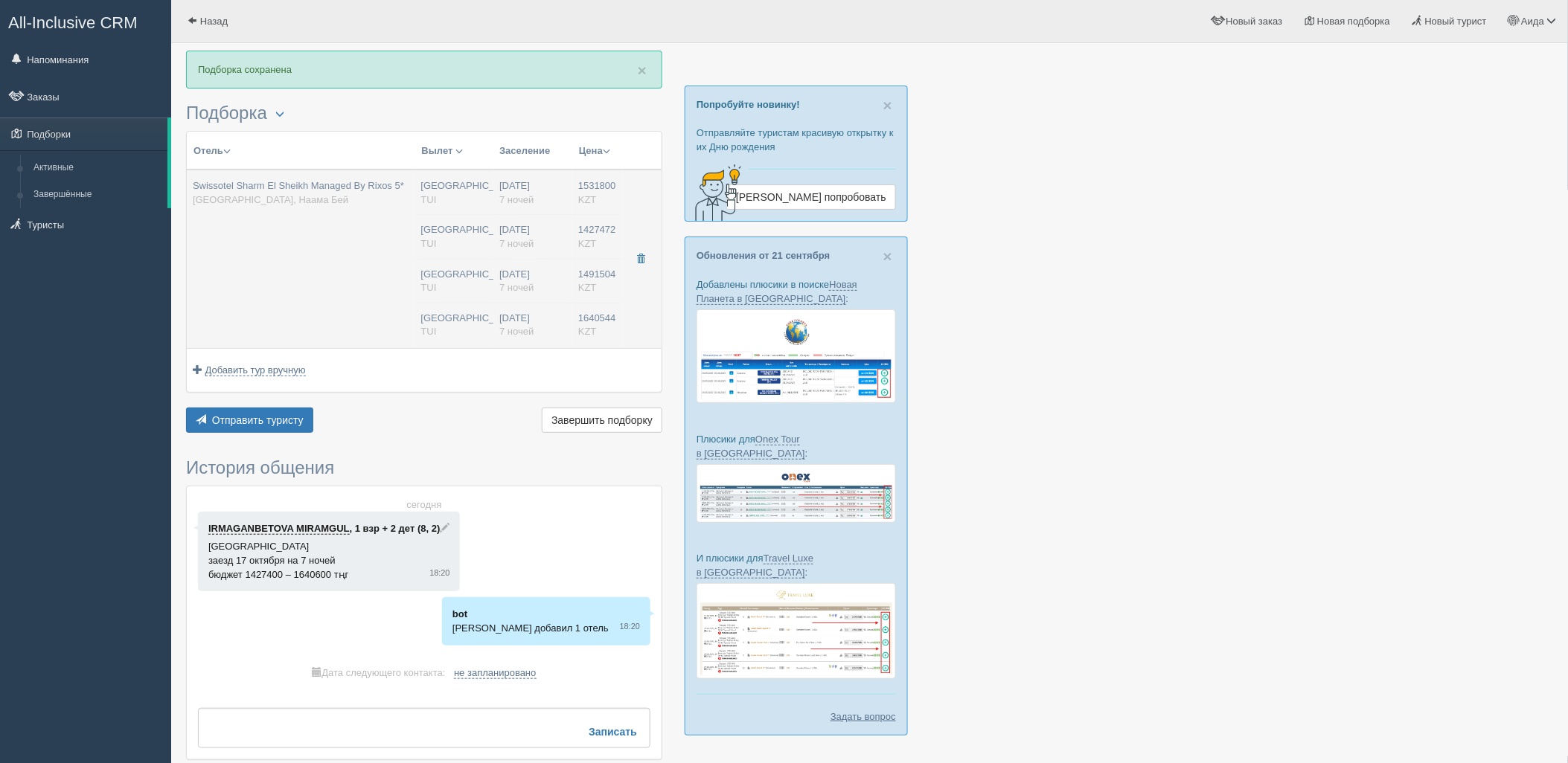
click at [533, 305] on td "[DATE] 7 ночей [DATE] 7 ночей [DATE] 7 ночей [DATE] 7 ночей" at bounding box center [533, 259] width 79 height 179
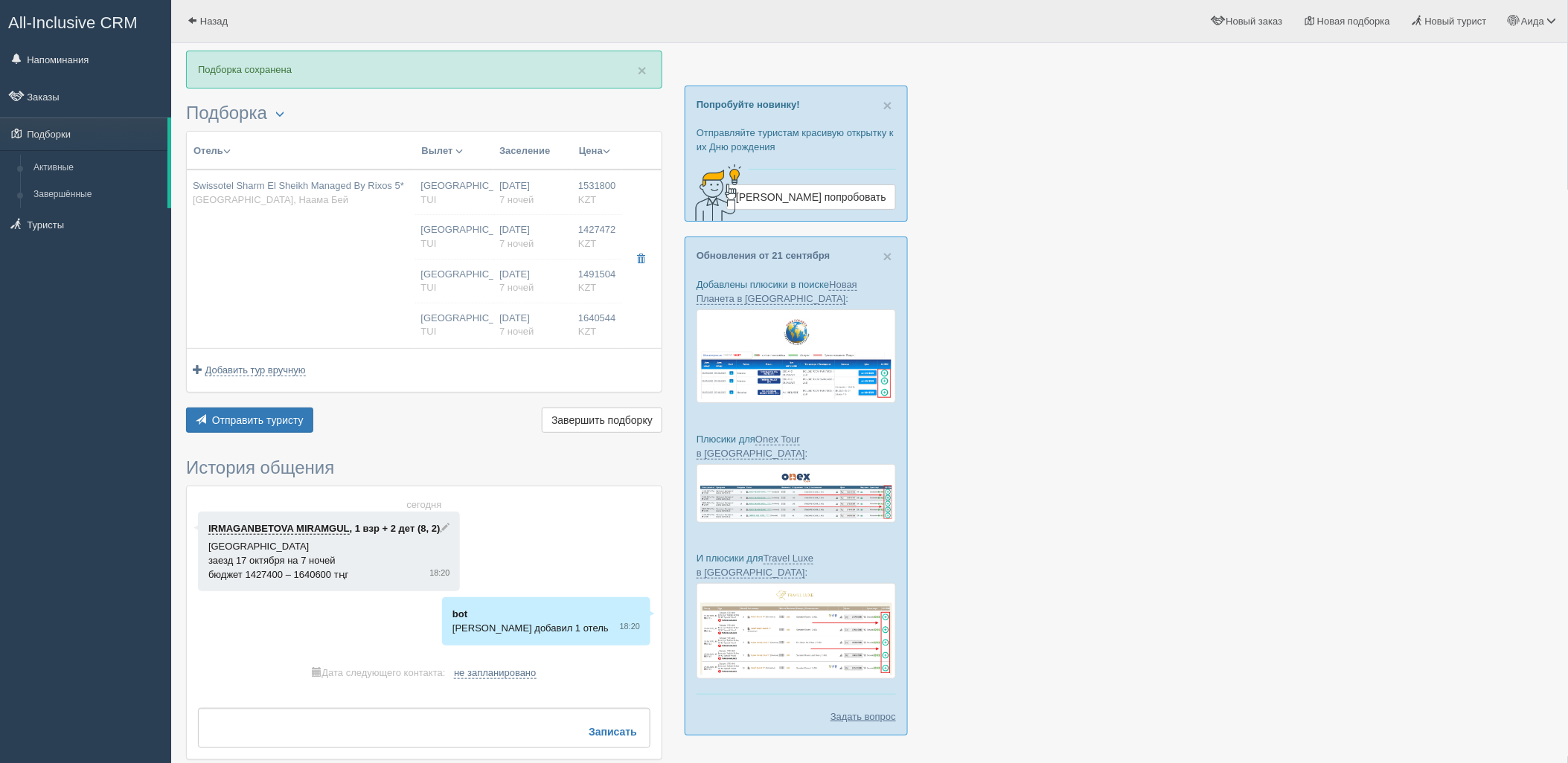
type input "Swissotel Sharm El Sheikh Managed By Rixos 5*"
type input "[URL][DOMAIN_NAME]"
type input "[GEOGRAPHIC_DATA]"
type input "[PERSON_NAME]"
type input "1531800.00"
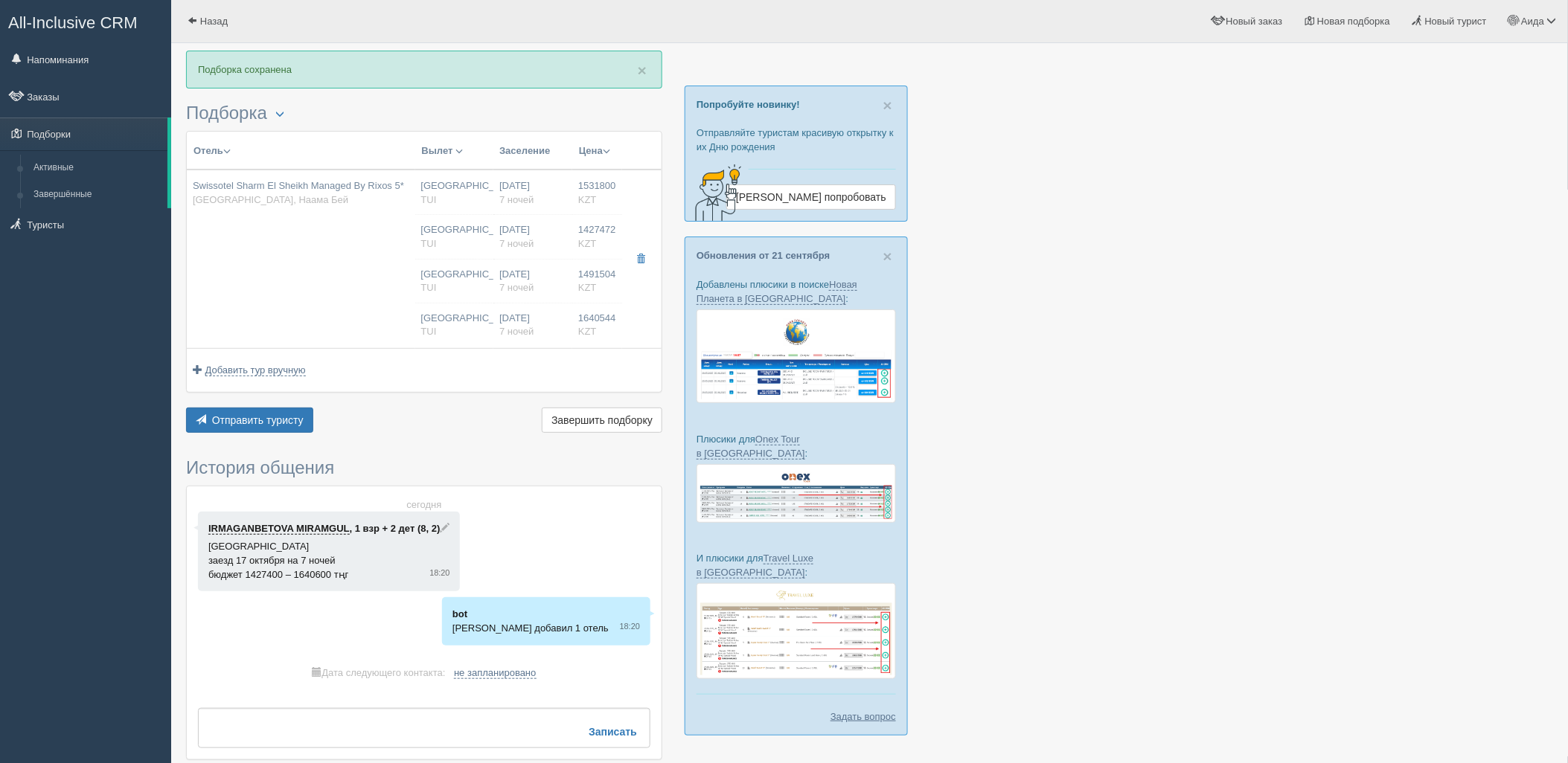
type input "[GEOGRAPHIC_DATA]"
type input "08:50"
type input "7"
type input "Deluxe Room Aqua"
type input "Ultra All Inclusive"
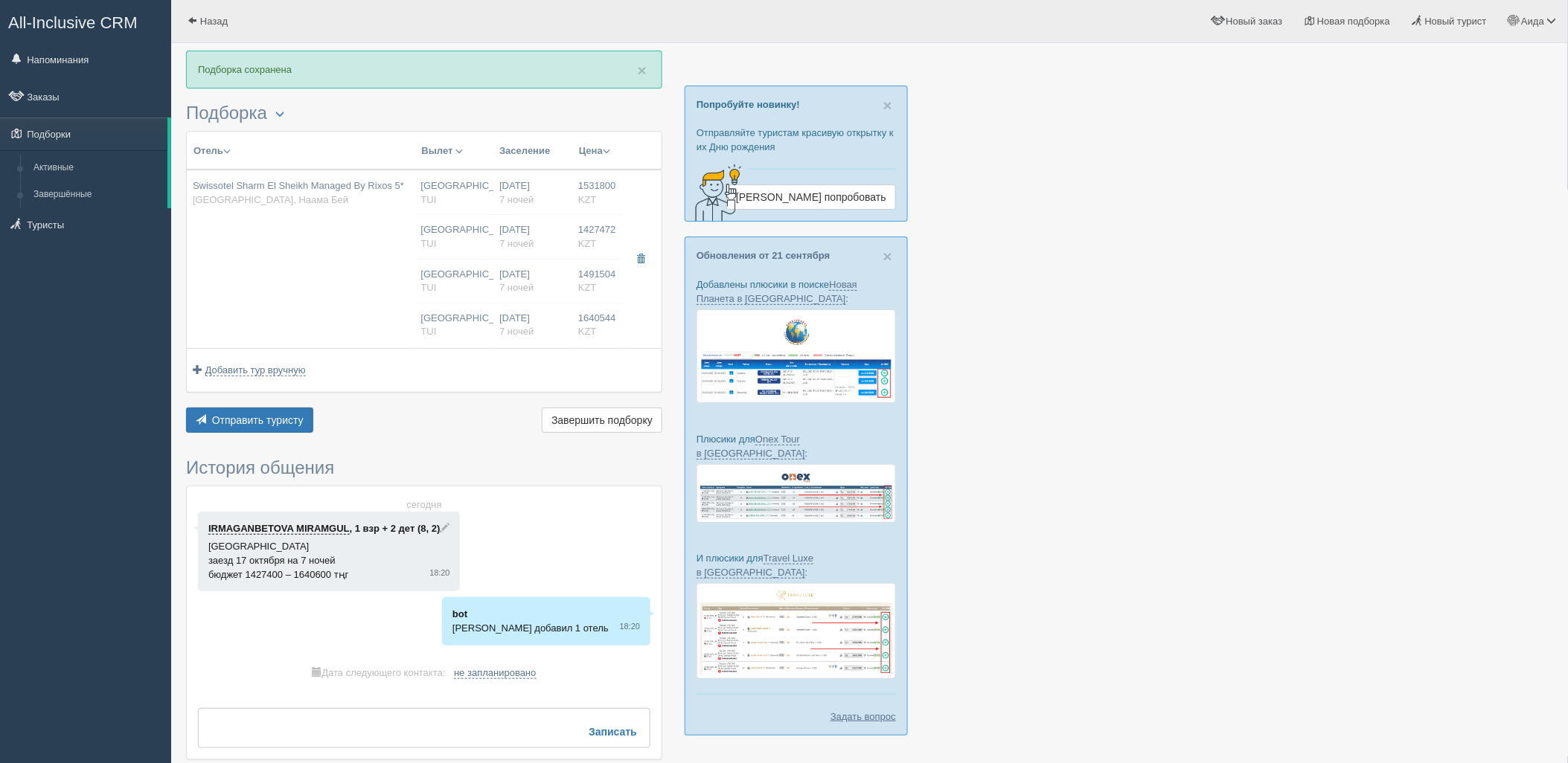
type input "TUI"
type input "[URL][DOMAIN_NAME]"
type input "1427472.00"
type input "[GEOGRAPHIC_DATA]"
type input "08:50"
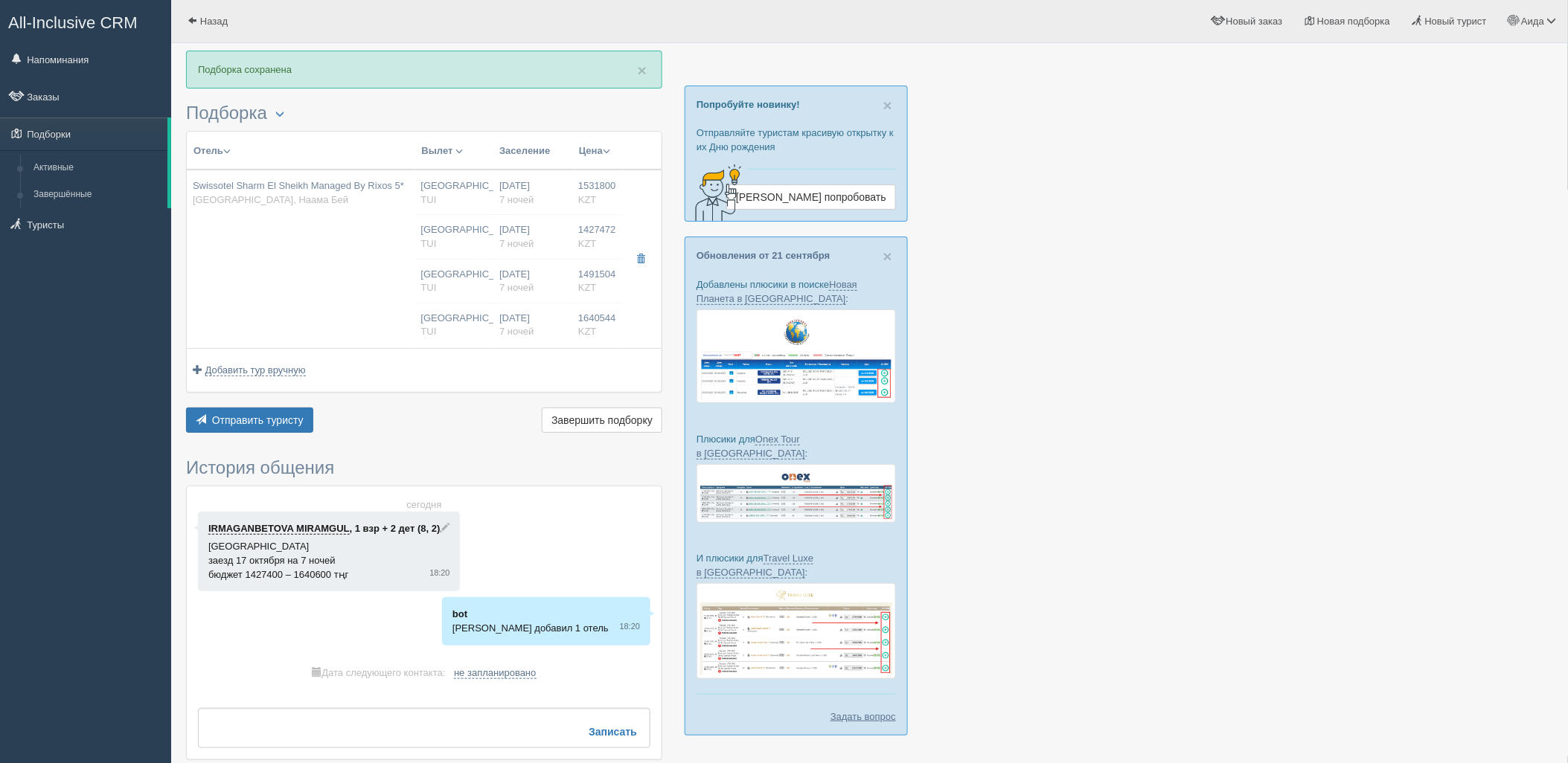
type input "7"
type input "Deluxe Room Aqua"
type input "Ultra All Inclusive"
type input "TUI"
type input "[URL][DOMAIN_NAME]"
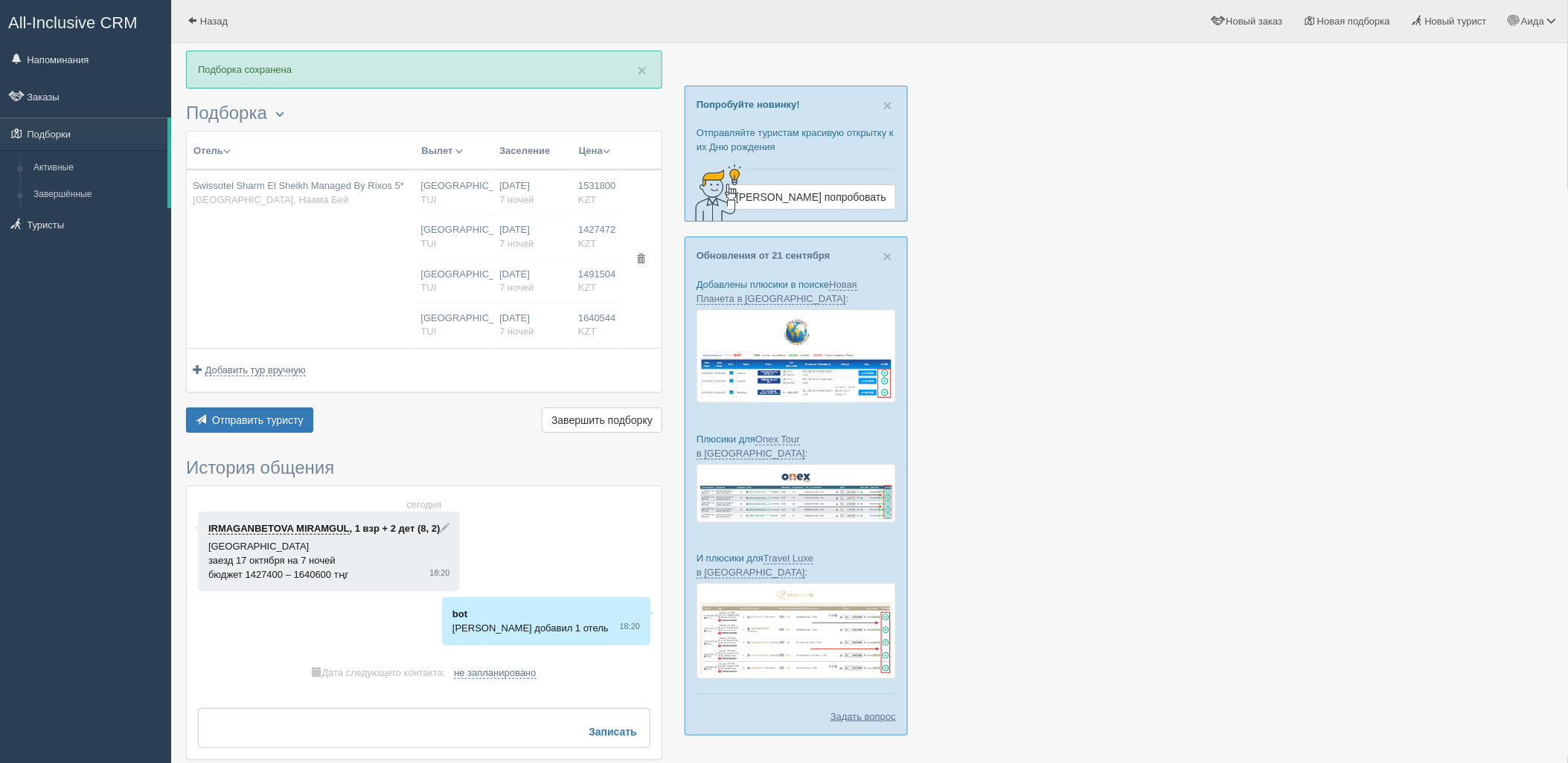
type input "1491504.00"
type input "[GEOGRAPHIC_DATA]"
type input "08:50"
type input "7"
type input "Deluxe Room Aqua"
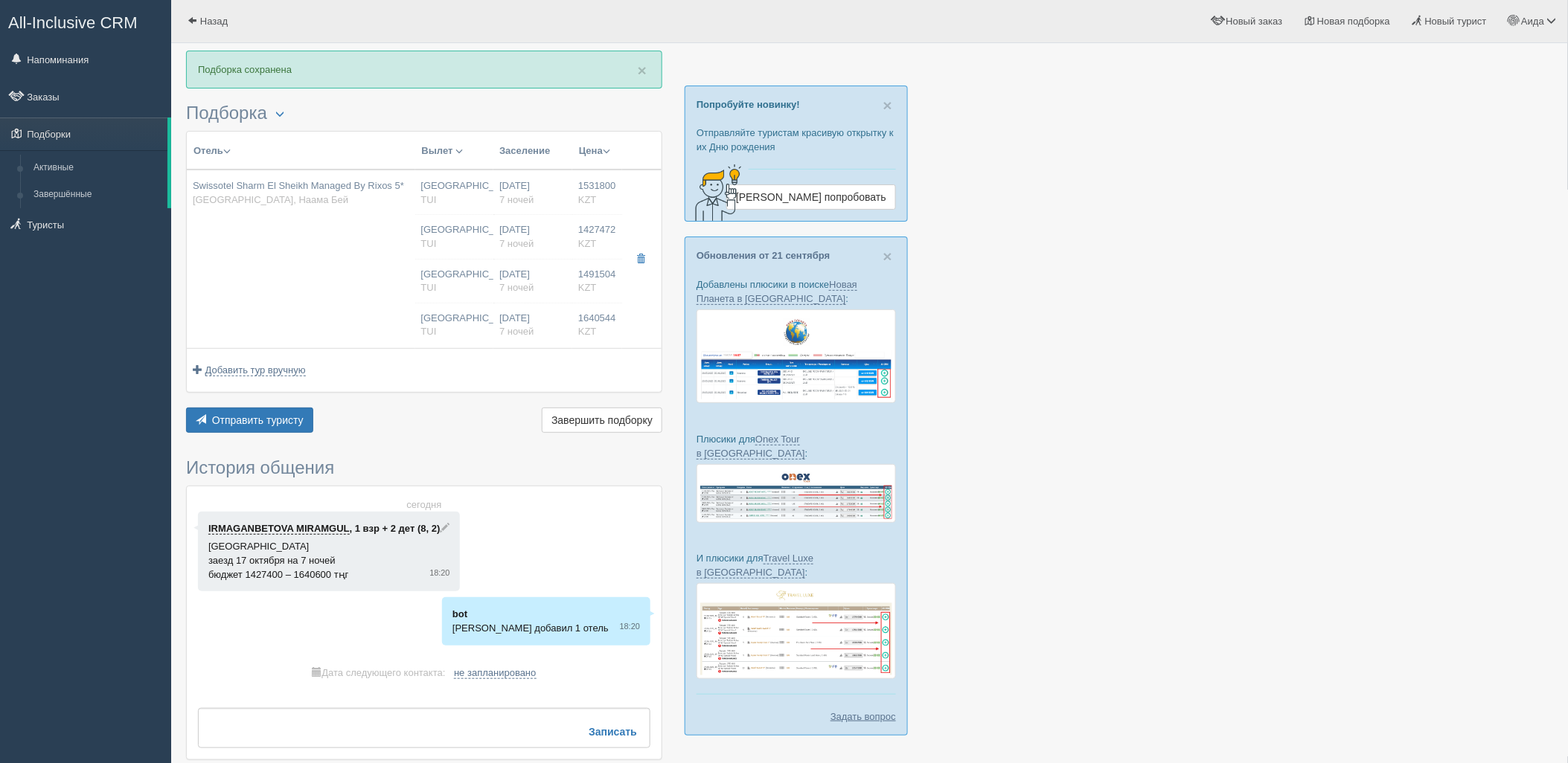
type input "Ultra All Inclusive"
type input "TUI"
type input "[URL][DOMAIN_NAME]"
type input "1640544.00"
type input "[GEOGRAPHIC_DATA]"
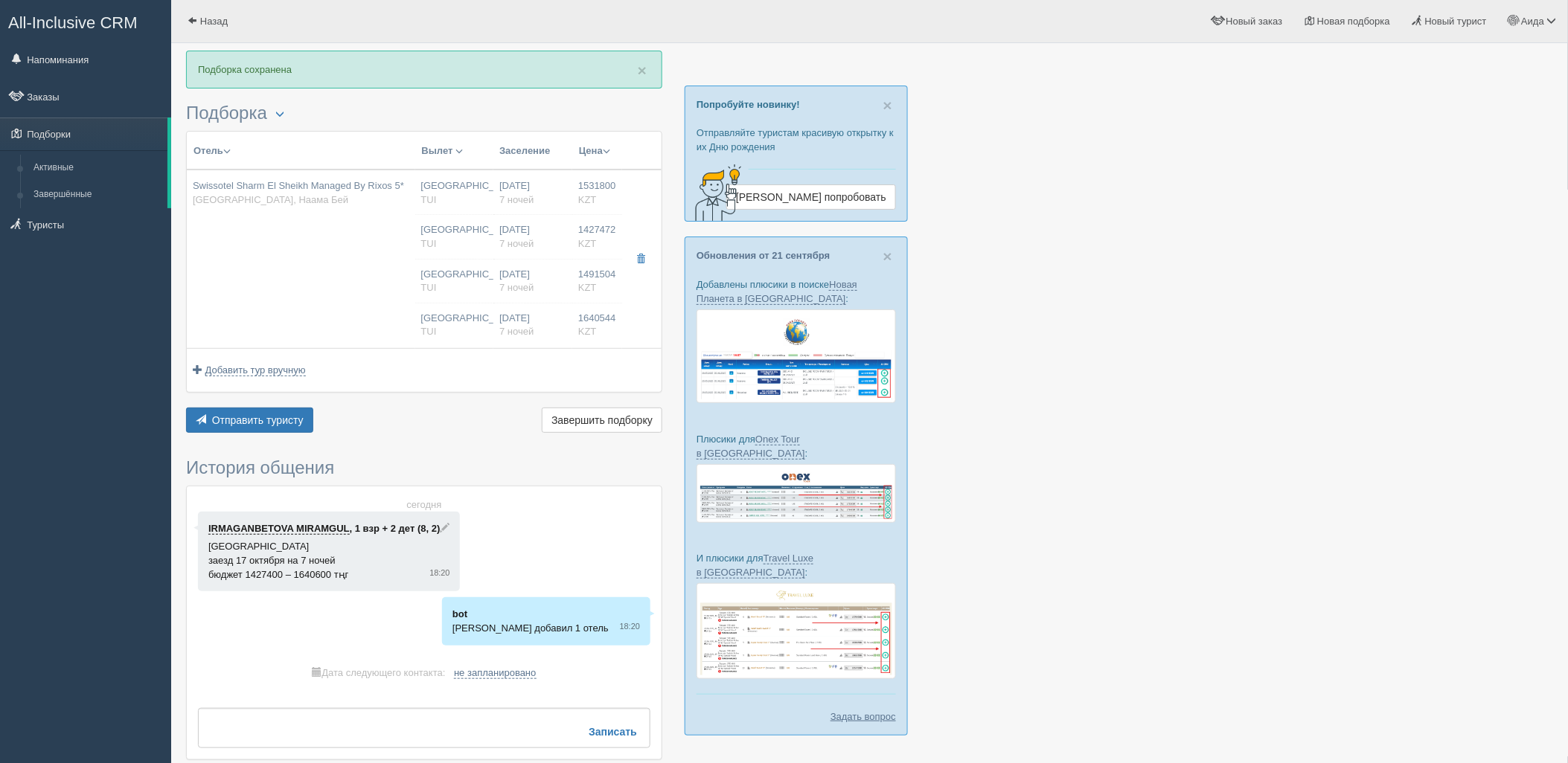
type input "08:50"
type input "7"
type input "Deluxe Room Aqua"
type input "Ultra All Inclusive"
type input "TUI"
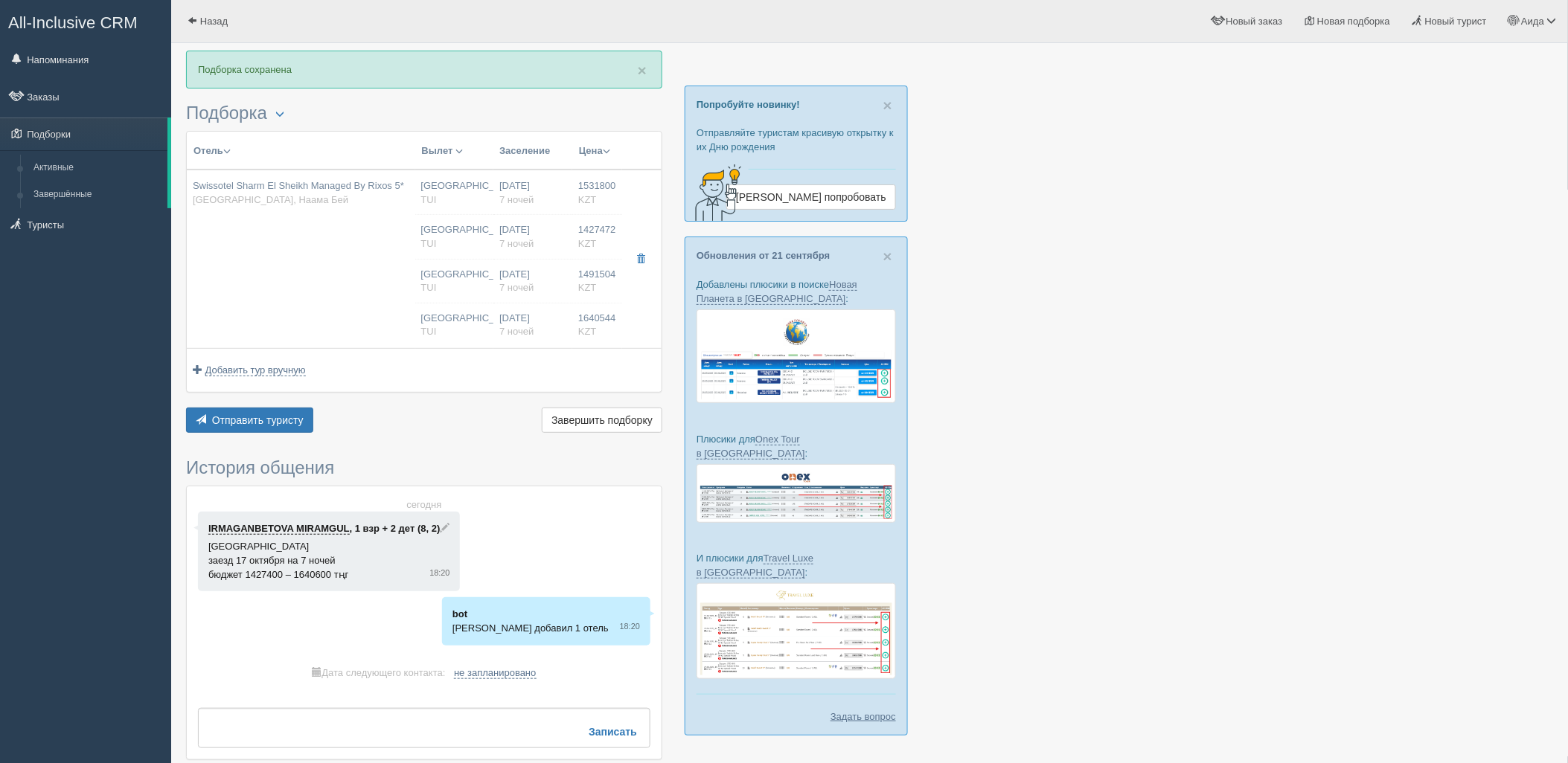
type input "[URL][DOMAIN_NAME]"
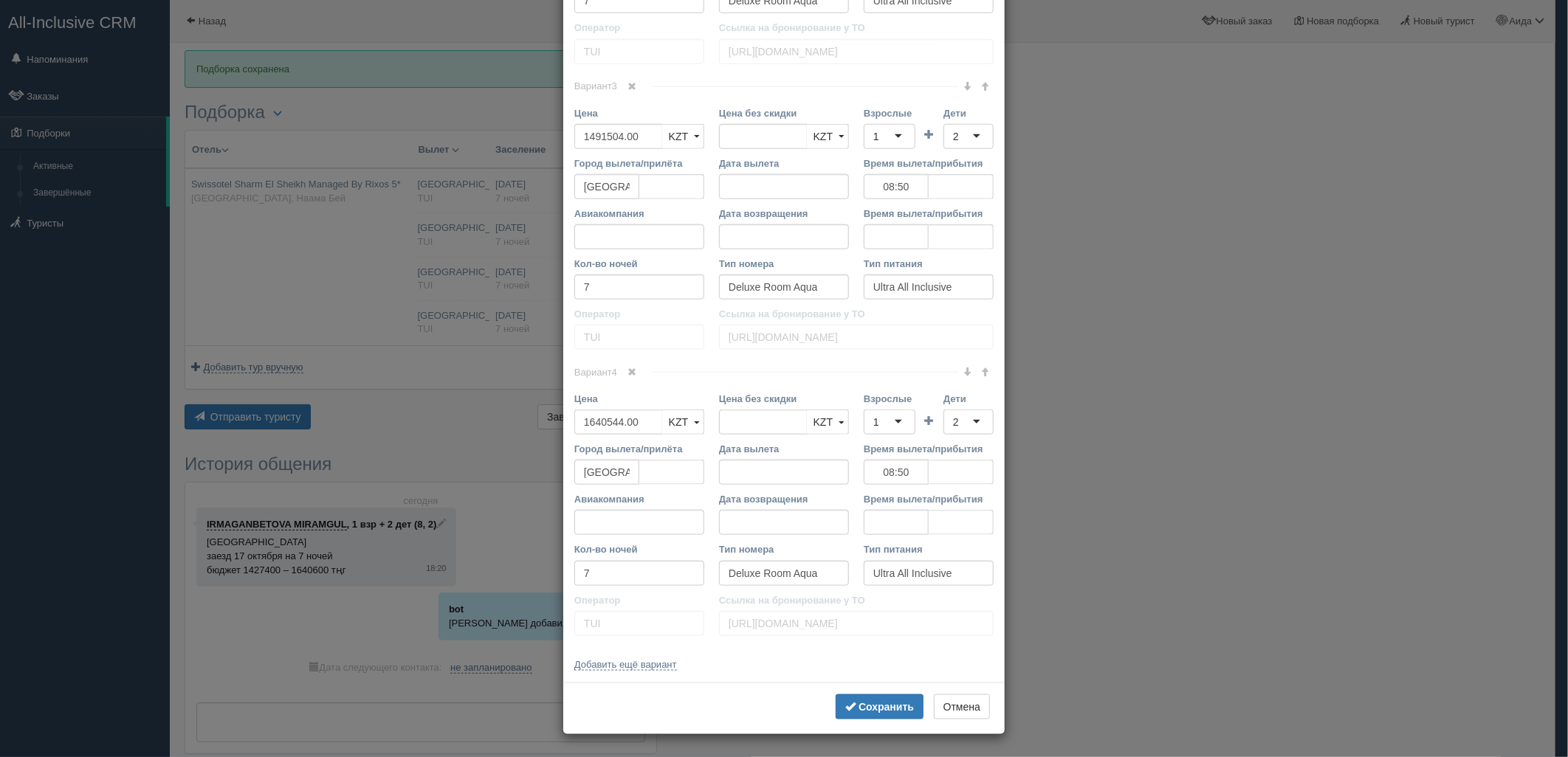
scroll to position [1140, 0]
click at [981, 377] on span at bounding box center [984, 372] width 9 height 9
click at [980, 377] on span at bounding box center [984, 372] width 9 height 9
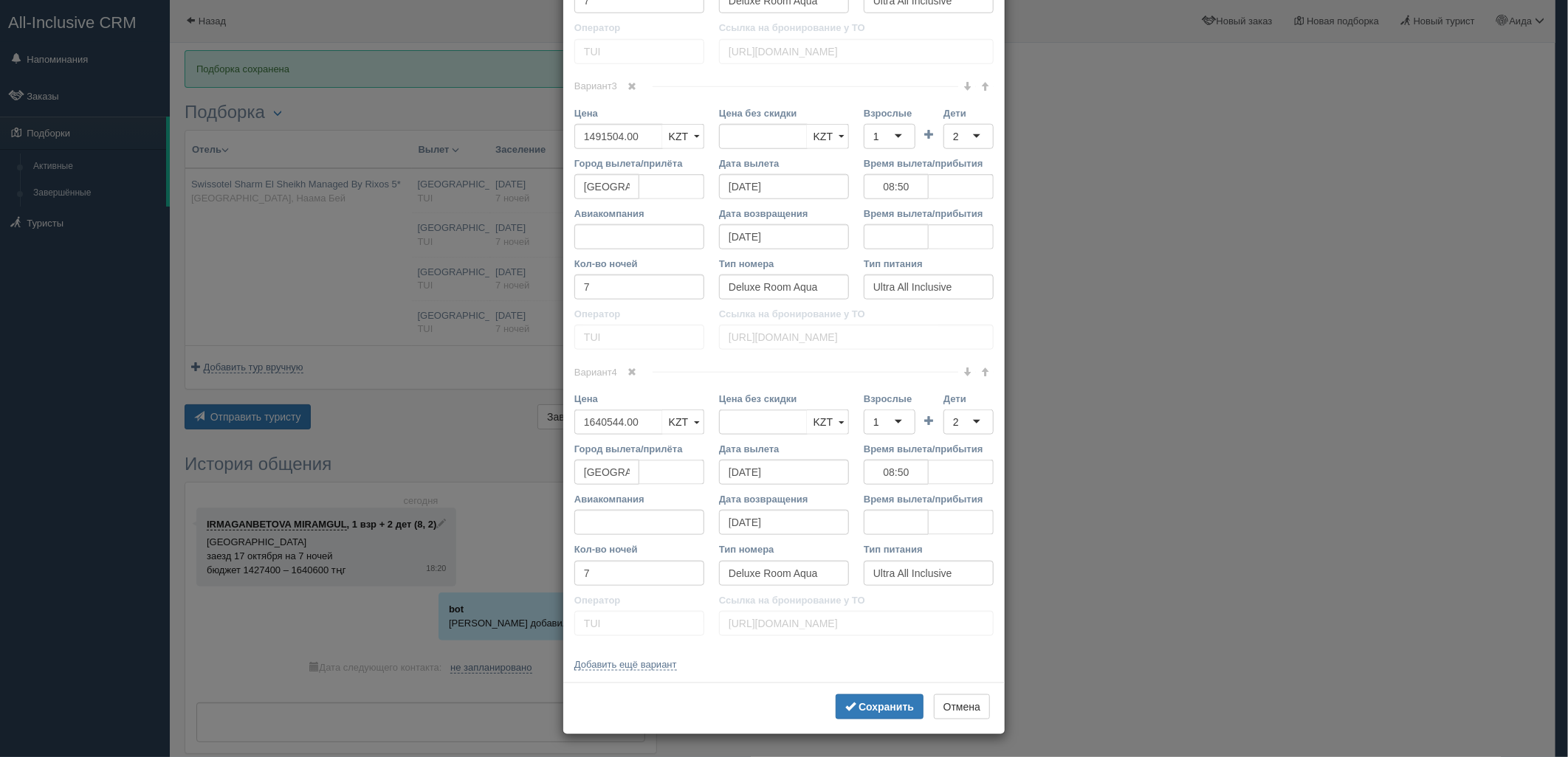
click at [980, 377] on span at bounding box center [984, 372] width 9 height 9
click at [980, 91] on span at bounding box center [984, 85] width 9 height 9
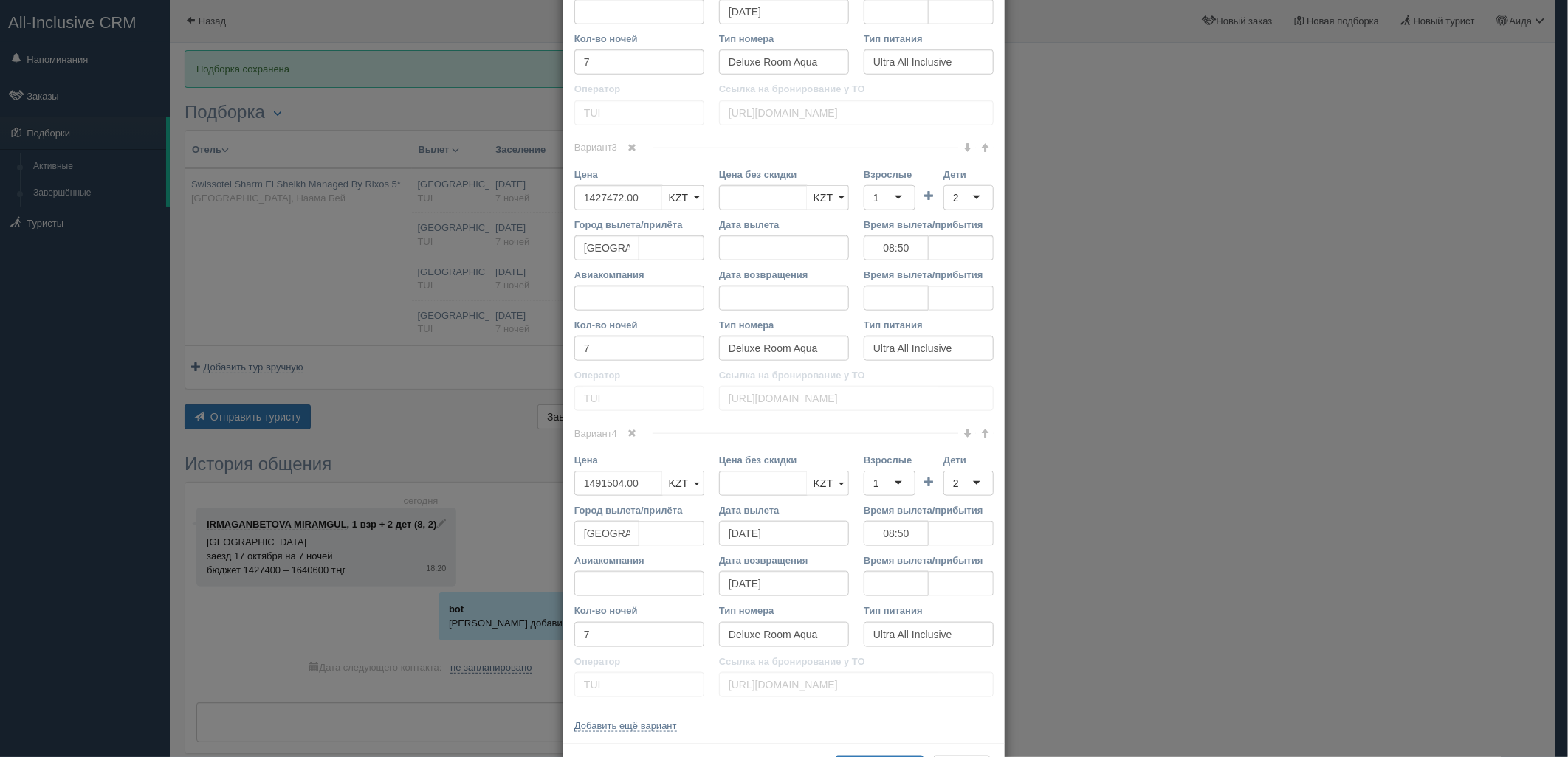
scroll to position [792, 0]
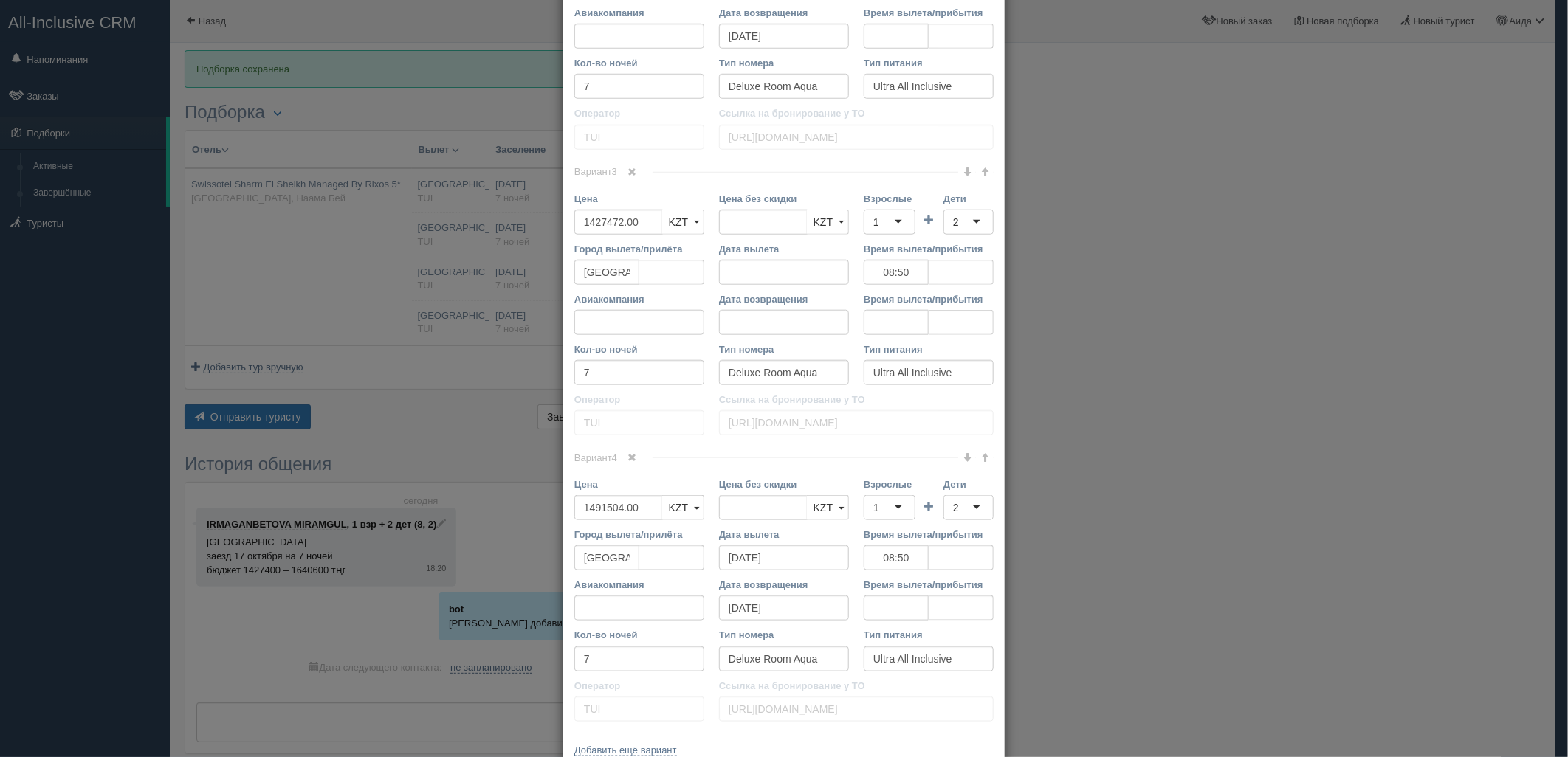
click at [980, 176] on span at bounding box center [984, 172] width 9 height 9
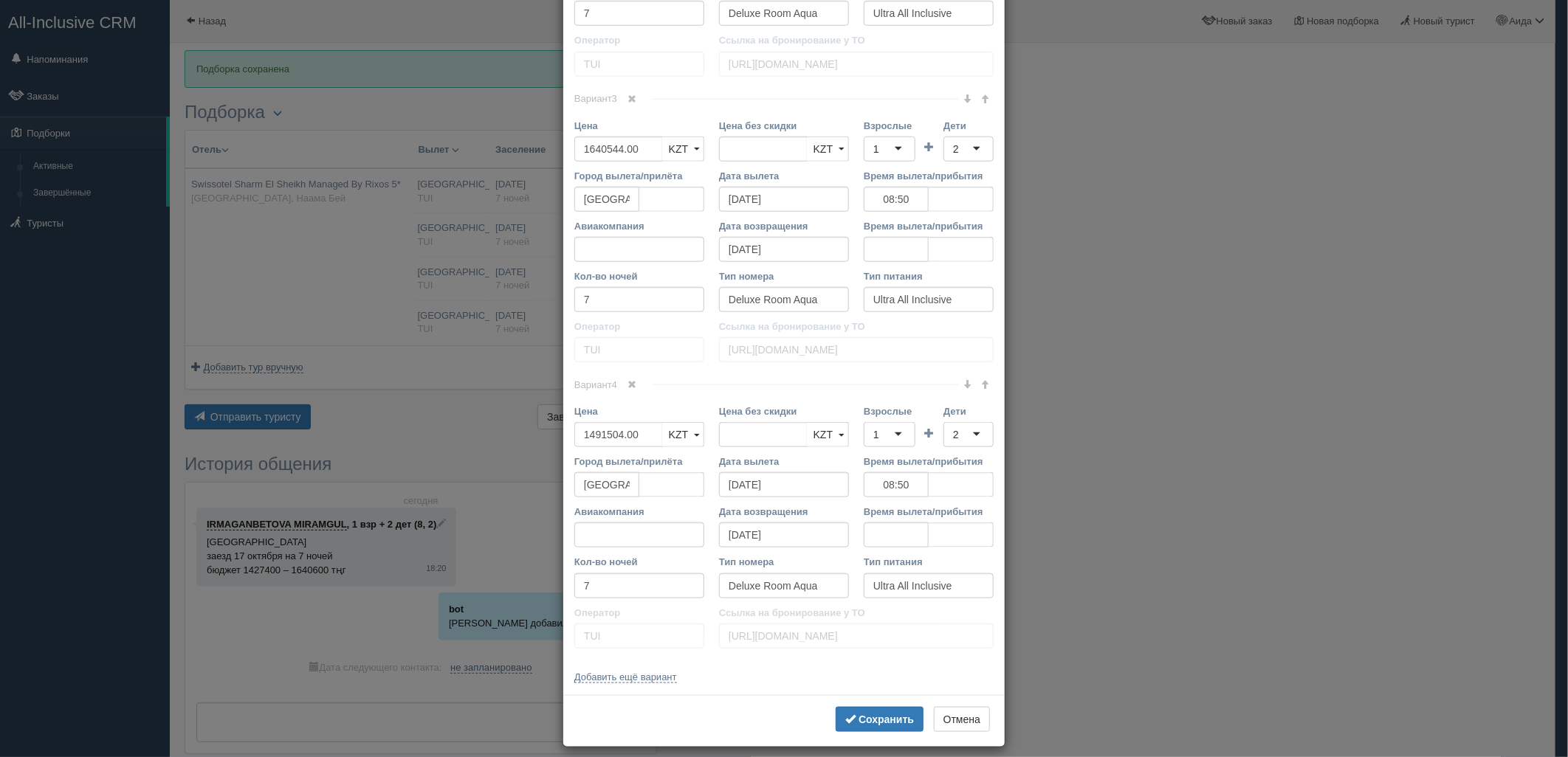
scroll to position [901, 0]
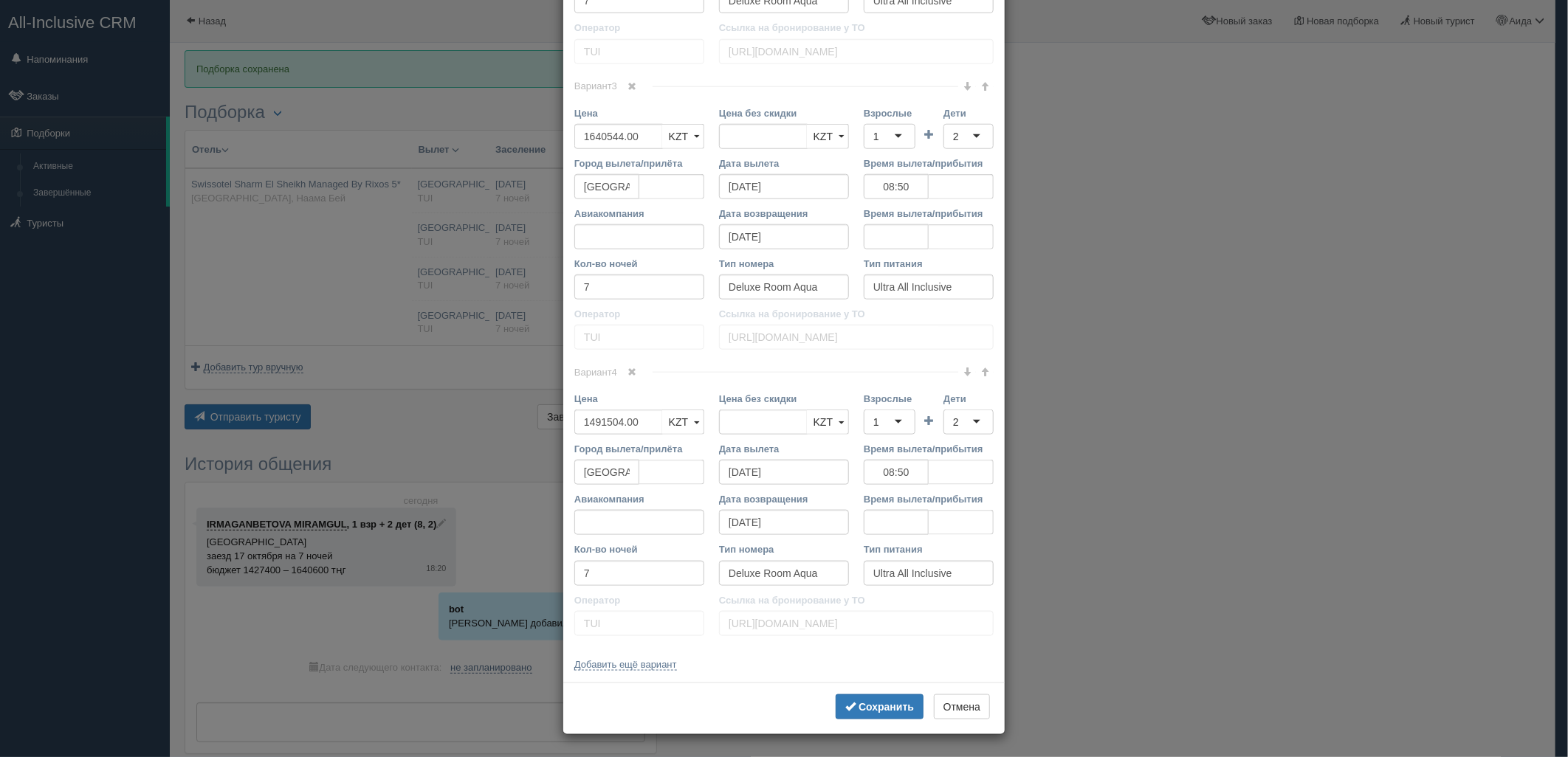
click at [980, 95] on link at bounding box center [984, 86] width 17 height 16
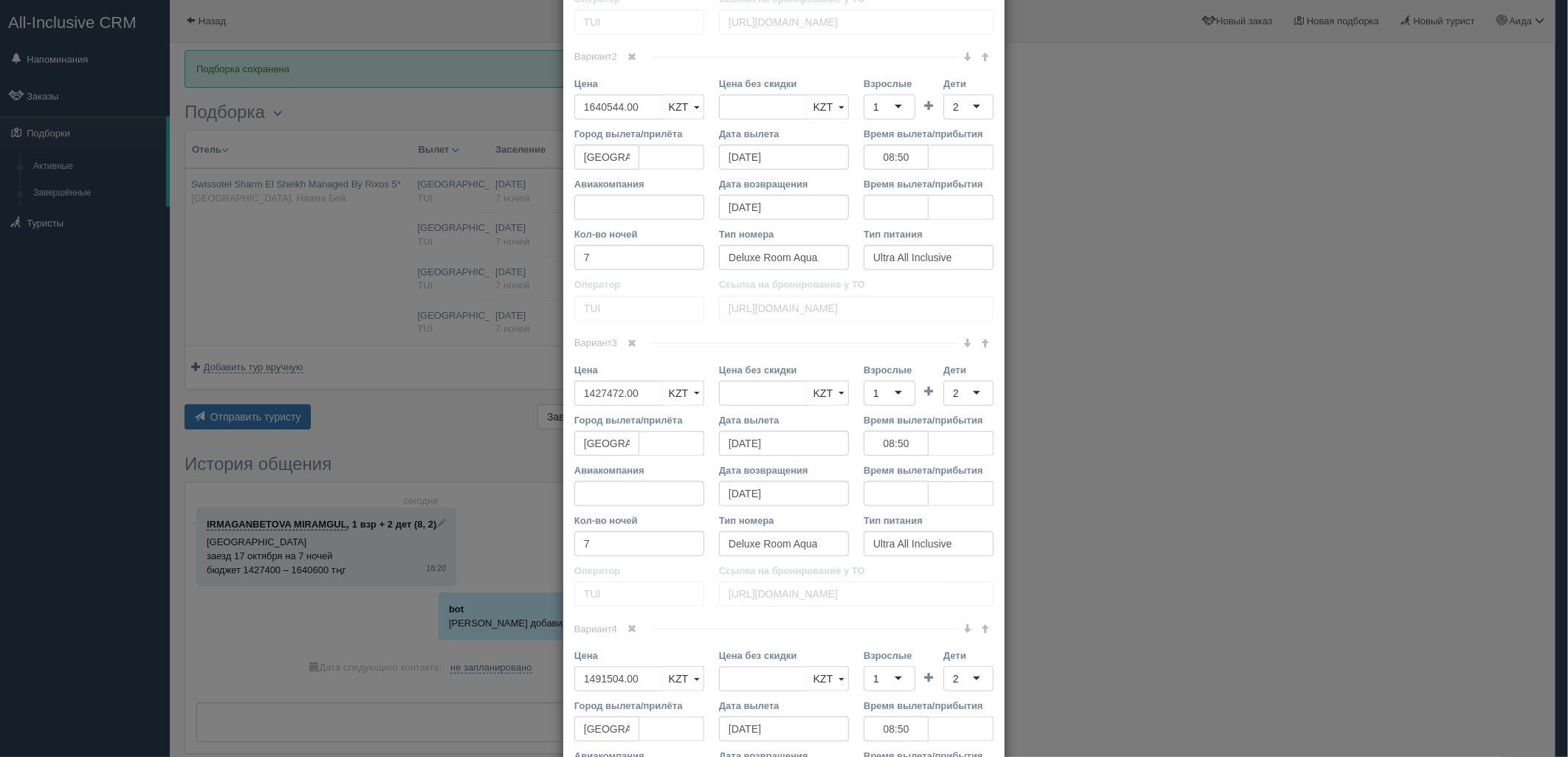
scroll to position [598, 0]
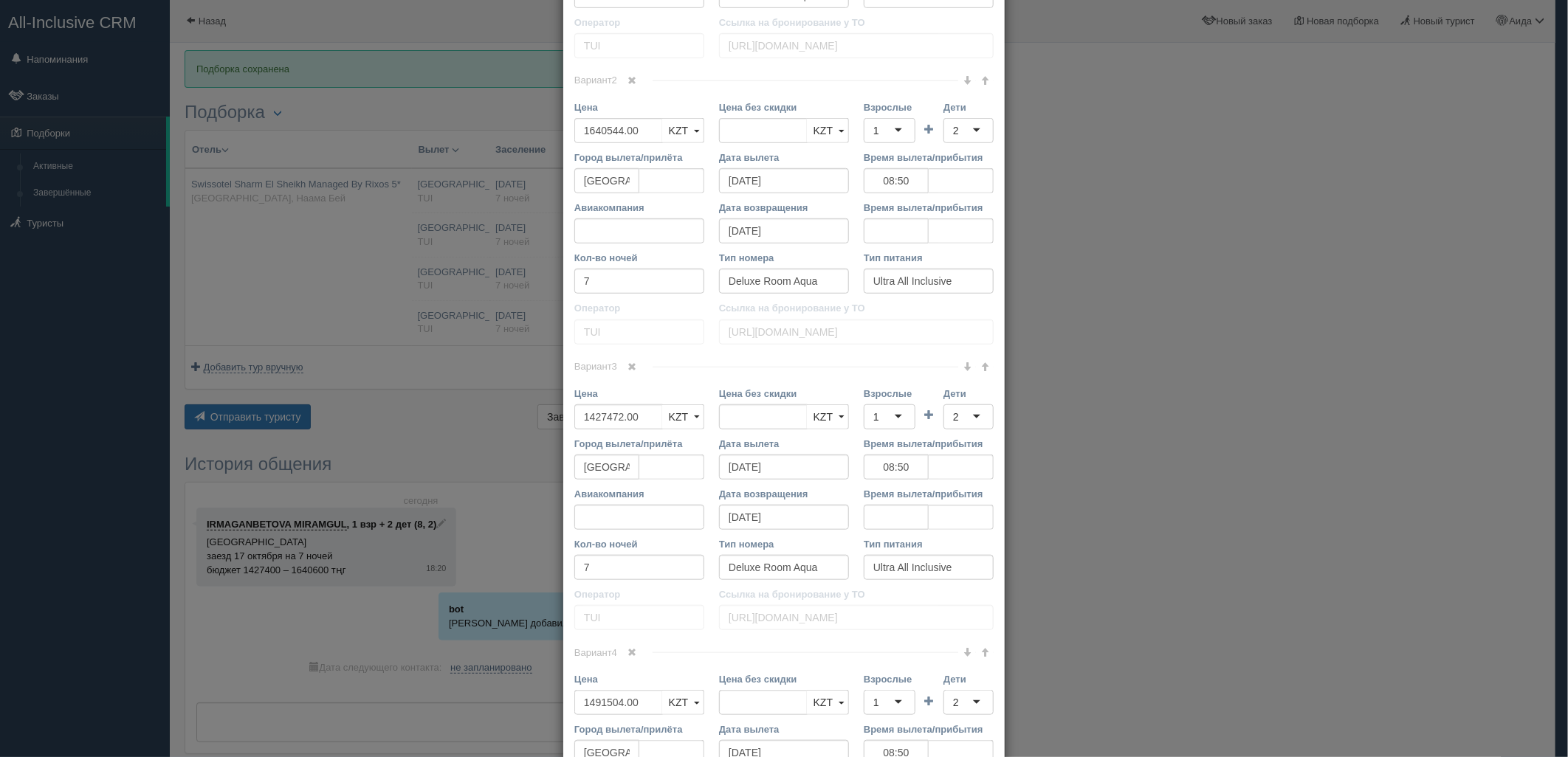
click at [623, 89] on link at bounding box center [633, 80] width 25 height 16
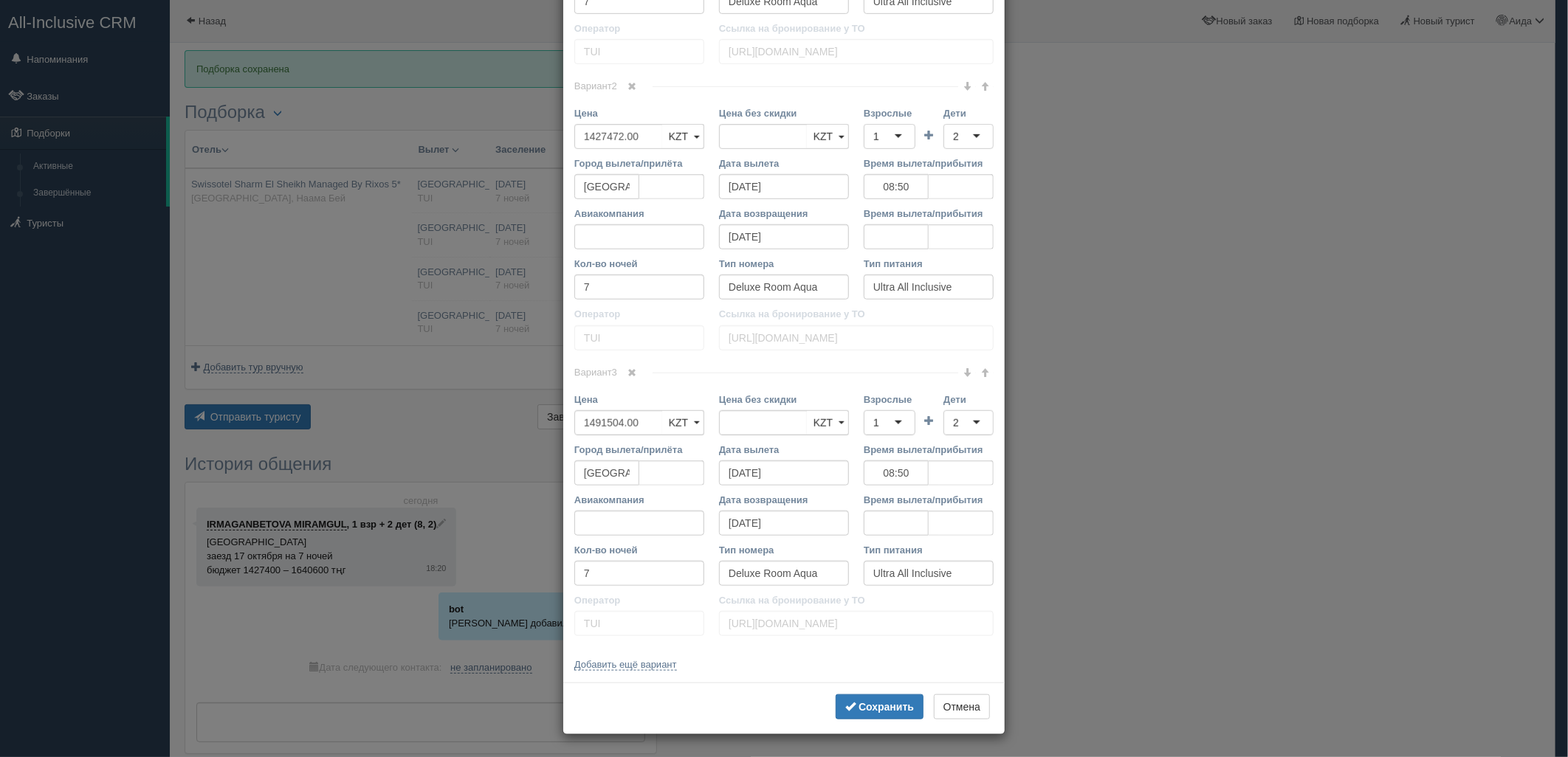
drag, startPoint x: 634, startPoint y: 136, endPoint x: 541, endPoint y: 158, distance: 95.6
click at [541, 158] on div "× Редактировать тур Название отеля Swissotel Sharm [GEOGRAPHIC_DATA] Managed By…" at bounding box center [784, 378] width 1568 height 757
type input "1531800.00"
type input "3140500"
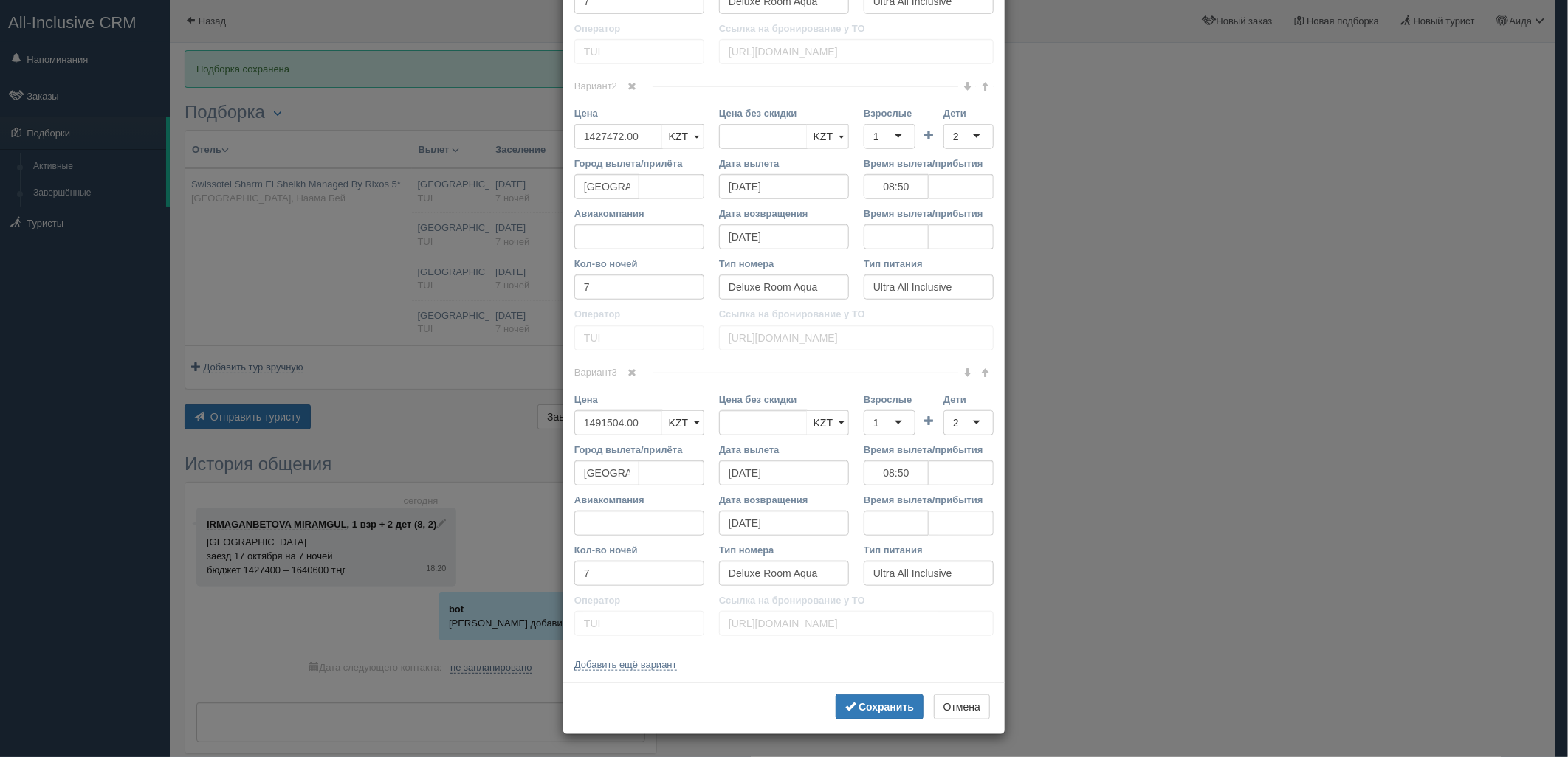
type input "4"
click at [634, 381] on link at bounding box center [633, 373] width 25 height 16
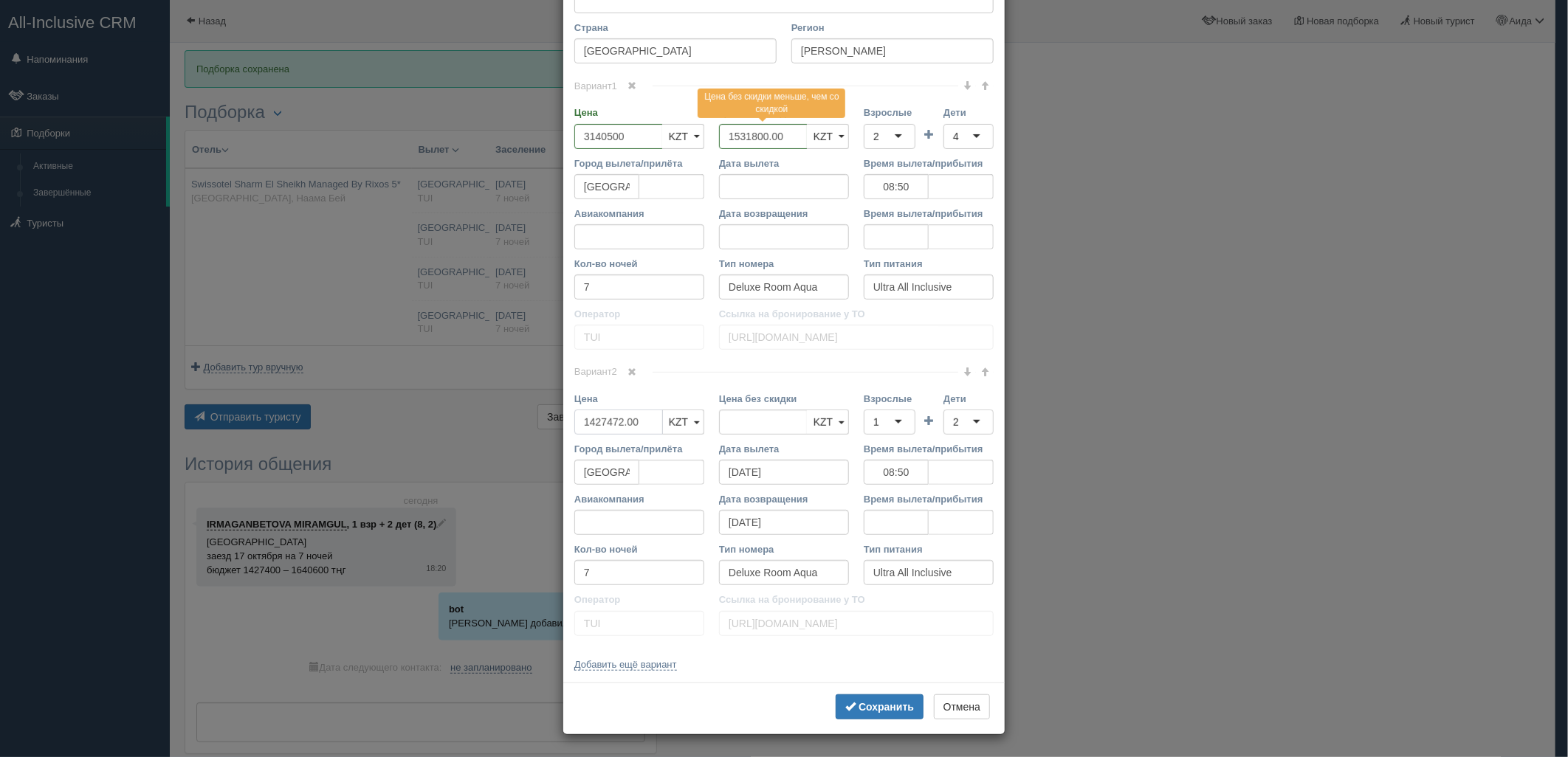
drag, startPoint x: 634, startPoint y: 425, endPoint x: 564, endPoint y: 438, distance: 71.2
click at [564, 438] on div "Название отеля Swissotel Sharm El Sheikh Managed By Rixos 5* Ссылка на отель дл…" at bounding box center [784, 220] width 442 height 924
type input "1427472.00"
type input "2918000"
click at [898, 424] on div "1" at bounding box center [889, 422] width 52 height 25
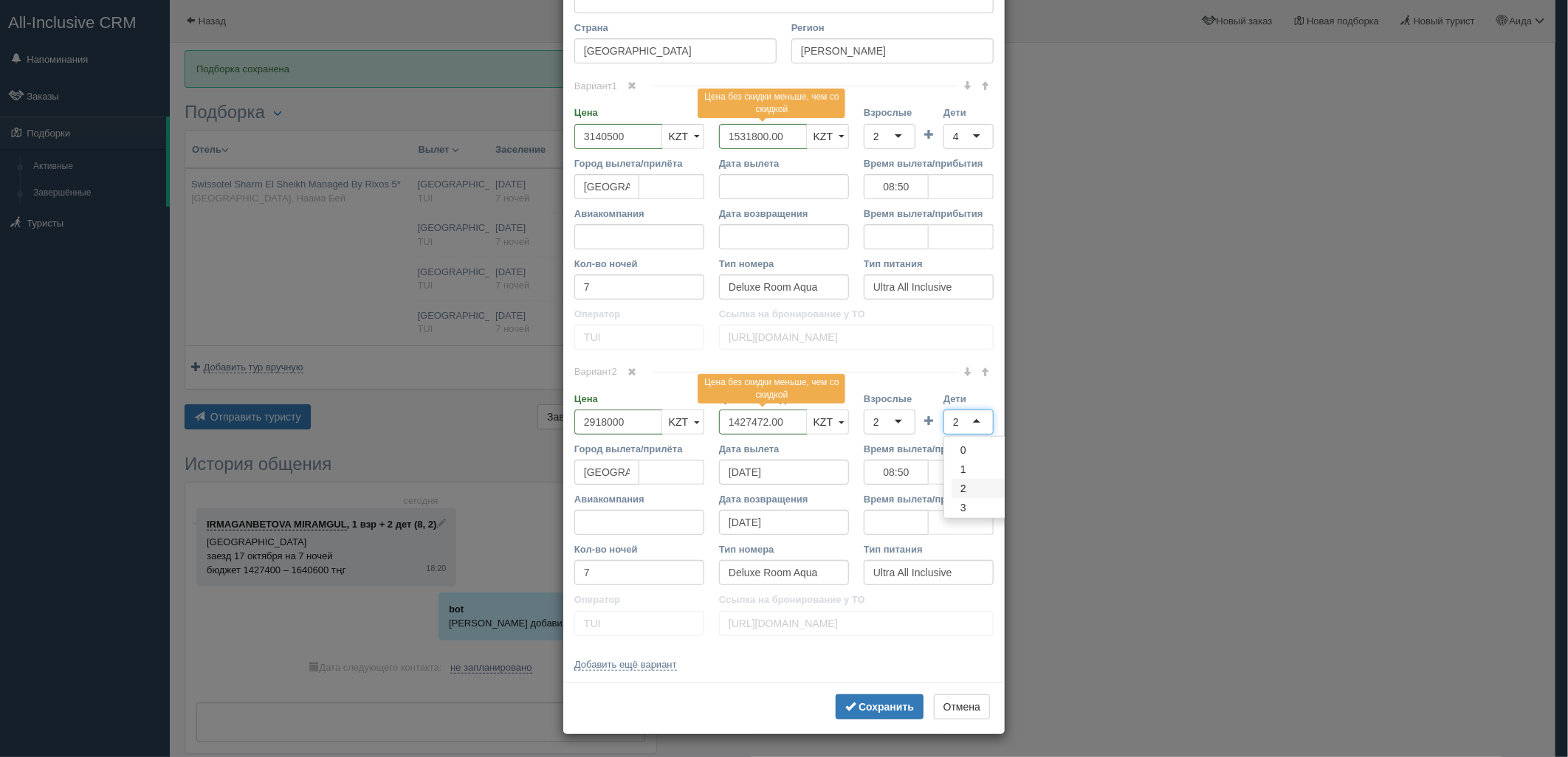
click at [958, 421] on input "Дети" at bounding box center [959, 422] width 3 height 14
drag, startPoint x: 959, startPoint y: 586, endPoint x: 934, endPoint y: 589, distance: 25.2
click at [934, 442] on tr "Взрослые 2 2 1 2 3 4 5 6 7 8 9 10 11 12 13 14 15 16 17 18 19 20 21 22 23 24 25 …" at bounding box center [929, 417] width 130 height 50
click at [956, 435] on div "2" at bounding box center [968, 422] width 50 height 25
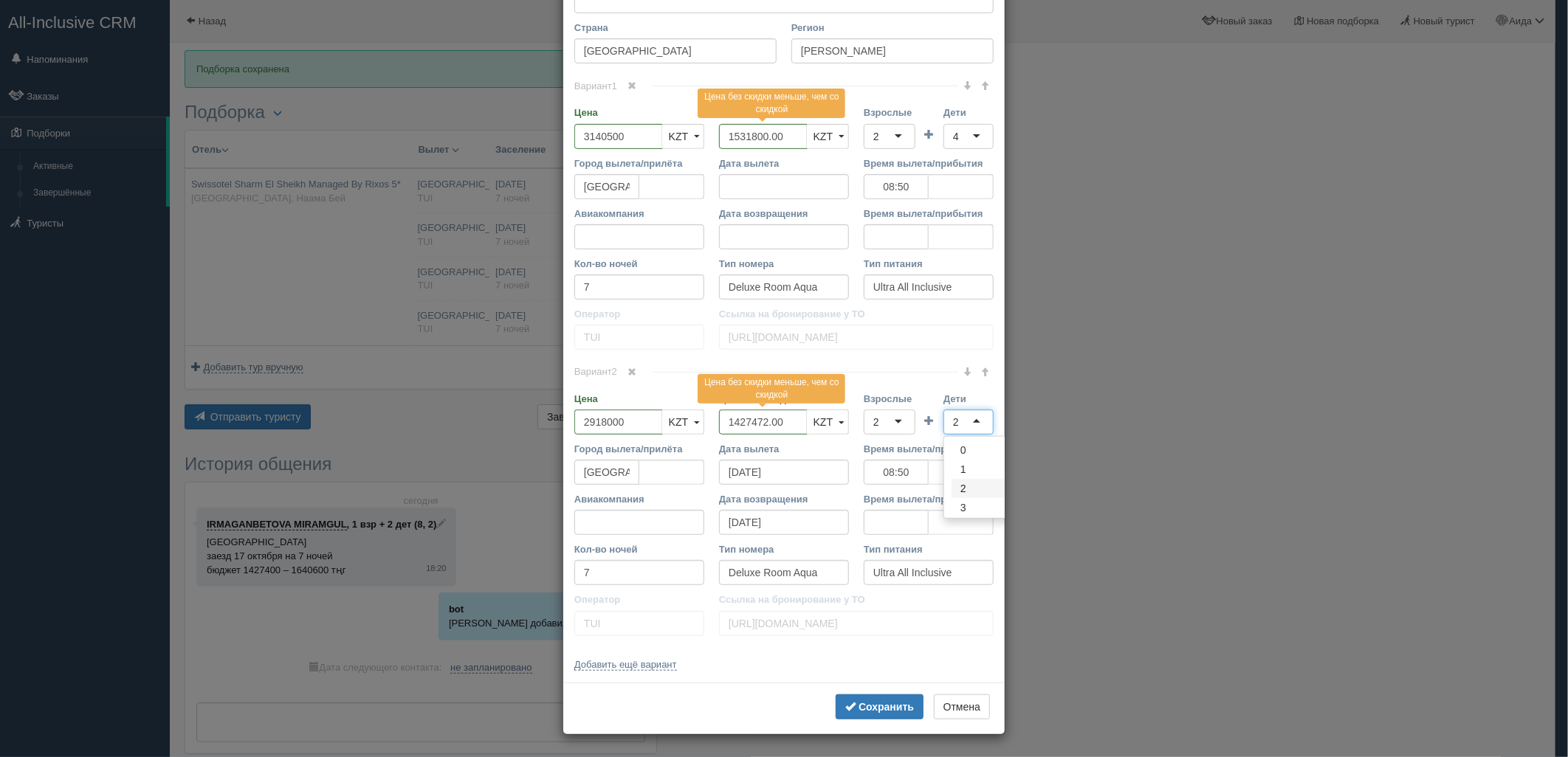
drag, startPoint x: 956, startPoint y: 585, endPoint x: 928, endPoint y: 590, distance: 28.4
click at [928, 442] on tr "Взрослые 2 2 1 2 3 4 5 6 7 8 9 10 11 12 13 14 15 16 17 18 19 20 21 22 23 24 25 …" at bounding box center [929, 417] width 130 height 50
type input "4"
click at [888, 701] on b "Сохранить" at bounding box center [887, 707] width 56 height 11
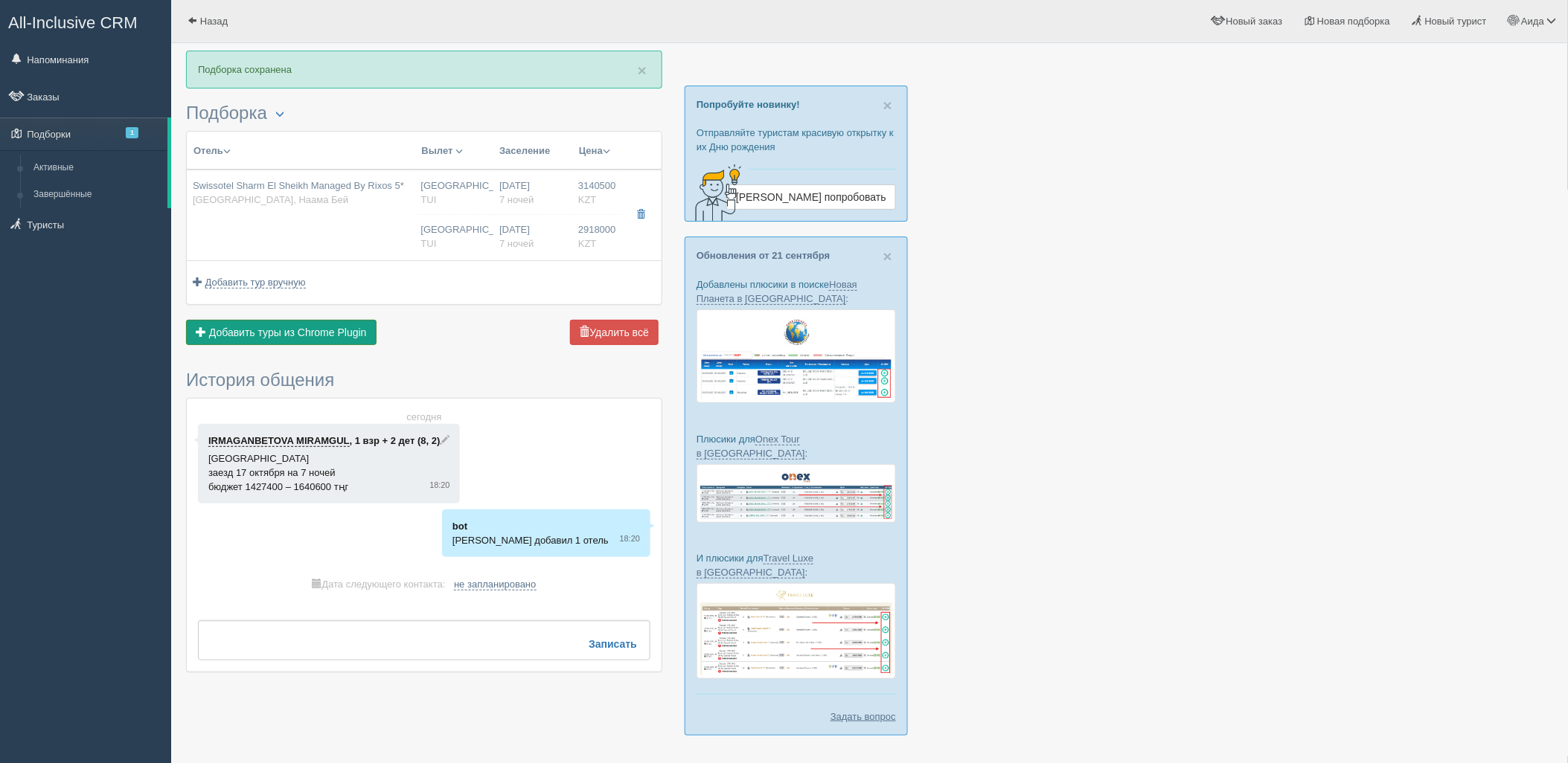
click at [355, 335] on span "Добавить туры из Chrome Plugin" at bounding box center [287, 332] width 157 height 12
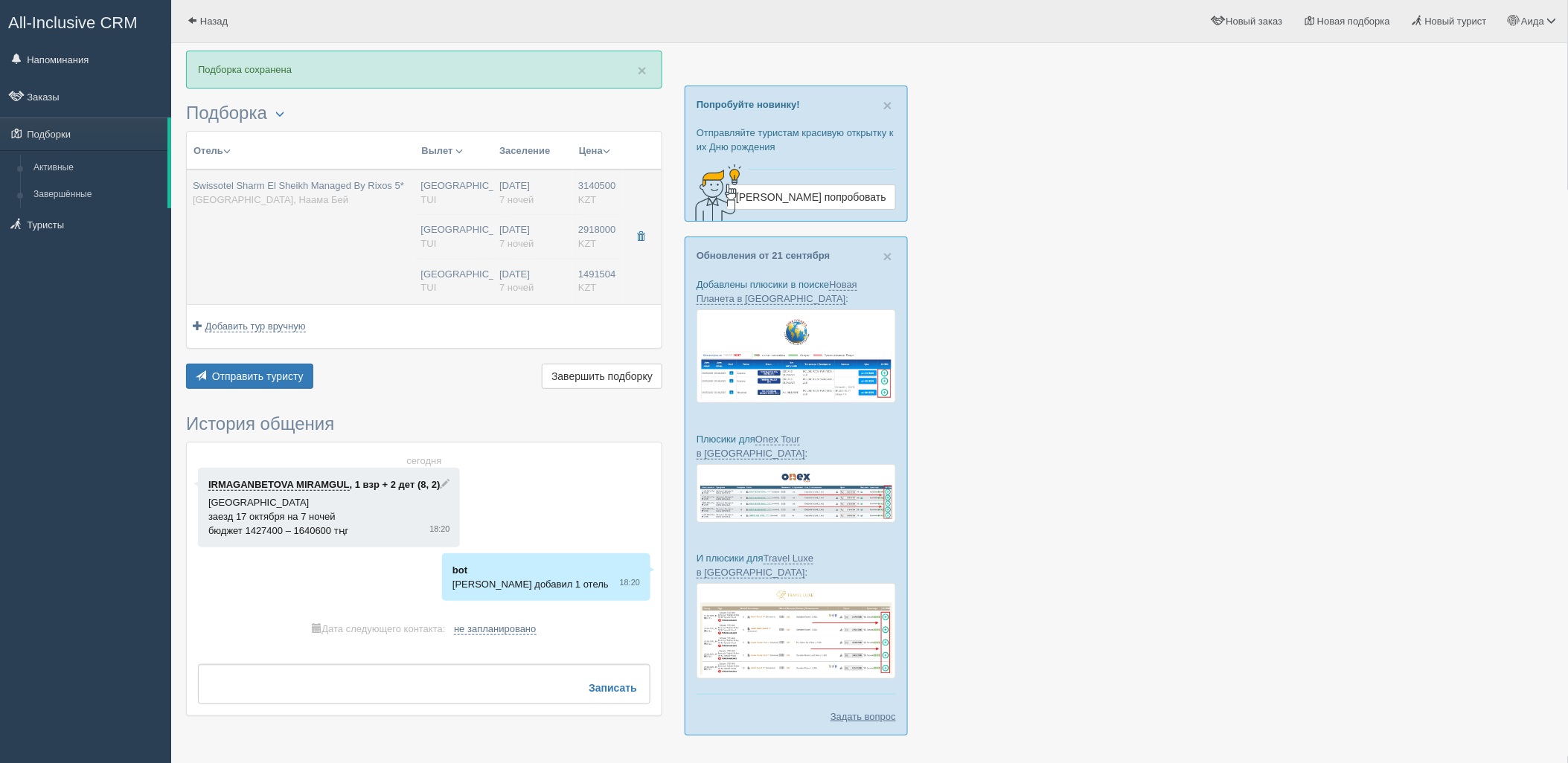
click at [466, 275] on div "[GEOGRAPHIC_DATA] [GEOGRAPHIC_DATA]" at bounding box center [454, 281] width 67 height 27
type input "3140500.00"
type input "08:50"
type input "2918000.00"
type input "08:50"
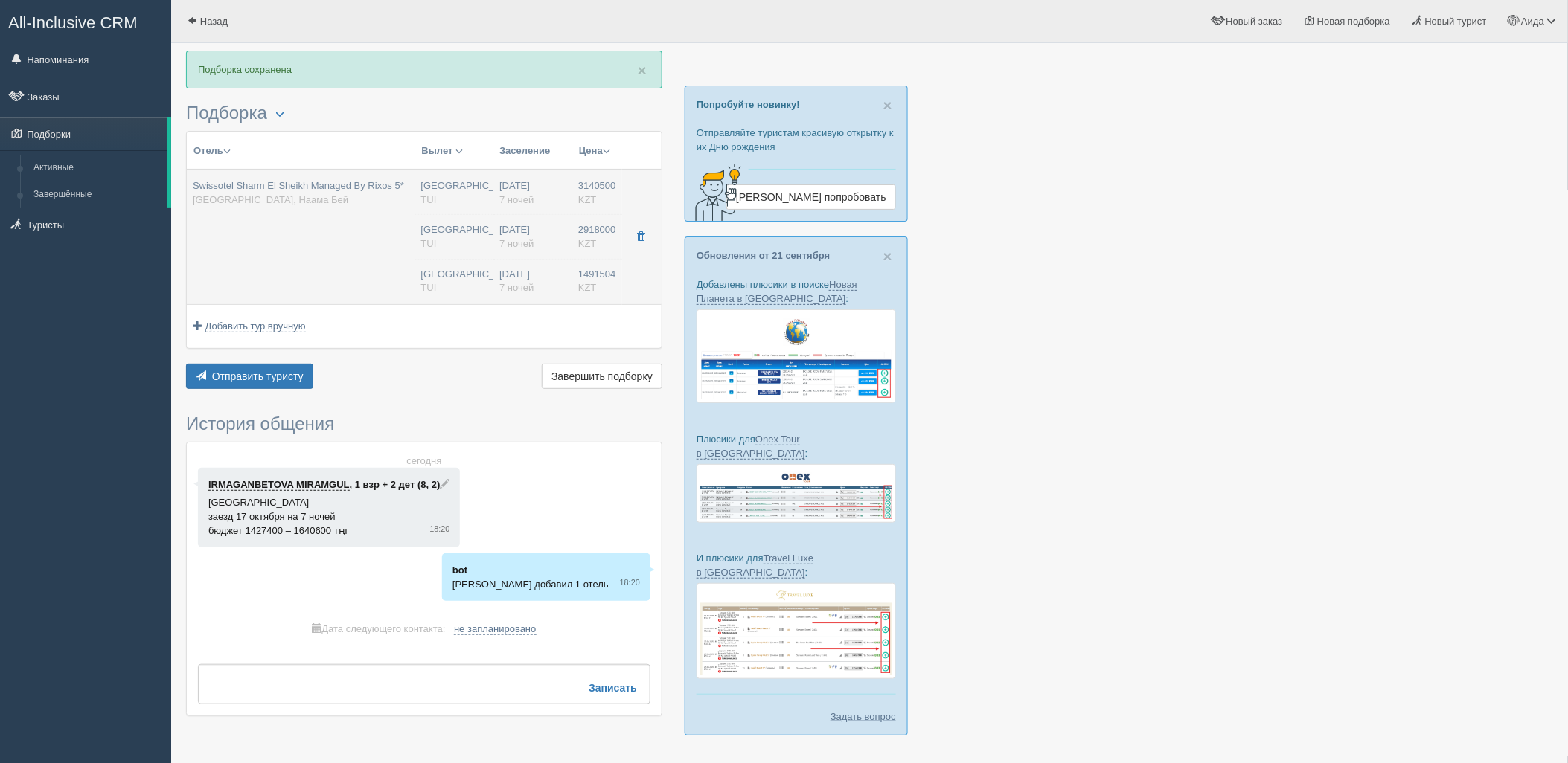
type input "1491504.00"
type input "[GEOGRAPHIC_DATA]"
type input "08:50"
type input "7"
type input "Deluxe Room Aqua"
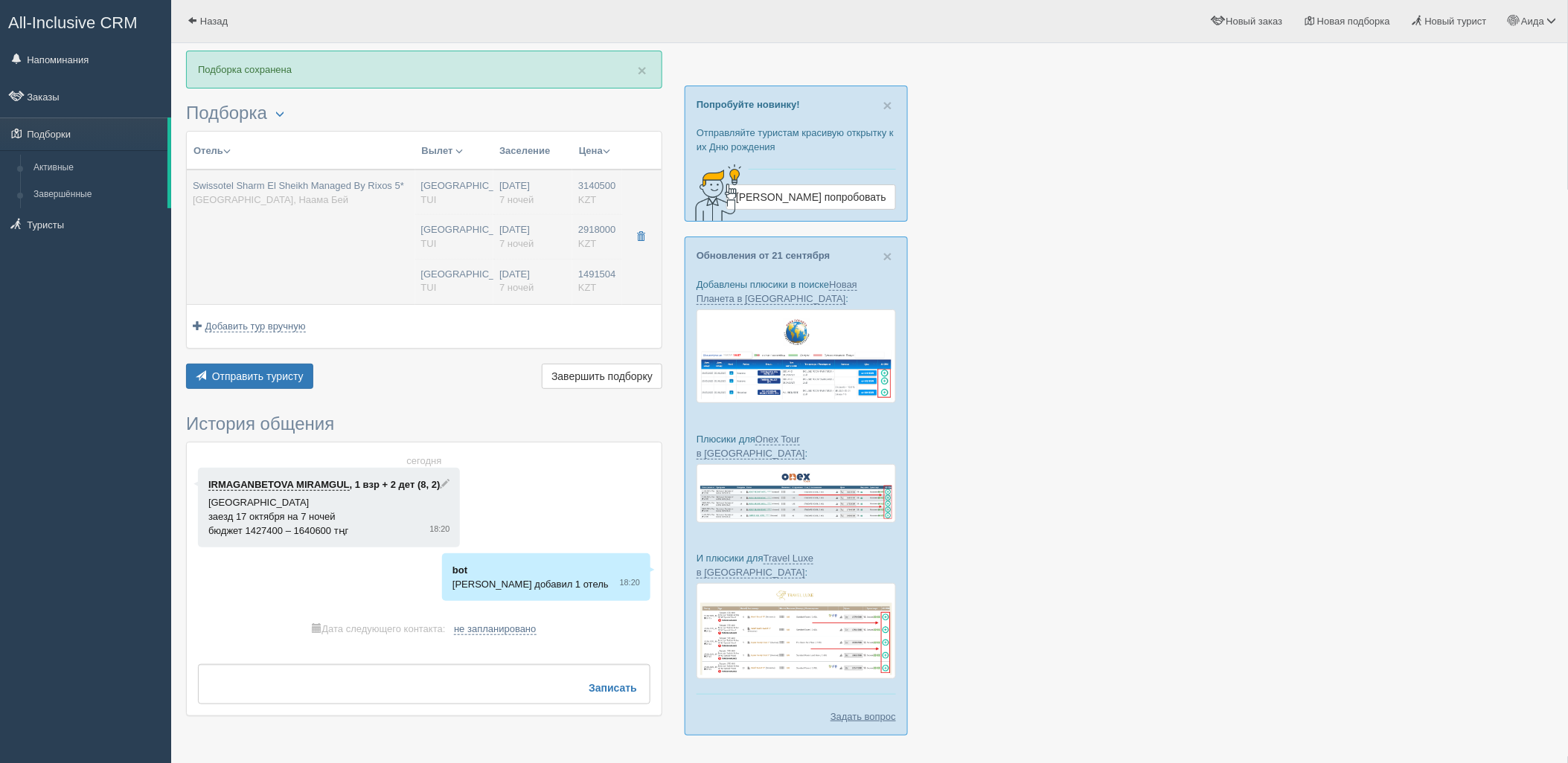
type input "Ultra All Inclusive"
type input "TUI"
type input "[URL][DOMAIN_NAME]"
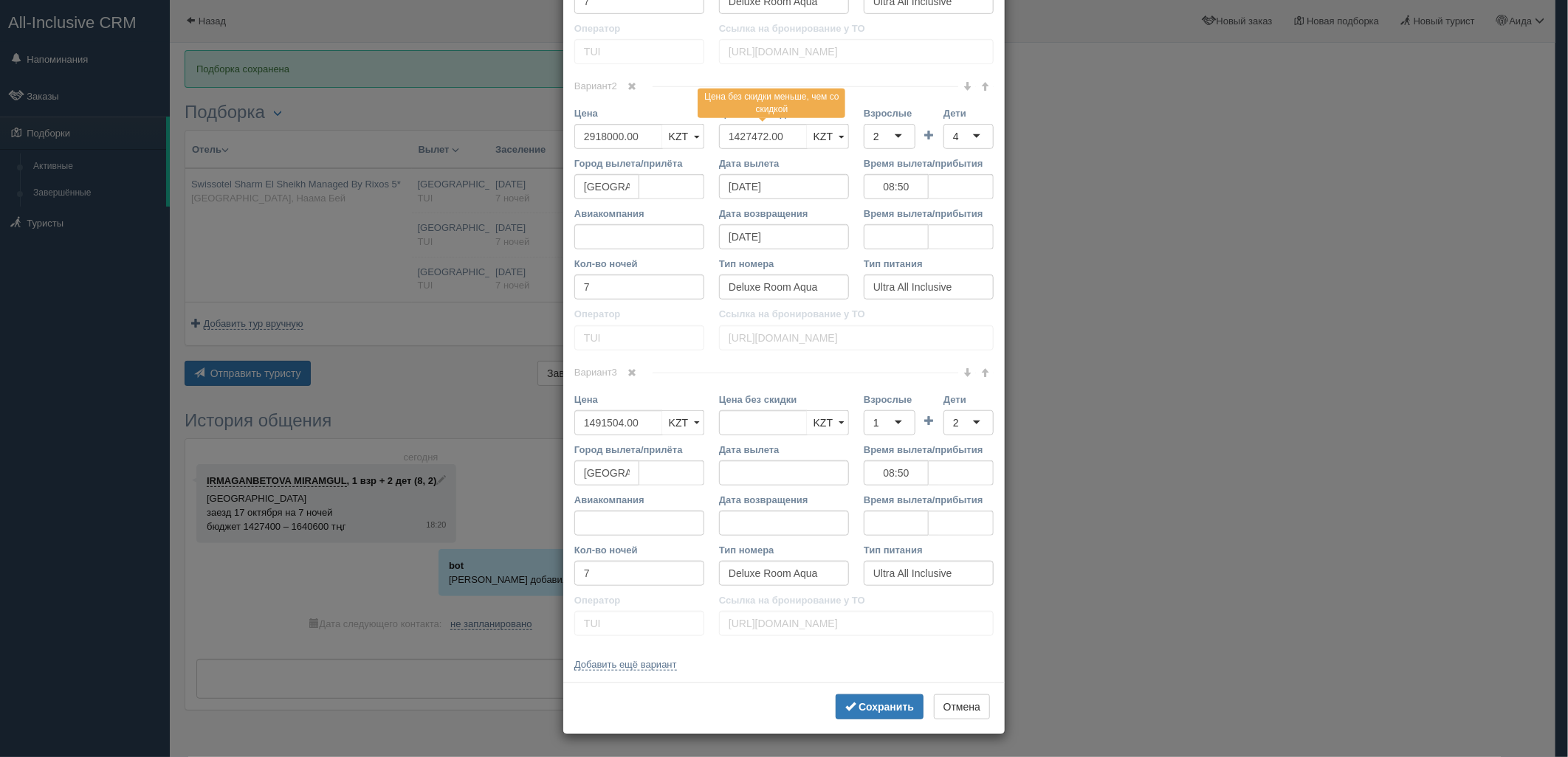
scroll to position [887, 0]
click at [637, 374] on link at bounding box center [633, 373] width 25 height 16
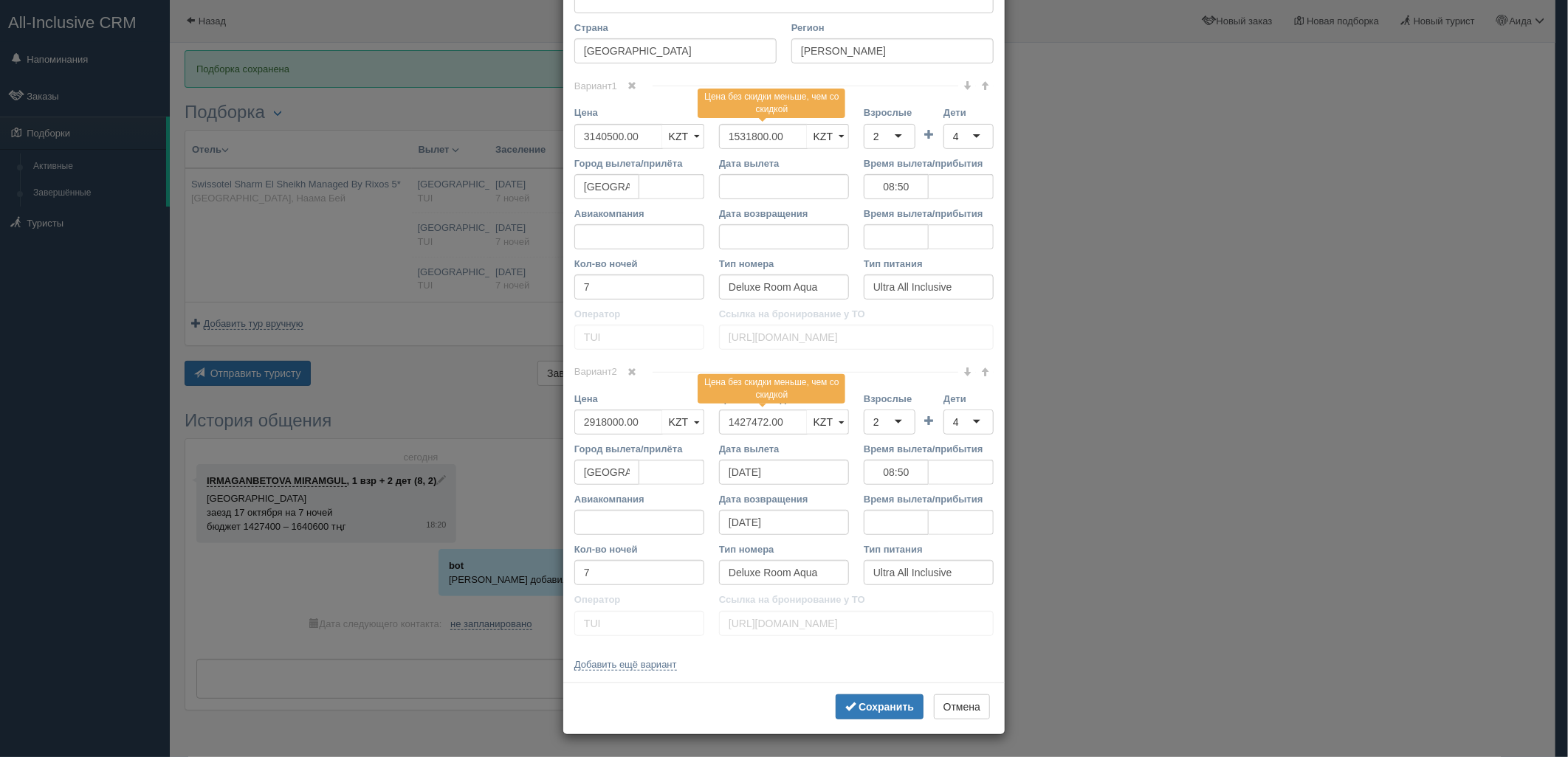
scroll to position [601, 0]
click at [886, 712] on b "Сохранить" at bounding box center [887, 707] width 56 height 11
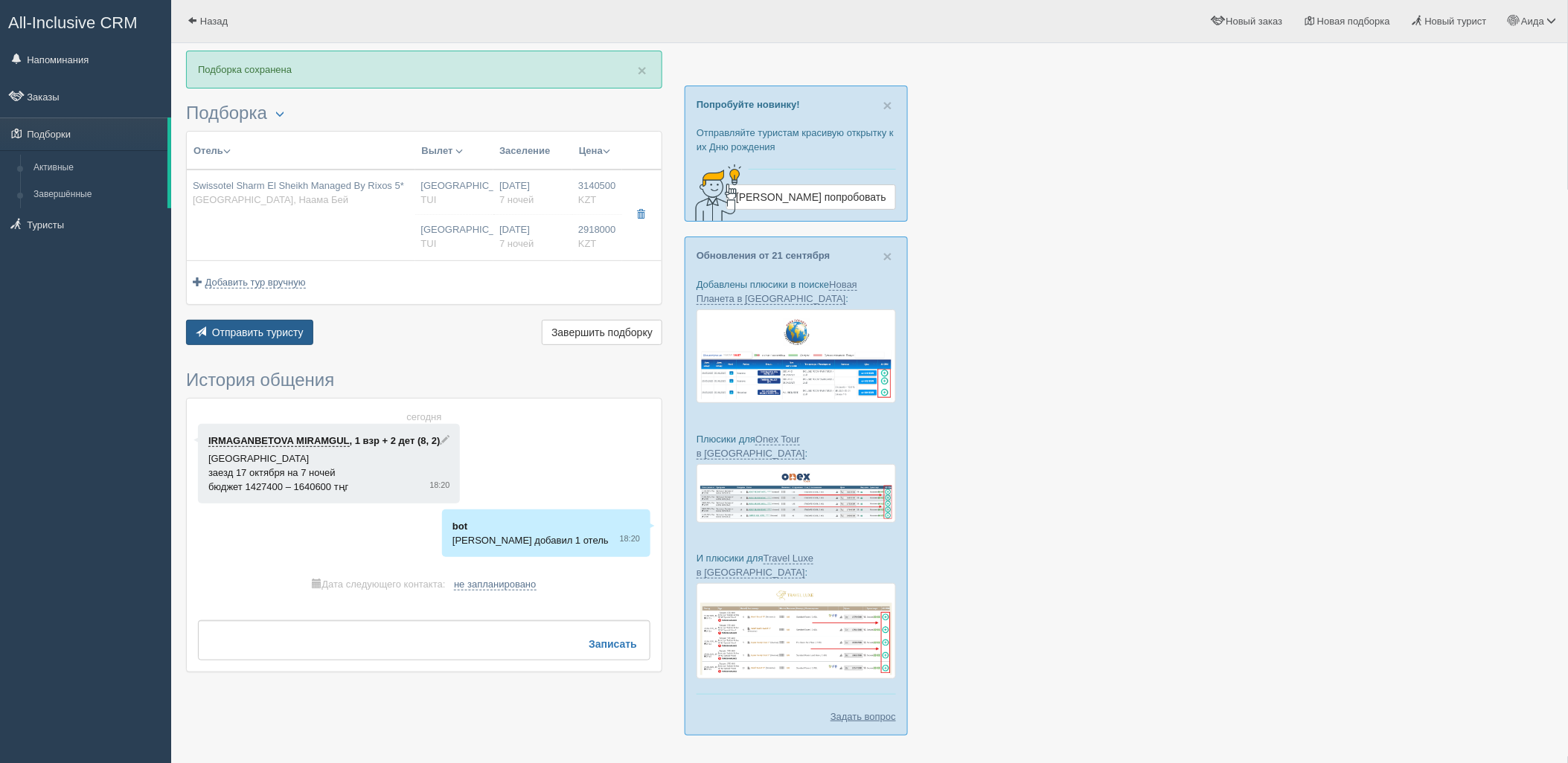
click at [272, 322] on button "Отправить туристу Отправить" at bounding box center [250, 332] width 128 height 25
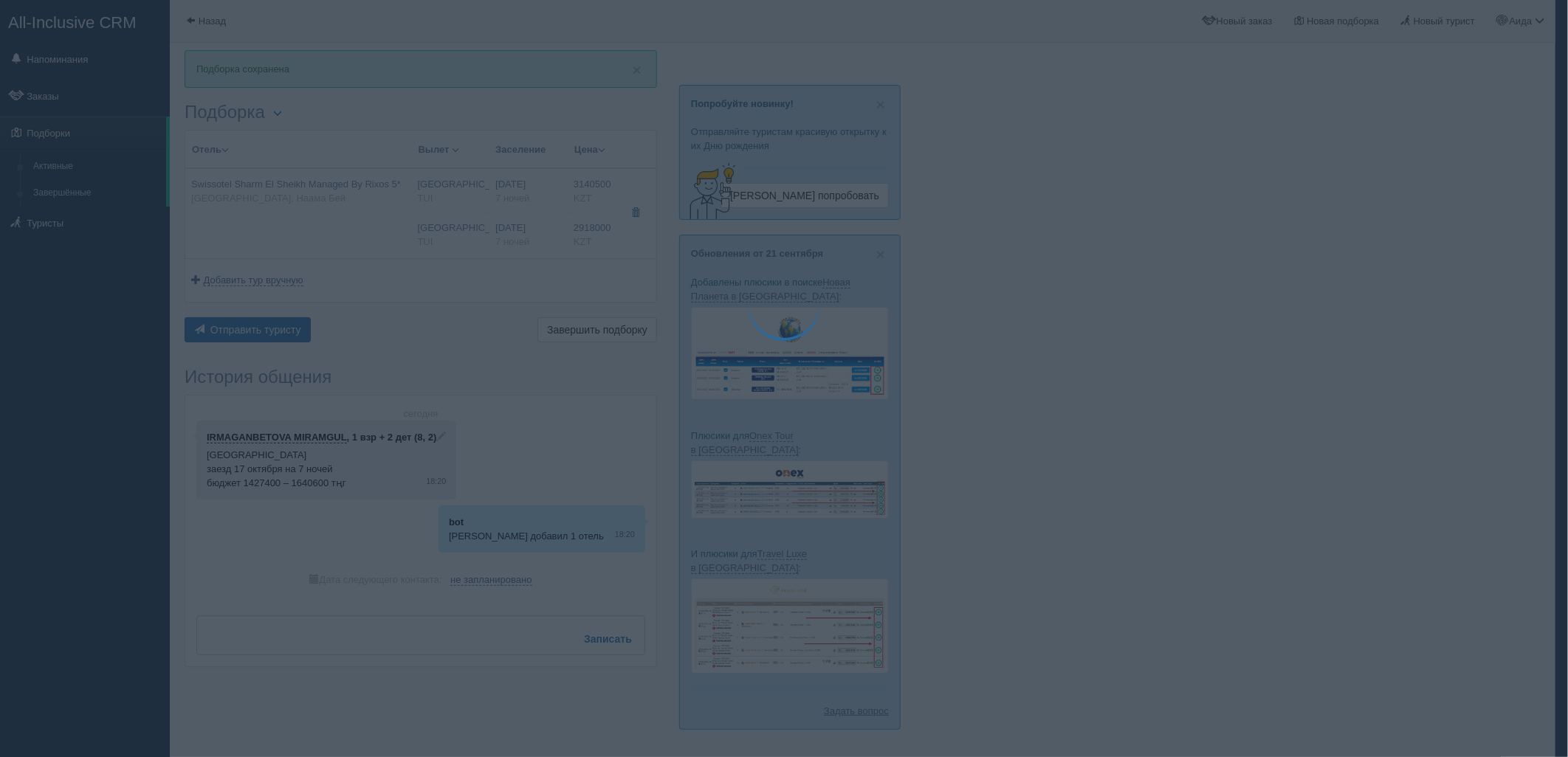
type textarea "🌞 Loremi dolo! Sitametcon Adi elitseddoei temporinc utlabore: 🌎 Etdolo, Magna A…"
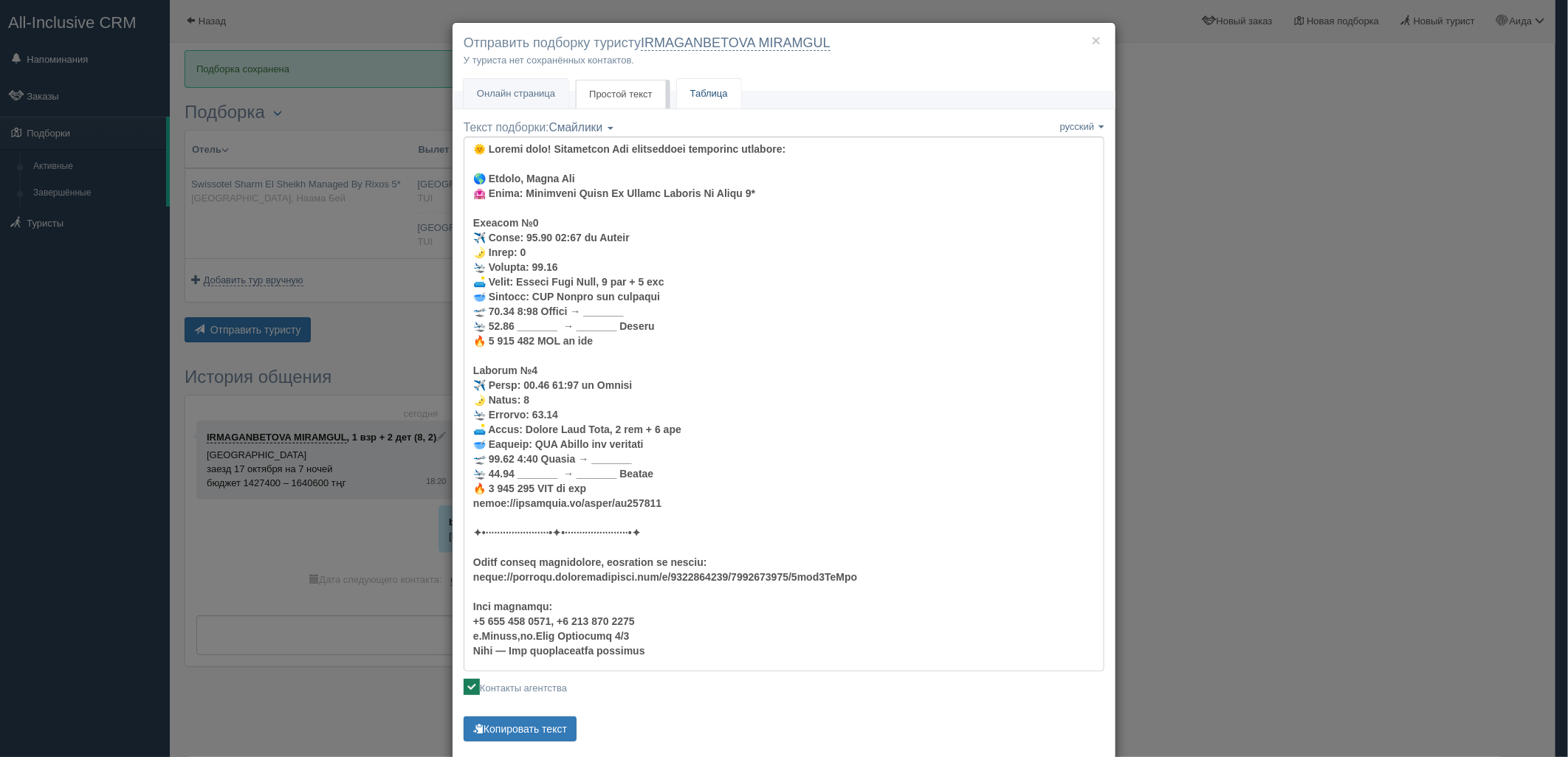
click at [692, 88] on link "Таблица" at bounding box center [708, 94] width 64 height 31
